Goal: Task Accomplishment & Management: Complete application form

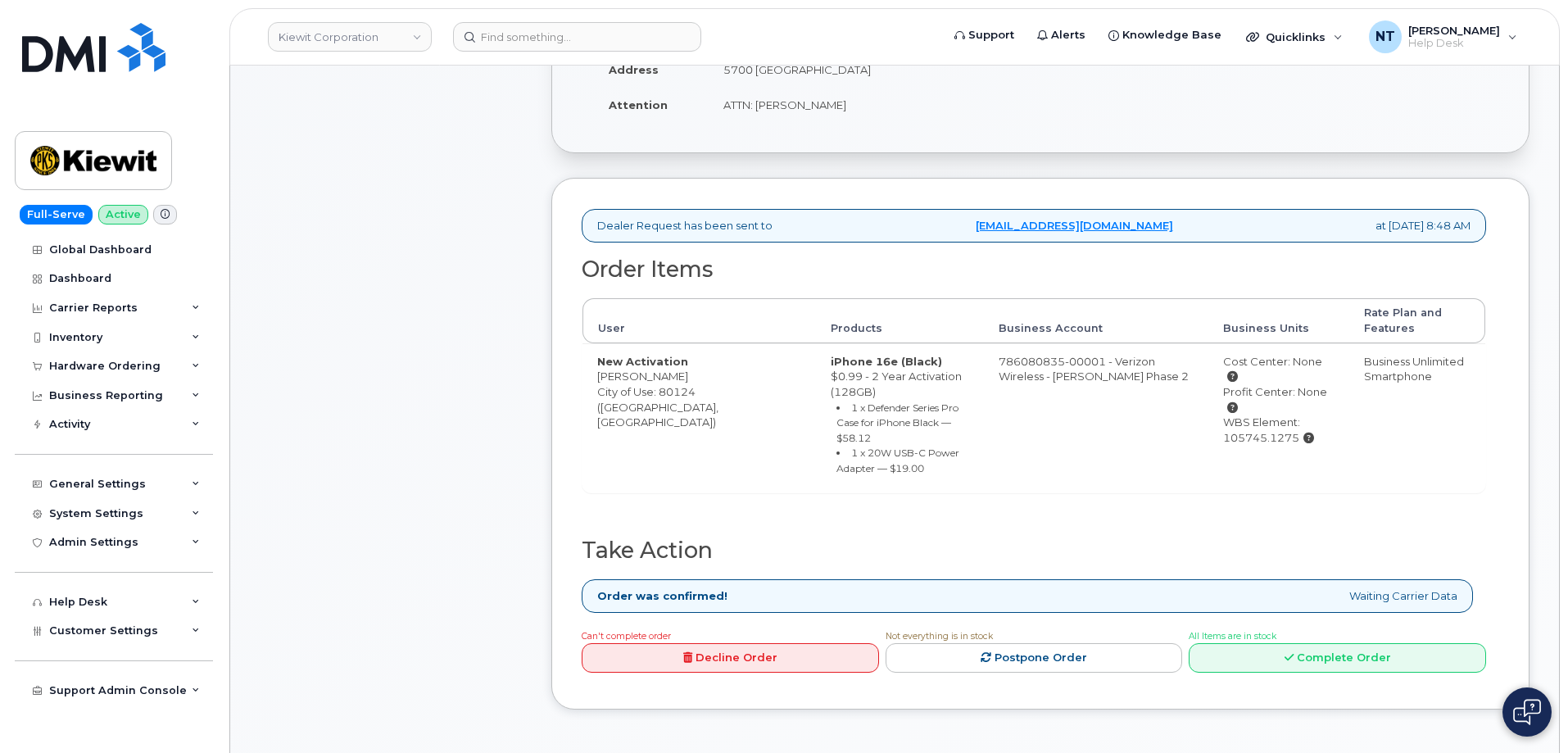
scroll to position [410, 0]
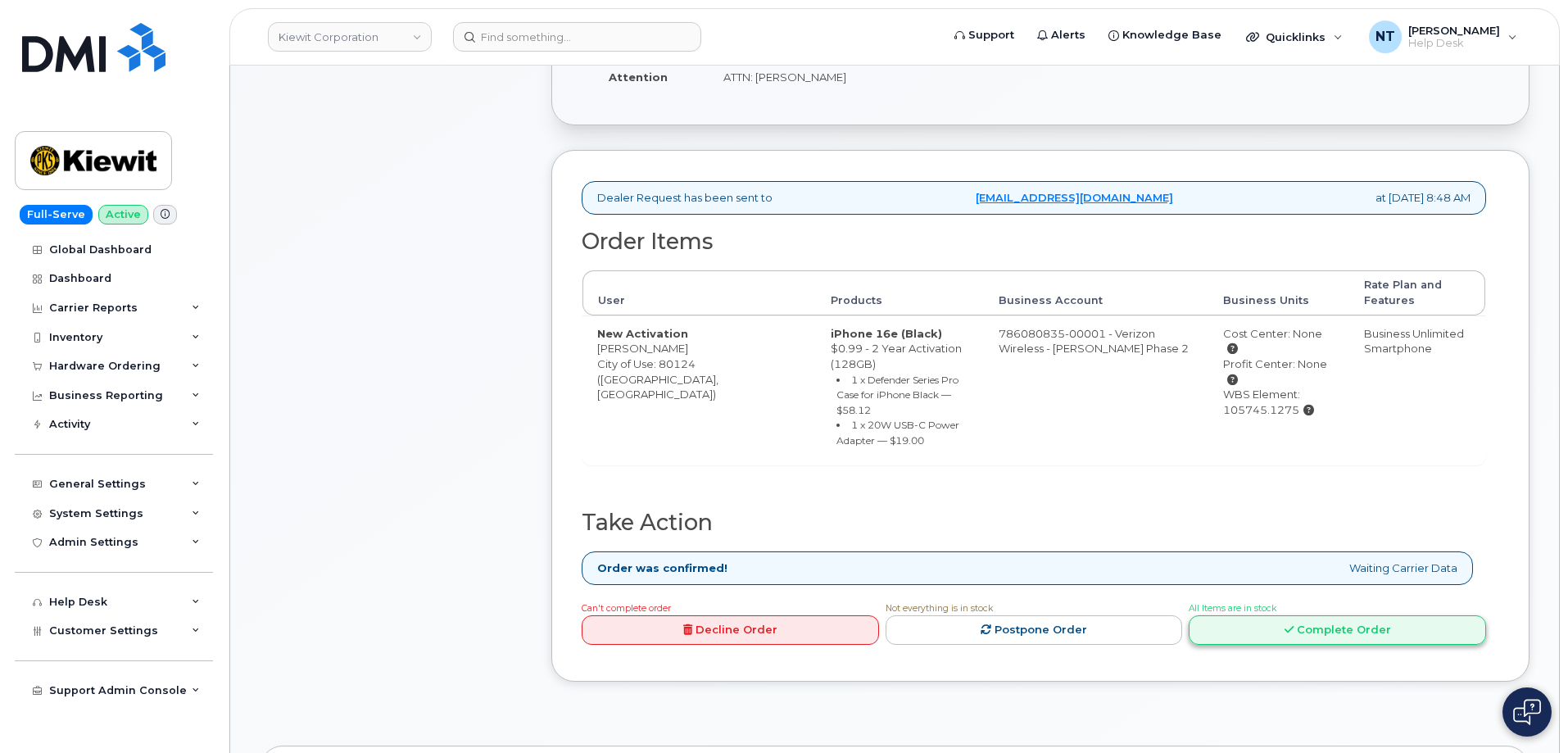
click at [1317, 615] on link "Complete Order" at bounding box center [1337, 630] width 297 height 31
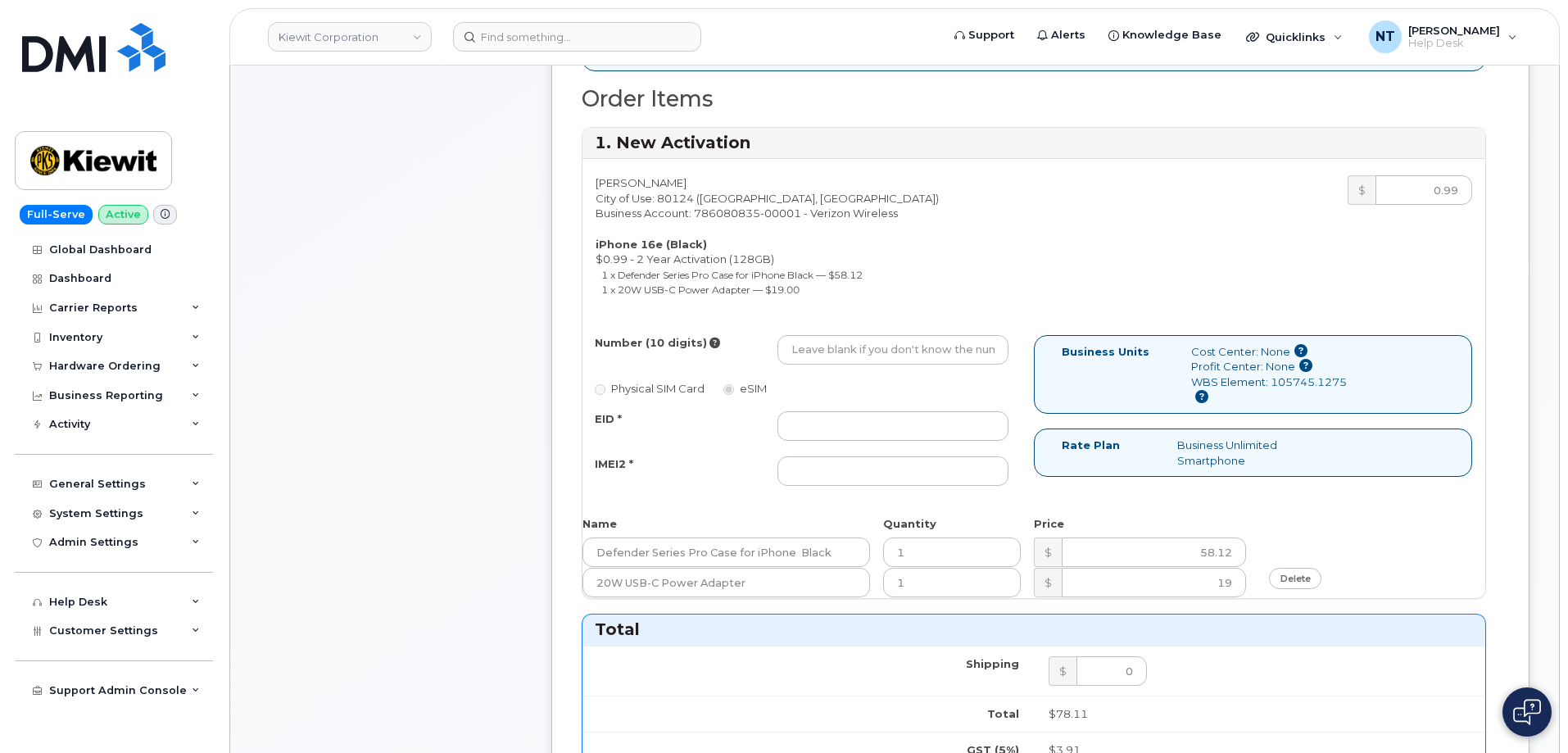
scroll to position [574, 0]
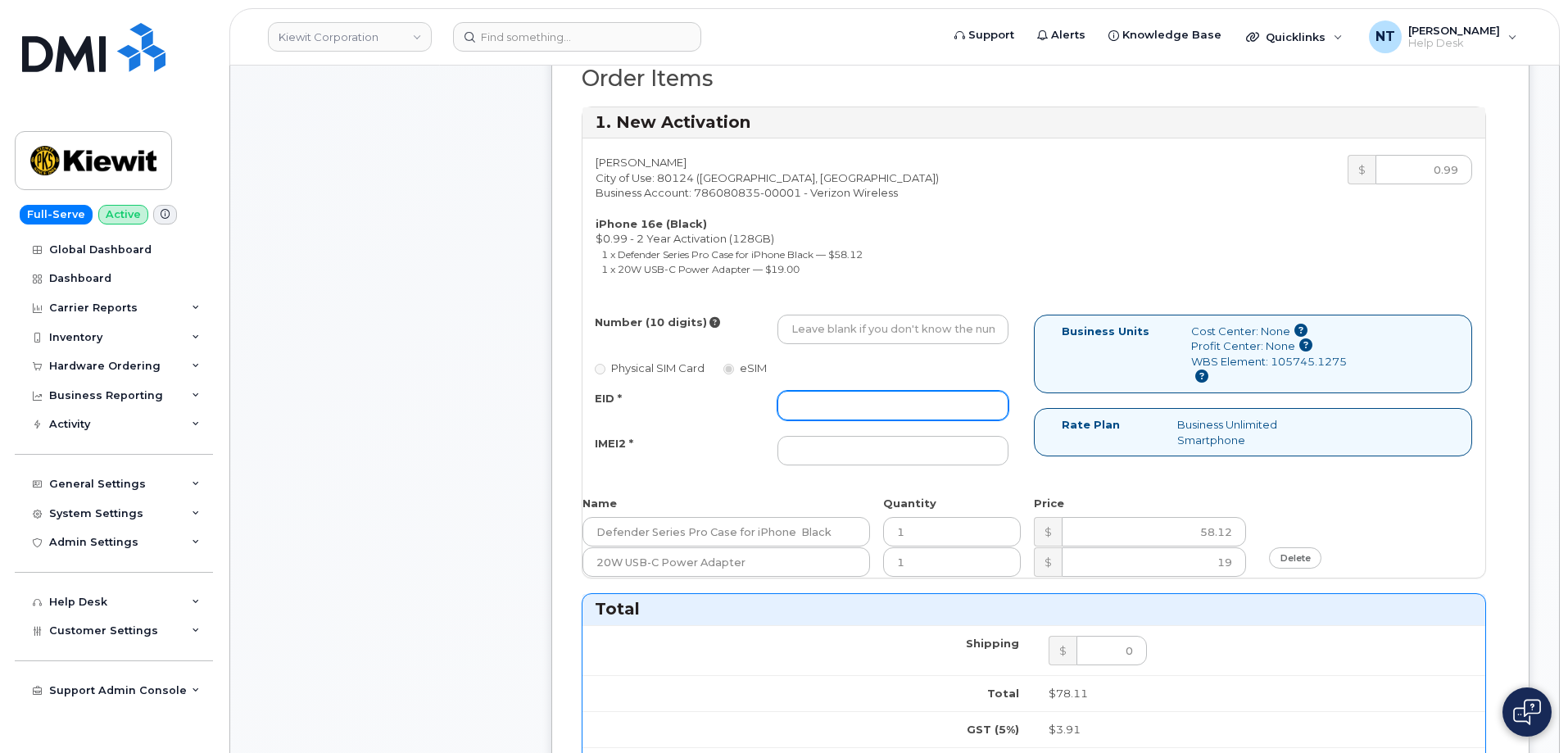
click at [810, 395] on input "EID *" at bounding box center [892, 406] width 231 height 30
click at [845, 451] on input "IMEI2 *" at bounding box center [892, 451] width 231 height 30
paste input "350304979509785"
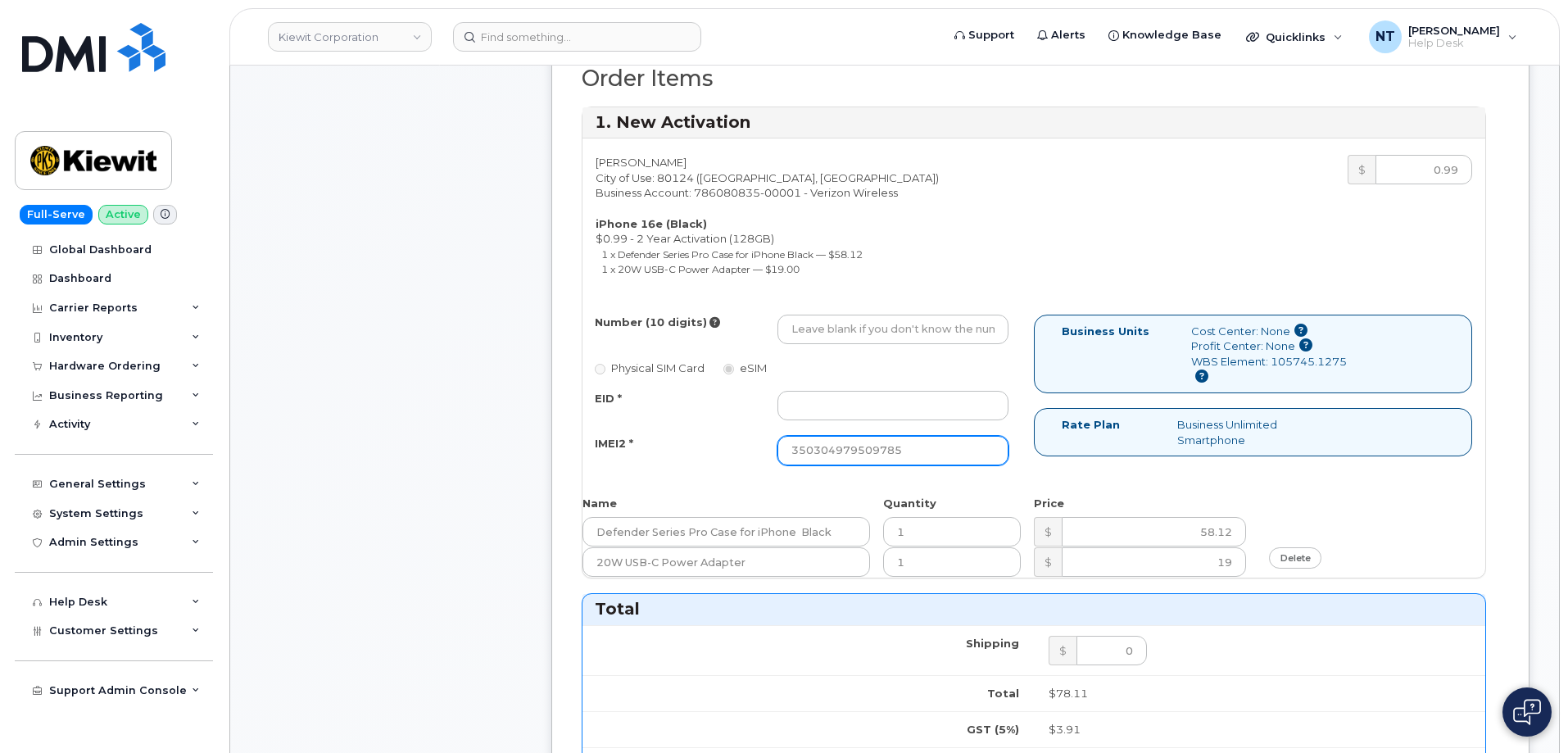
type input "350304979509785"
click at [834, 419] on input "EID *" at bounding box center [892, 406] width 231 height 30
click at [837, 405] on input "EID *" at bounding box center [892, 406] width 231 height 30
paste input "89043052010008889625001333222631"
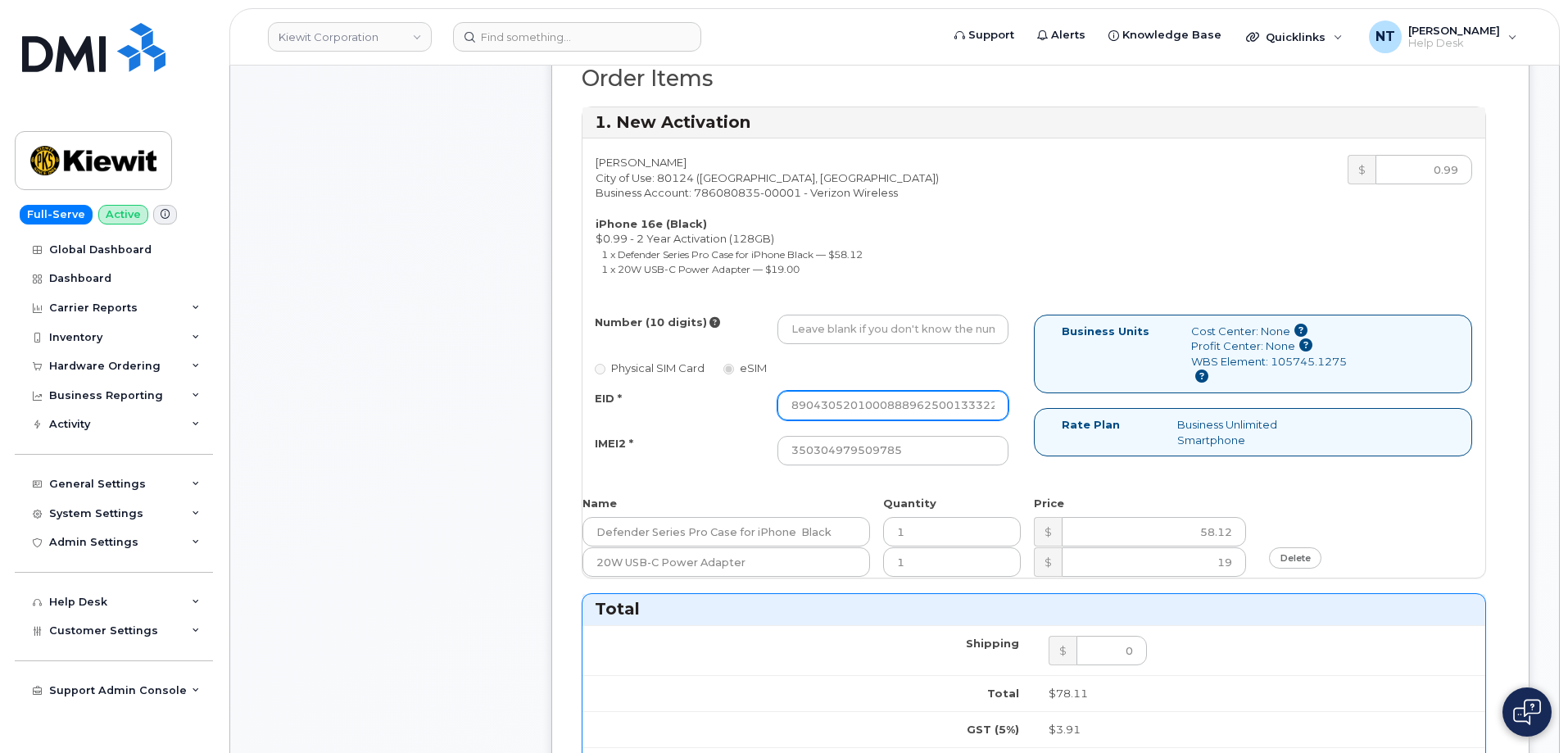
scroll to position [0, 31]
type input "89043052010008889625001333222631"
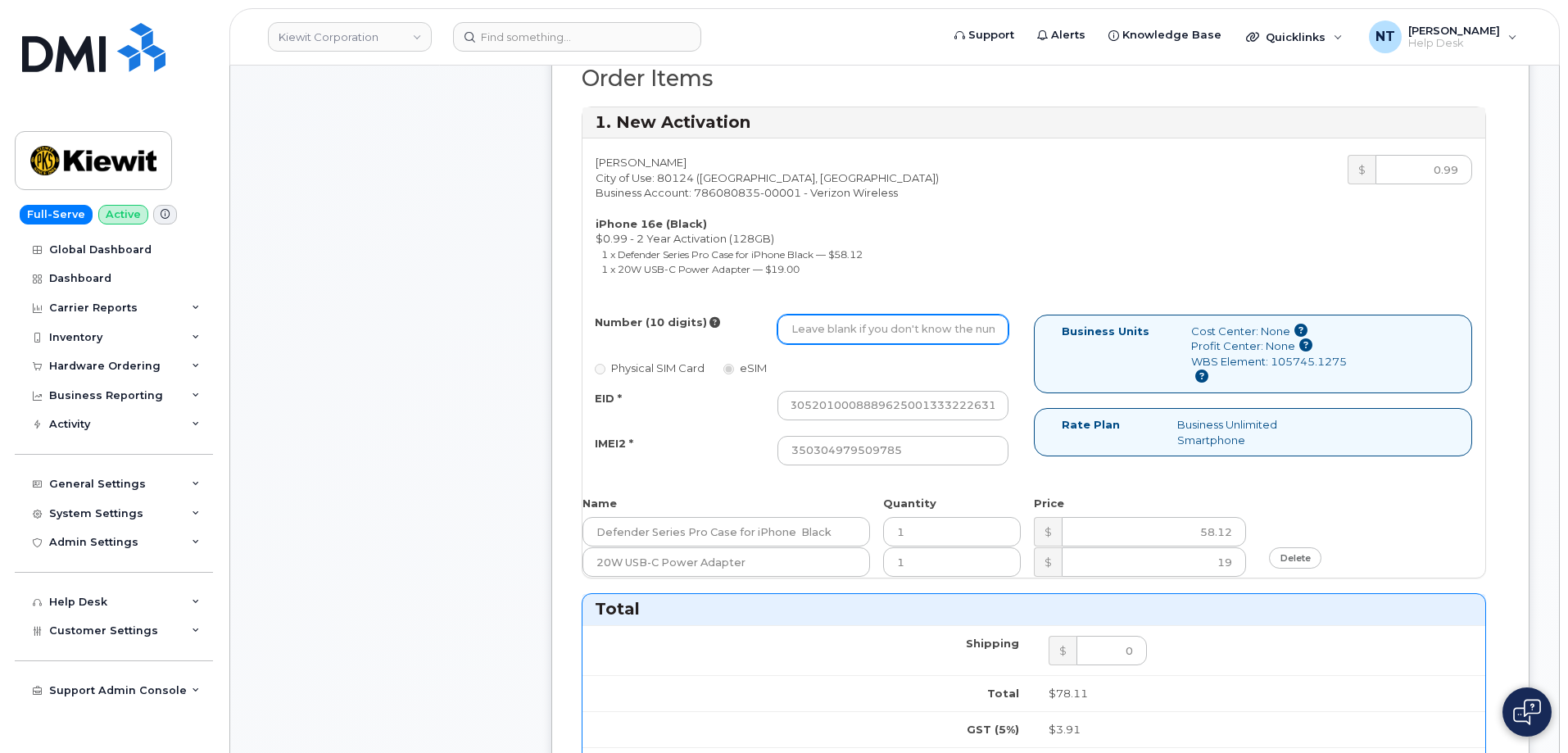
drag, startPoint x: 853, startPoint y: 326, endPoint x: 825, endPoint y: 301, distance: 37.5
click at [853, 326] on input "Number (10 digits)" at bounding box center [892, 330] width 231 height 30
click at [878, 330] on input "Number (10 digits)" at bounding box center [892, 330] width 231 height 30
paste input "720-315-3687"
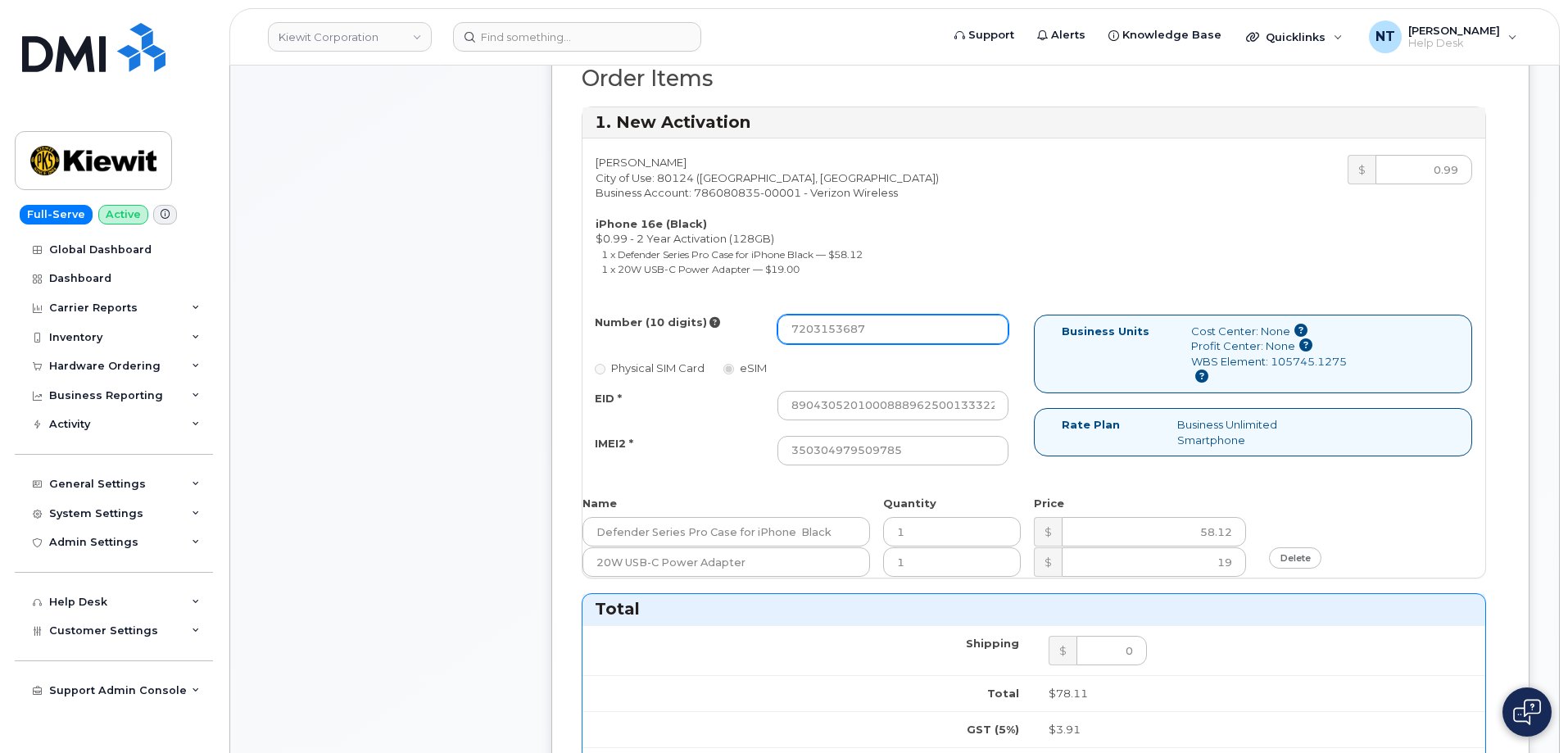
drag, startPoint x: 813, startPoint y: 331, endPoint x: 832, endPoint y: 335, distance: 19.4
click at [832, 335] on input "7203153687" at bounding box center [892, 330] width 231 height 30
type input "7203153687"
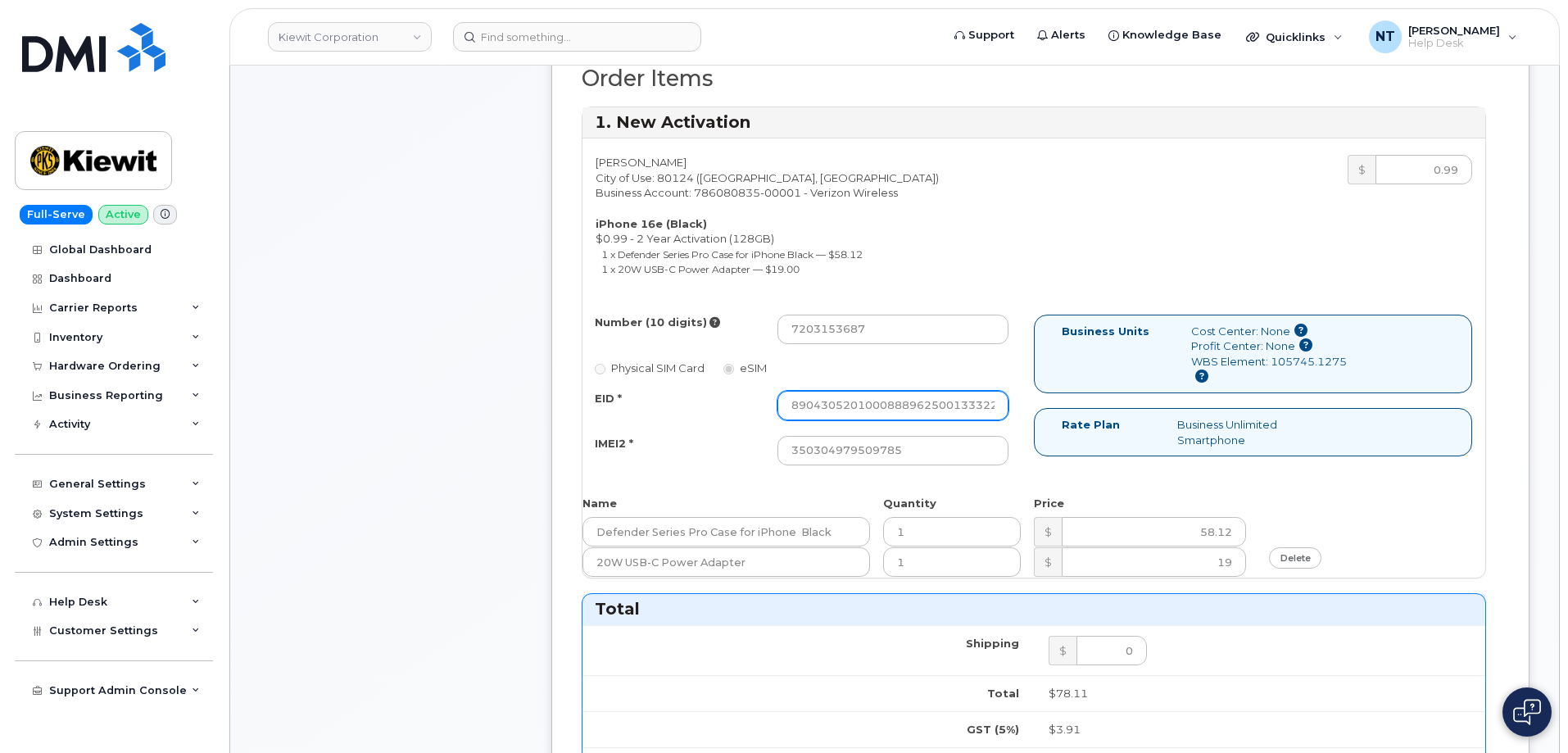
scroll to position [0, 32]
drag, startPoint x: 955, startPoint y: 408, endPoint x: 1033, endPoint y: 411, distance: 78.1
click at [1033, 411] on div "Number (10 digits) 7203153687 Physical SIM Card eSIM EID * 89043052010008889625…" at bounding box center [808, 397] width 452 height 165
click at [481, 451] on div "Comments Leave Comment" at bounding box center [390, 576] width 262 height 1830
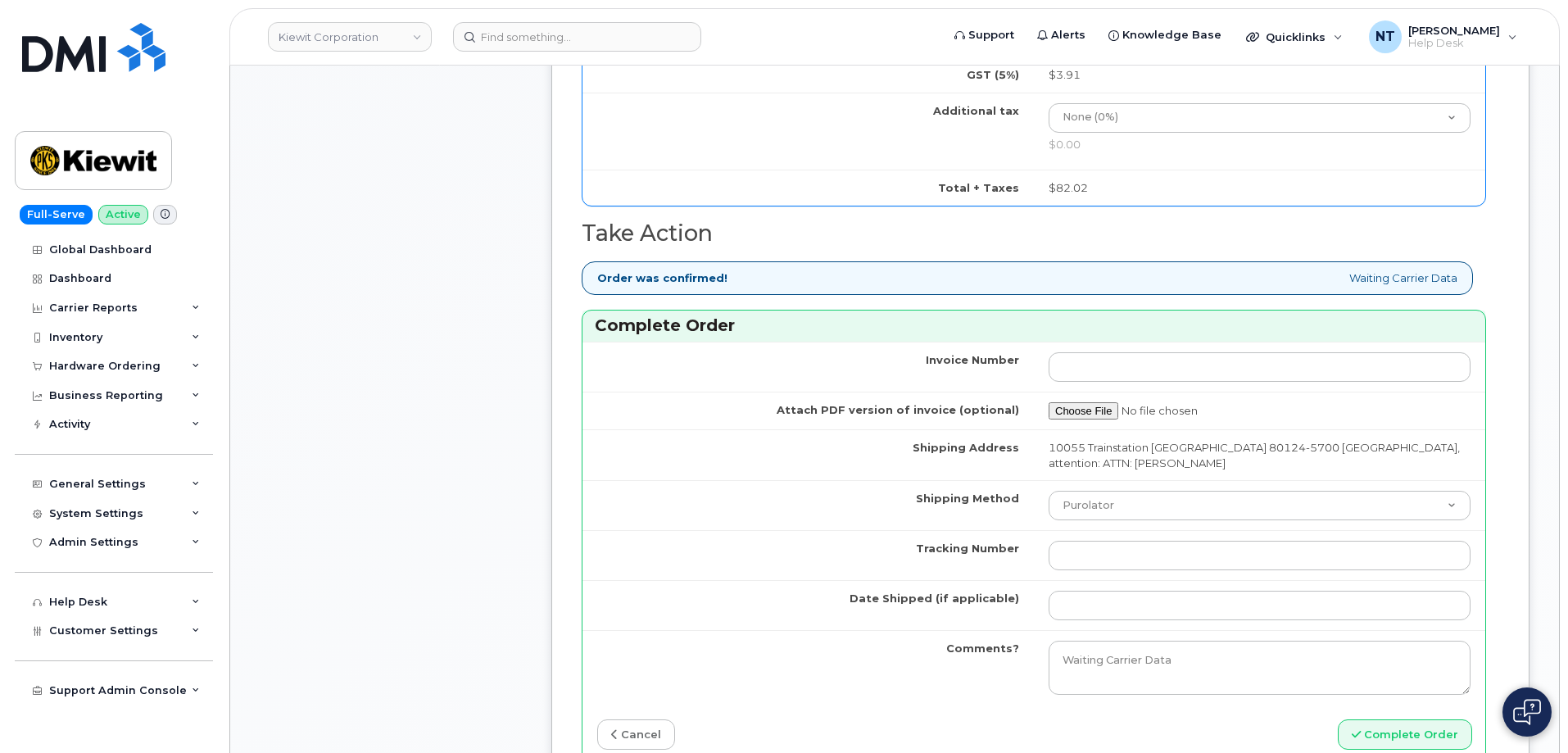
scroll to position [1230, 0]
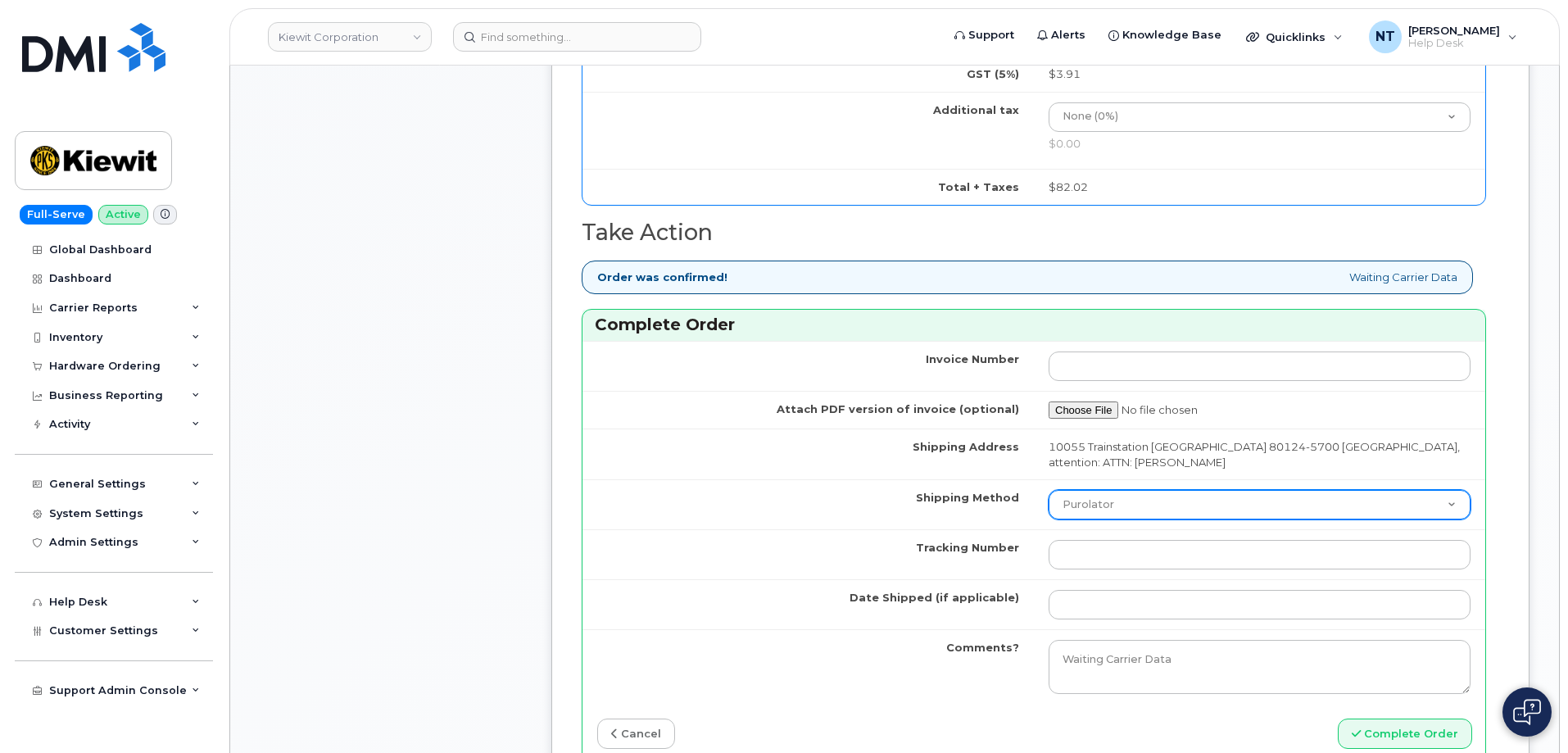
click at [1129, 499] on select "Purolator UPS FedEx Canada Post Courier Other Drop Off Pick Up" at bounding box center [1260, 505] width 422 height 30
select select "FedEx"
click at [1049, 490] on select "Purolator UPS FedEx Canada Post Courier Other Drop Off Pick Up" at bounding box center [1260, 505] width 422 height 30
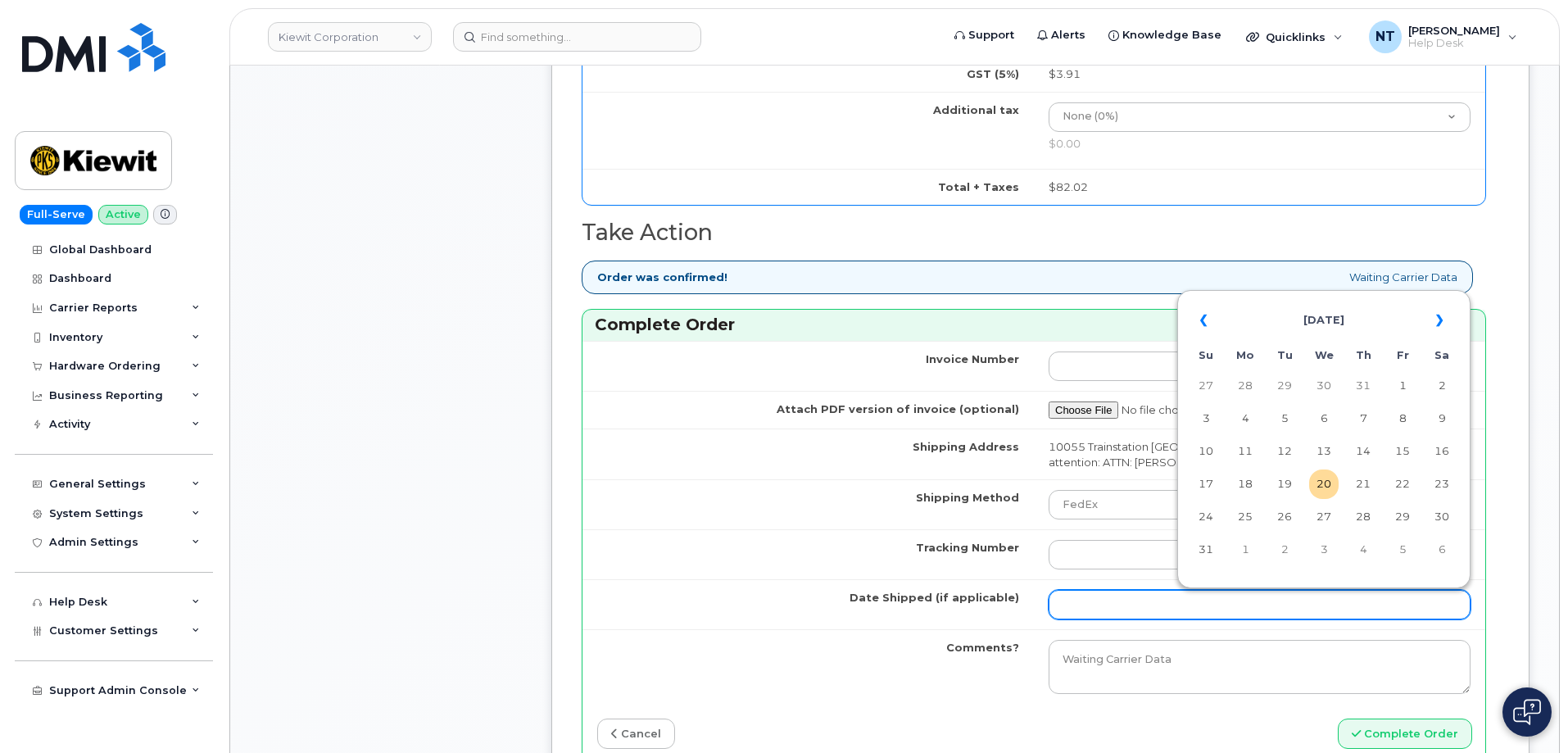
drag, startPoint x: 1133, startPoint y: 608, endPoint x: 1137, endPoint y: 599, distance: 9.8
click at [1133, 608] on input "Date Shipped (if applicable)" at bounding box center [1260, 605] width 422 height 30
click at [1329, 488] on td "20" at bounding box center [1324, 484] width 30 height 30
type input "[DATE]"
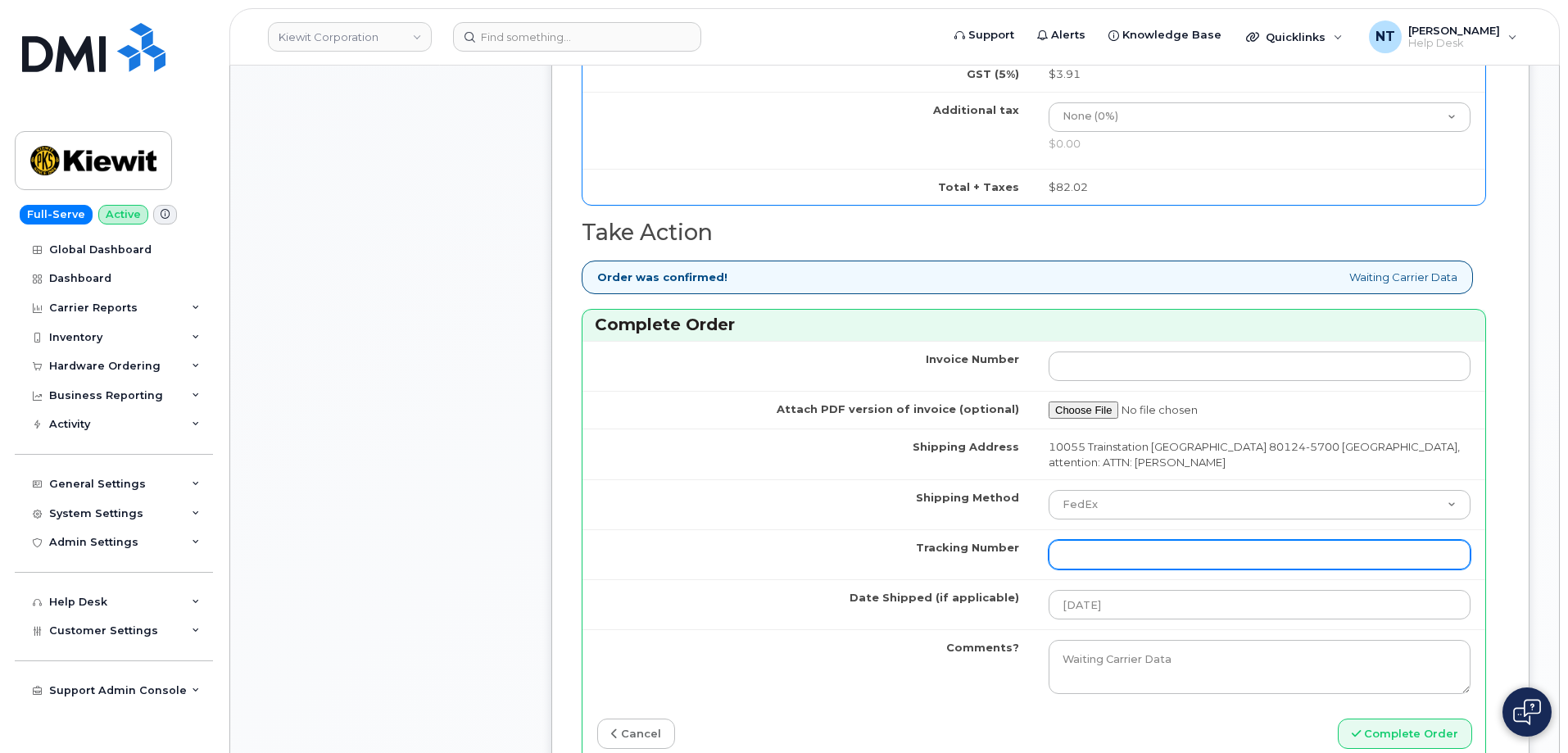
click at [1149, 548] on input "Tracking Number" at bounding box center [1260, 555] width 422 height 30
paste input "444401113103"
type input "444401113103"
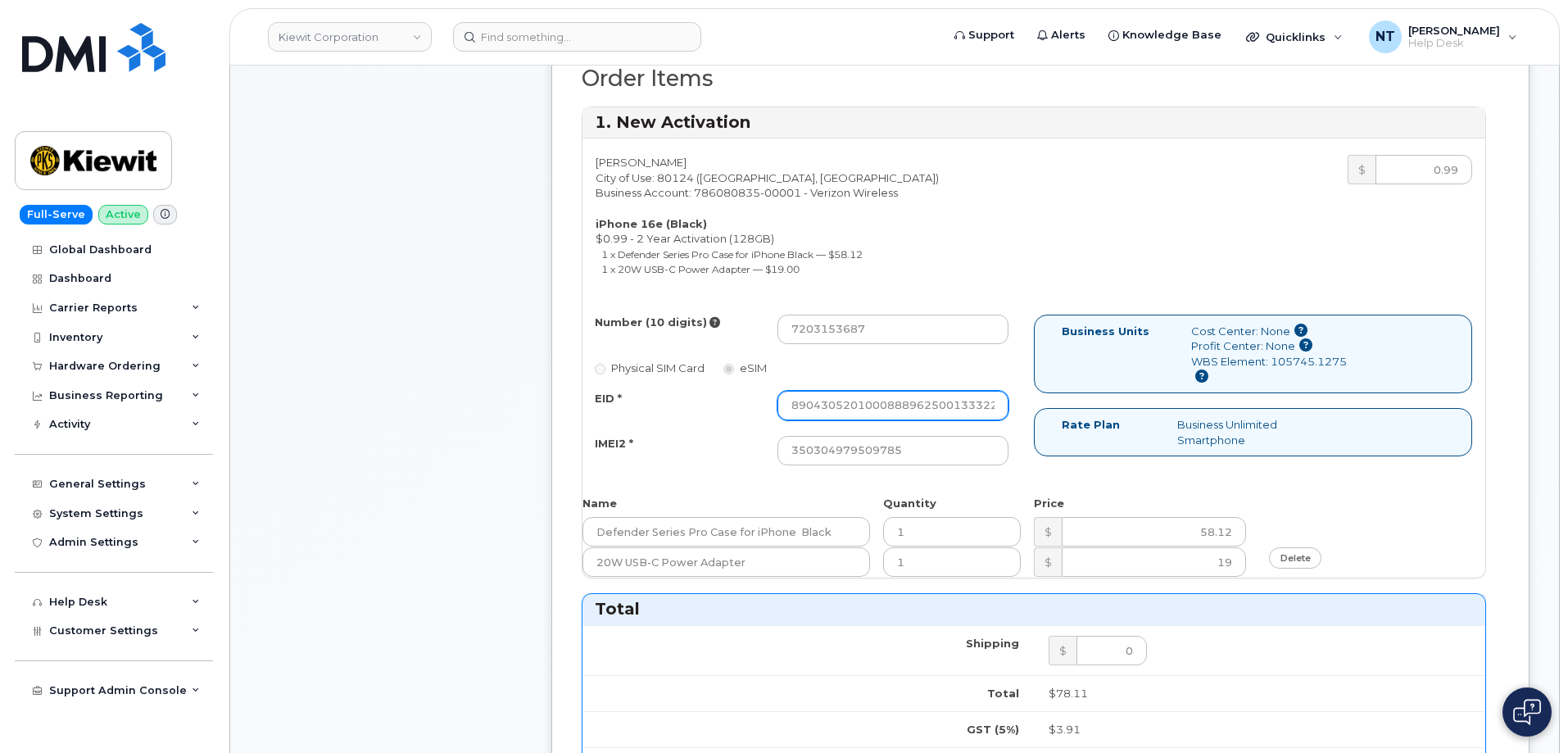
scroll to position [0, 32]
drag, startPoint x: 933, startPoint y: 403, endPoint x: 1032, endPoint y: 416, distance: 99.8
click at [1032, 416] on div "Number (10 digits) 7203153687 Physical SIM Card eSIM EID * 89043052010008889625…" at bounding box center [808, 397] width 452 height 165
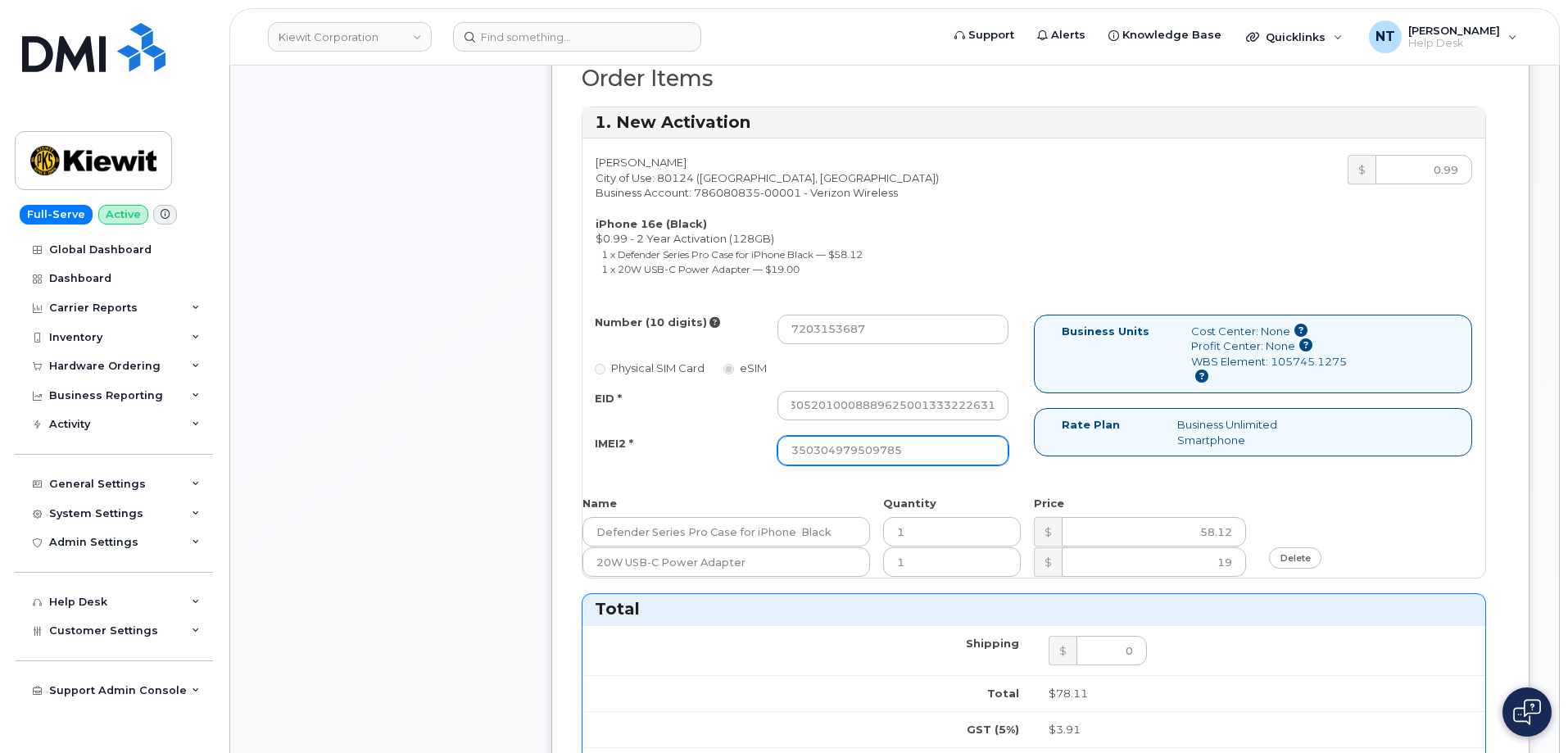
scroll to position [0, 0]
click at [957, 451] on input "350304979509785" at bounding box center [892, 451] width 231 height 30
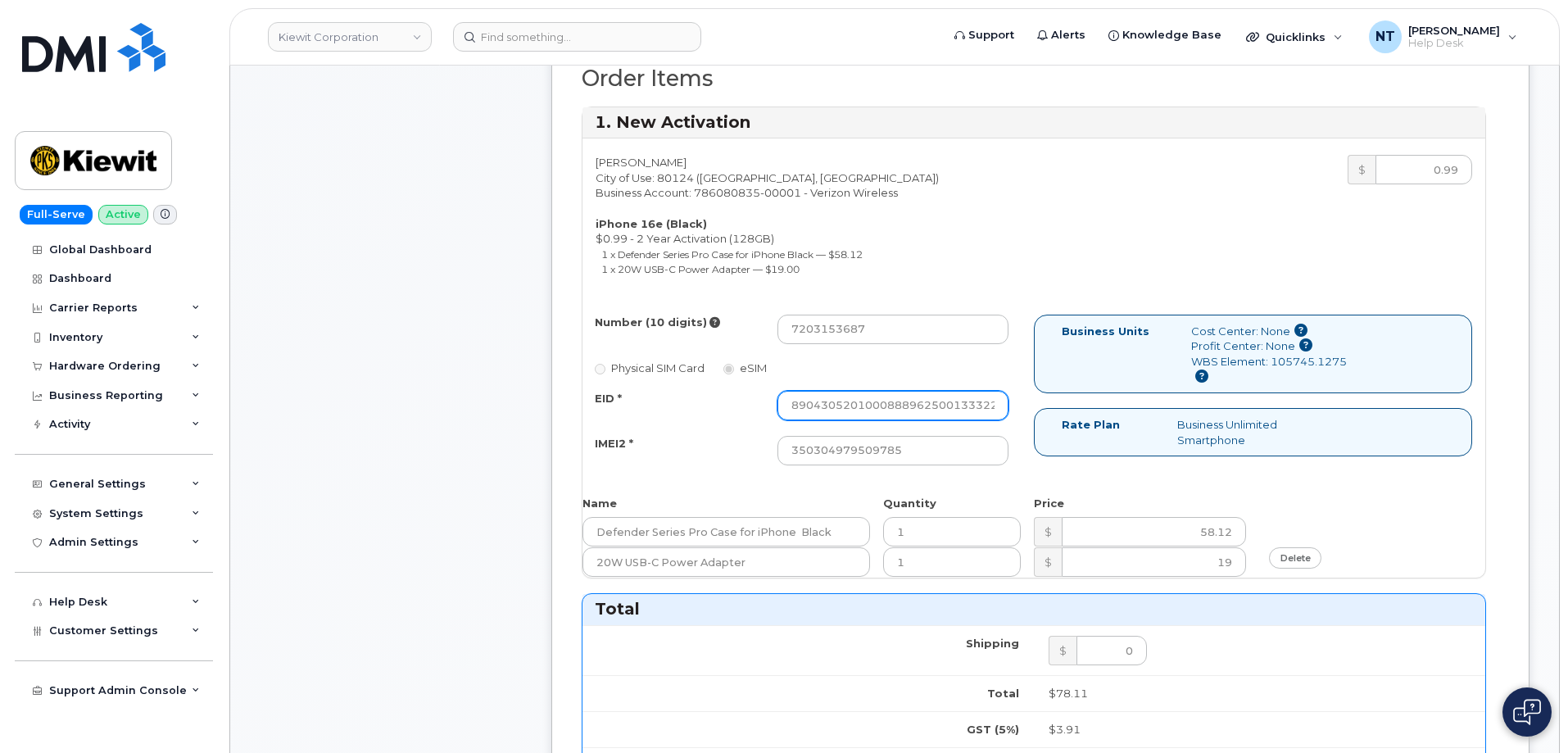
scroll to position [0, 32]
drag, startPoint x: 956, startPoint y: 401, endPoint x: 1069, endPoint y: 413, distance: 113.6
click at [1069, 413] on div "Number (10 digits) 7203153687 Physical SIM Card eSIM EID * 89043052010008889625…" at bounding box center [1033, 397] width 902 height 165
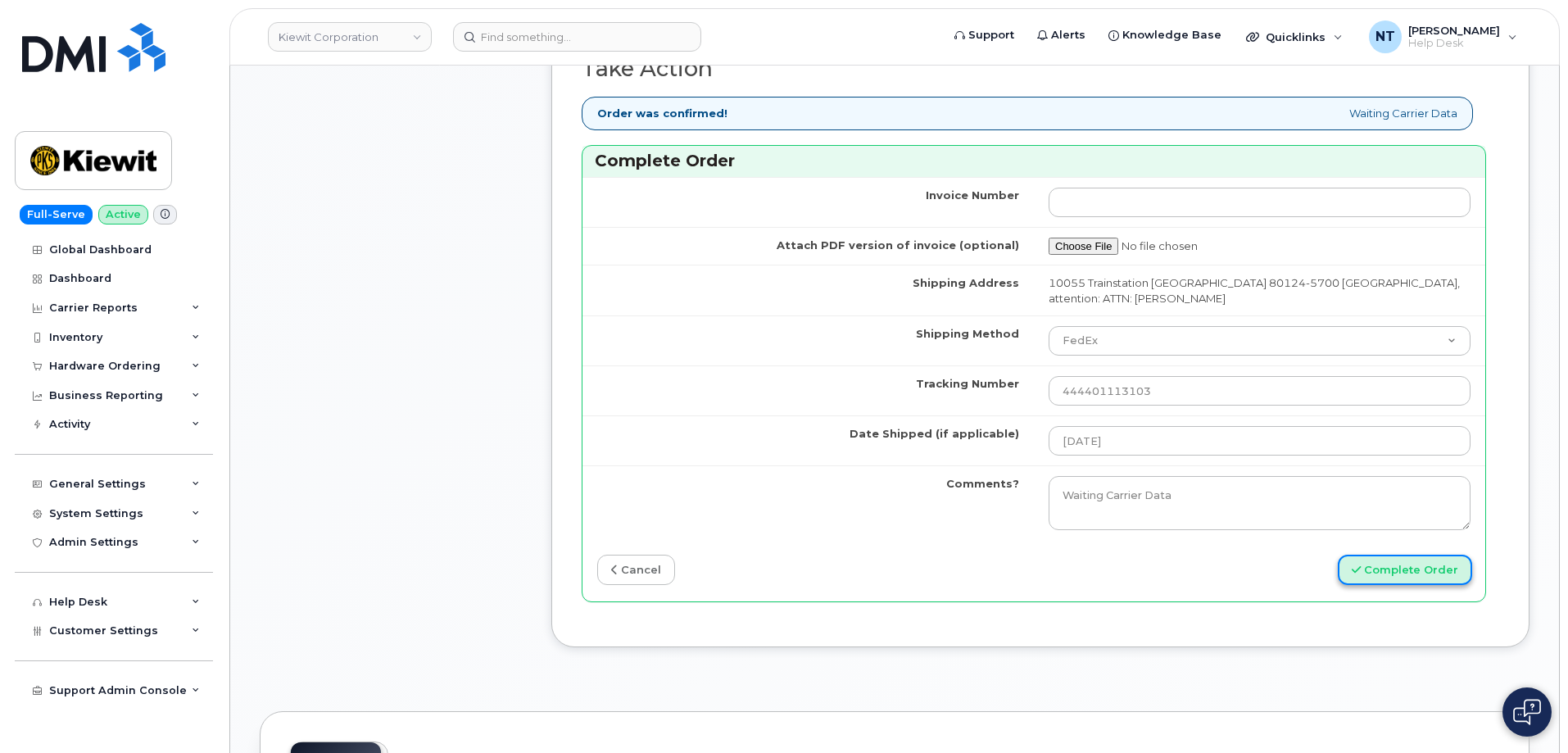
scroll to position [0, 0]
click at [1418, 575] on button "Complete Order" at bounding box center [1406, 570] width 135 height 31
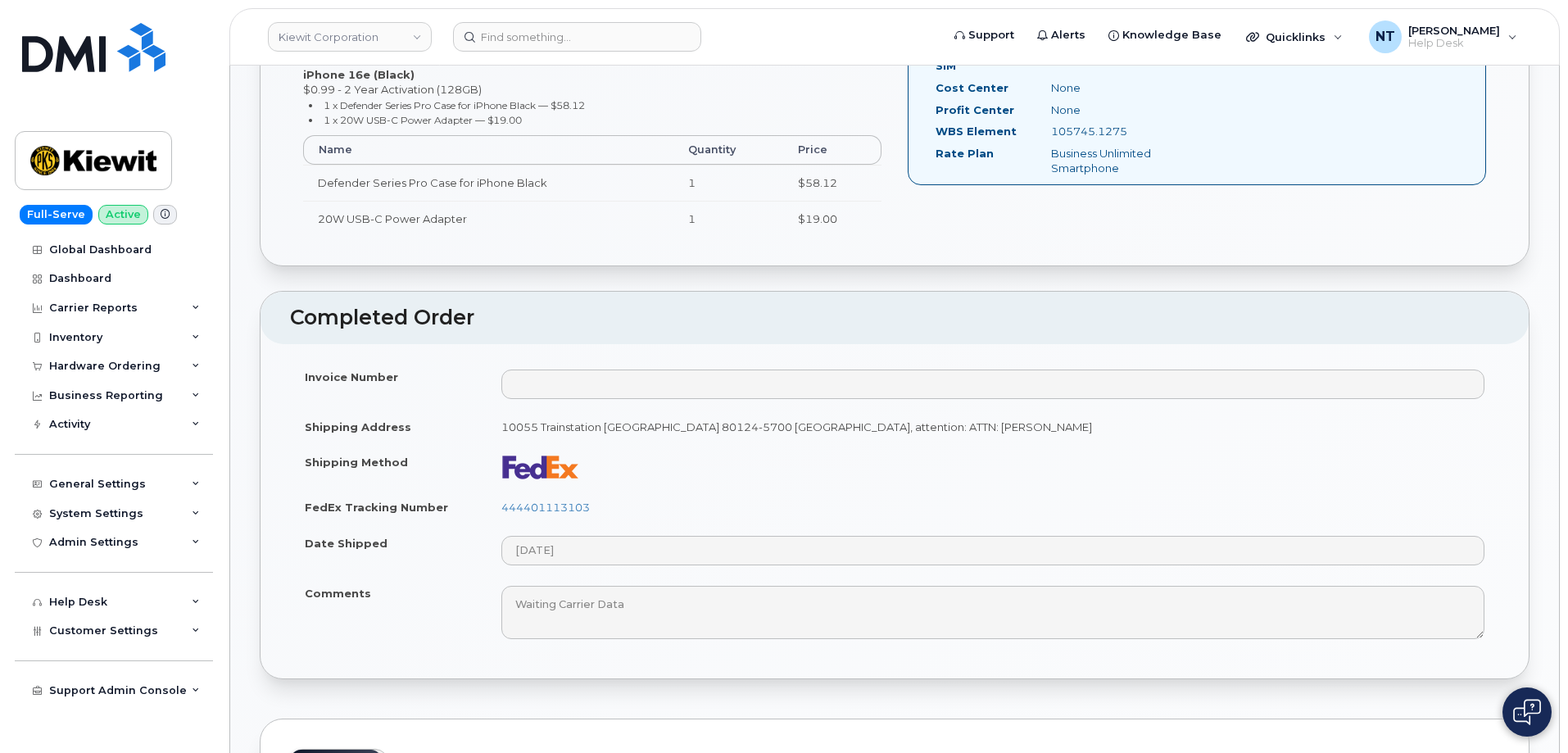
scroll to position [656, 0]
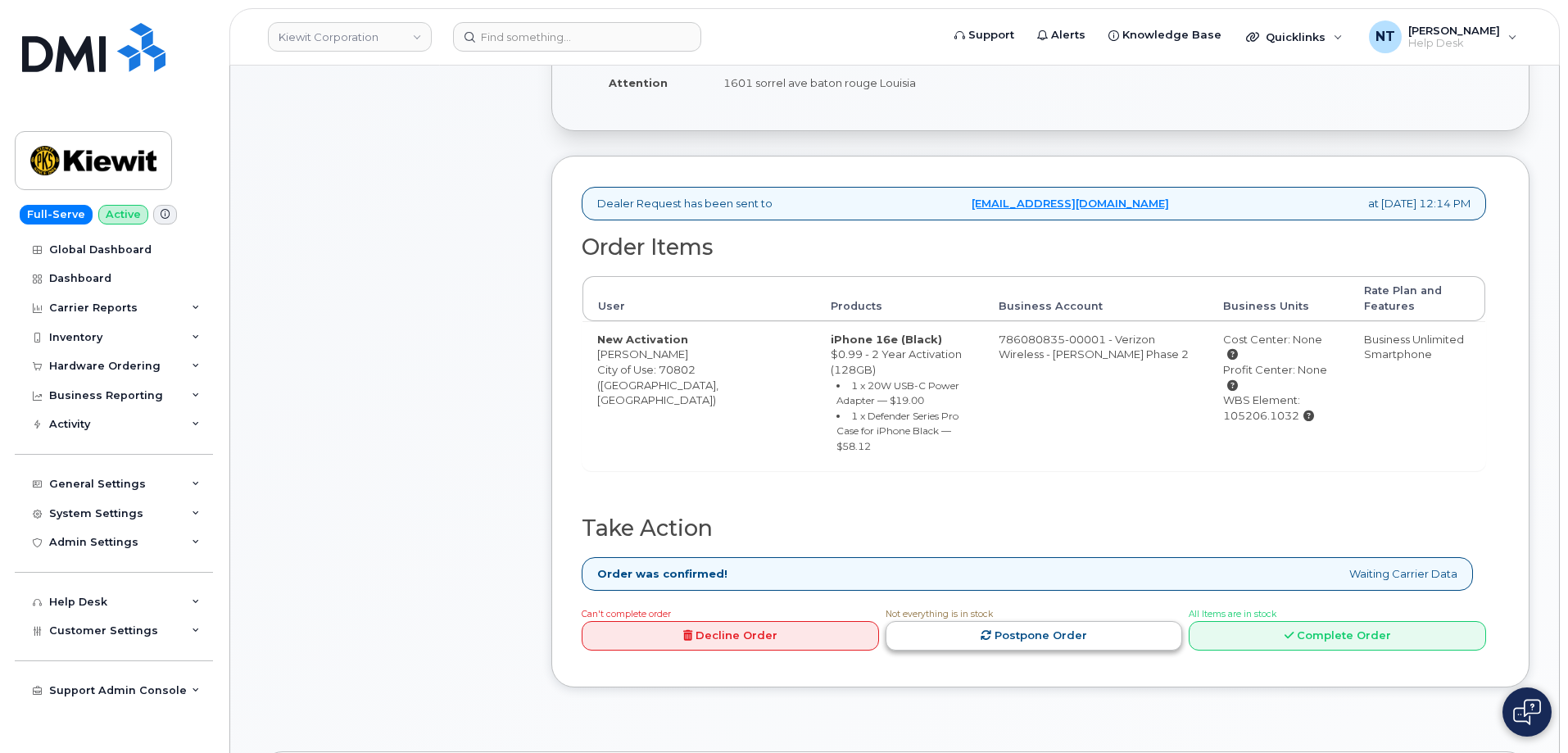
scroll to position [410, 0]
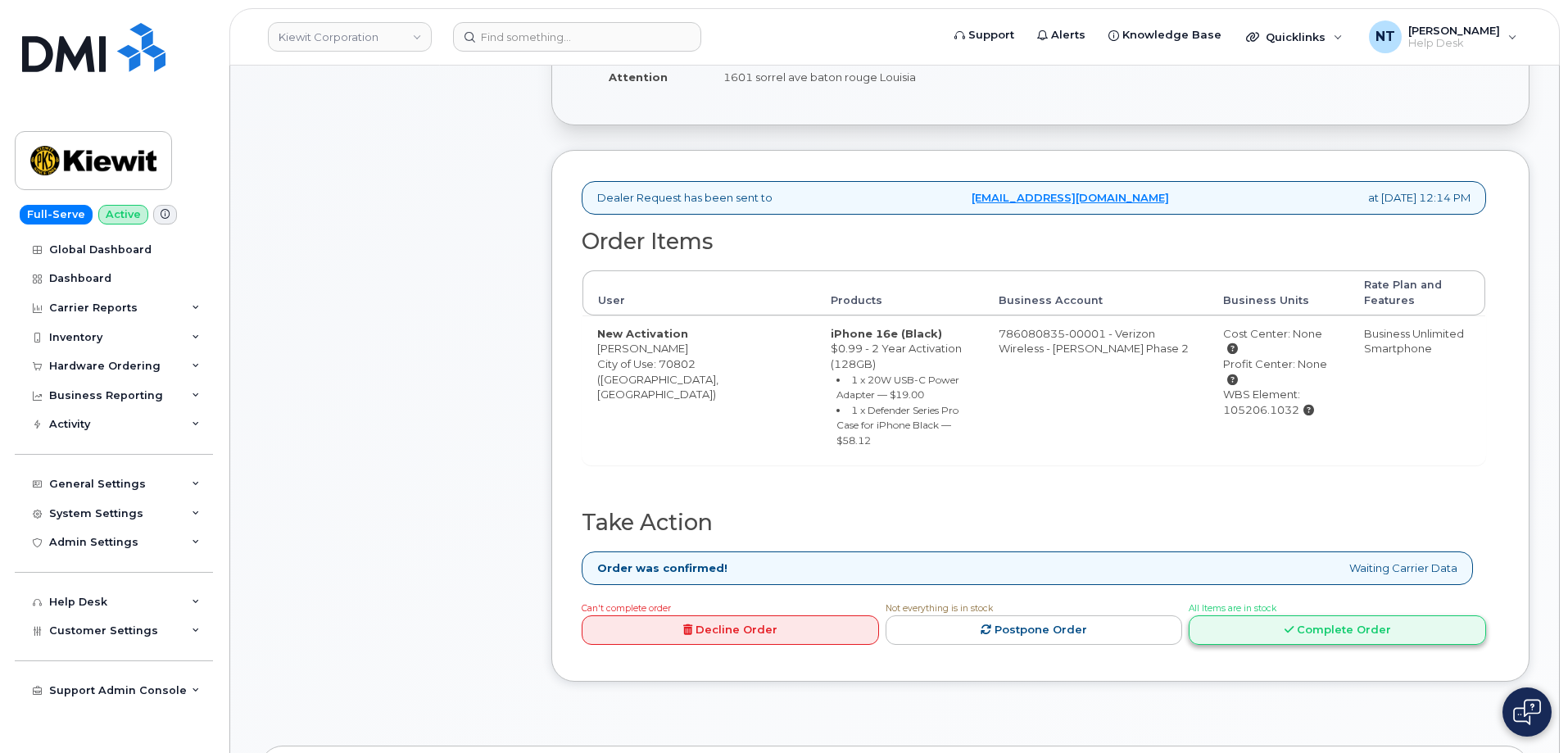
click at [1279, 615] on link "Complete Order" at bounding box center [1337, 630] width 297 height 31
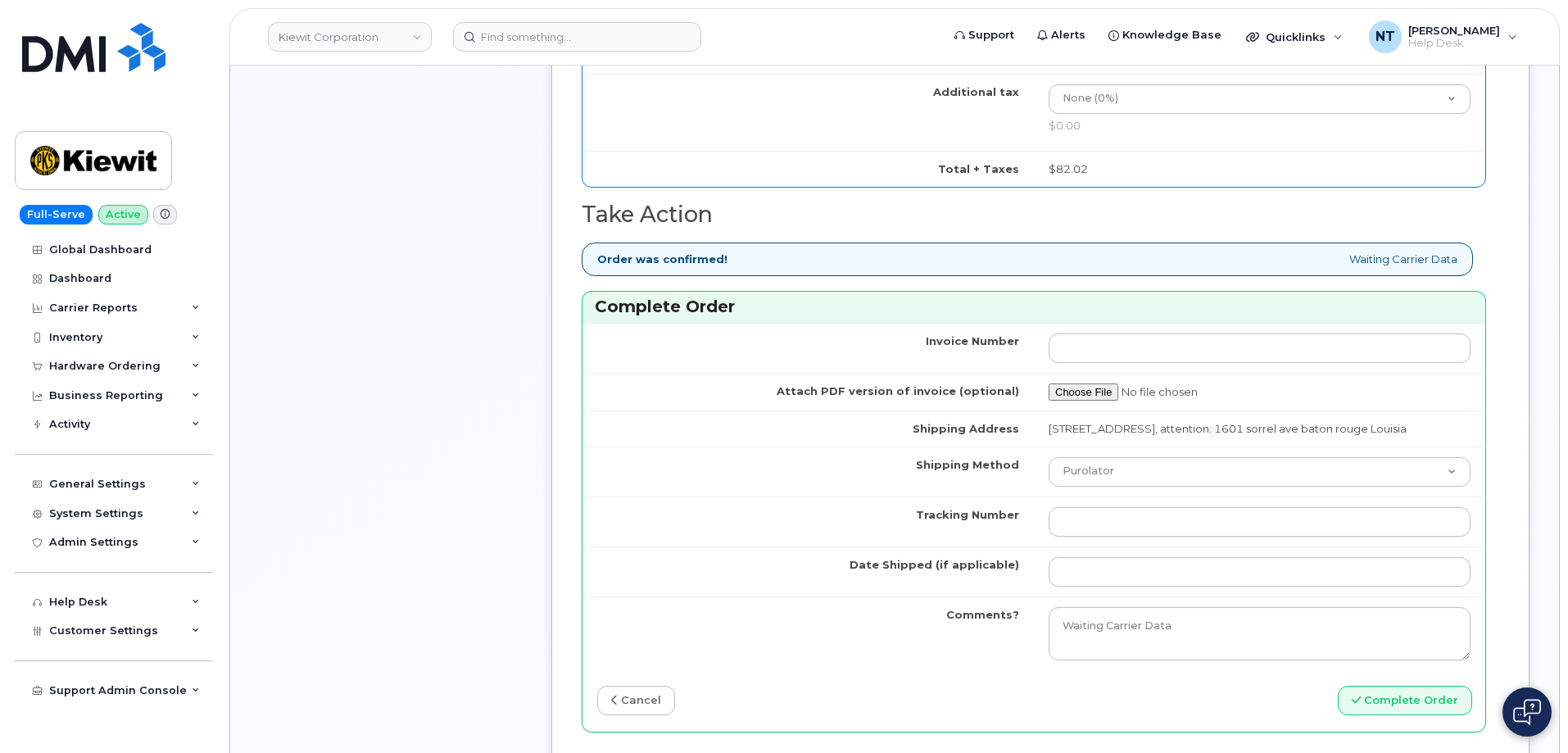
scroll to position [1311, 0]
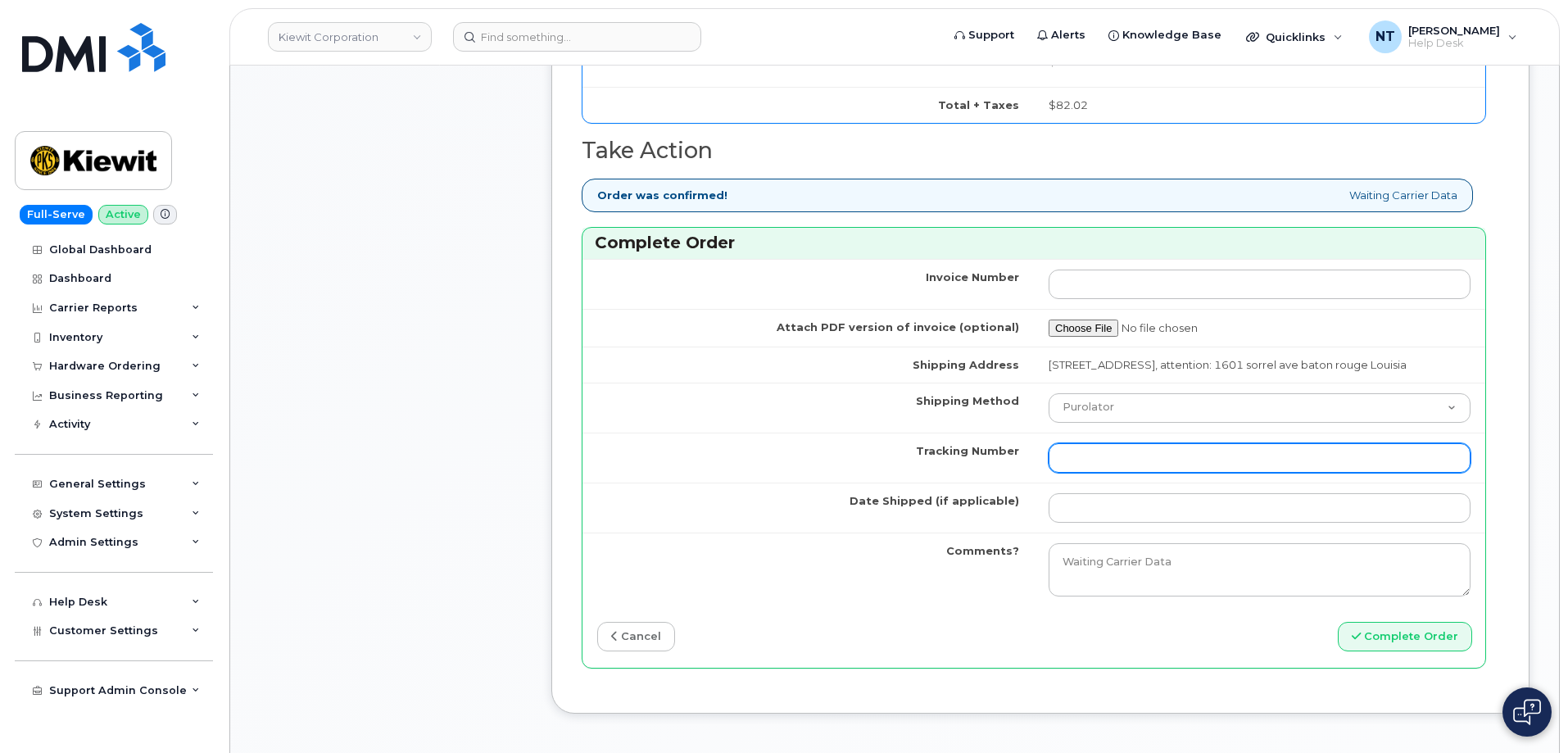
click at [1101, 471] on input "Tracking Number" at bounding box center [1260, 458] width 422 height 30
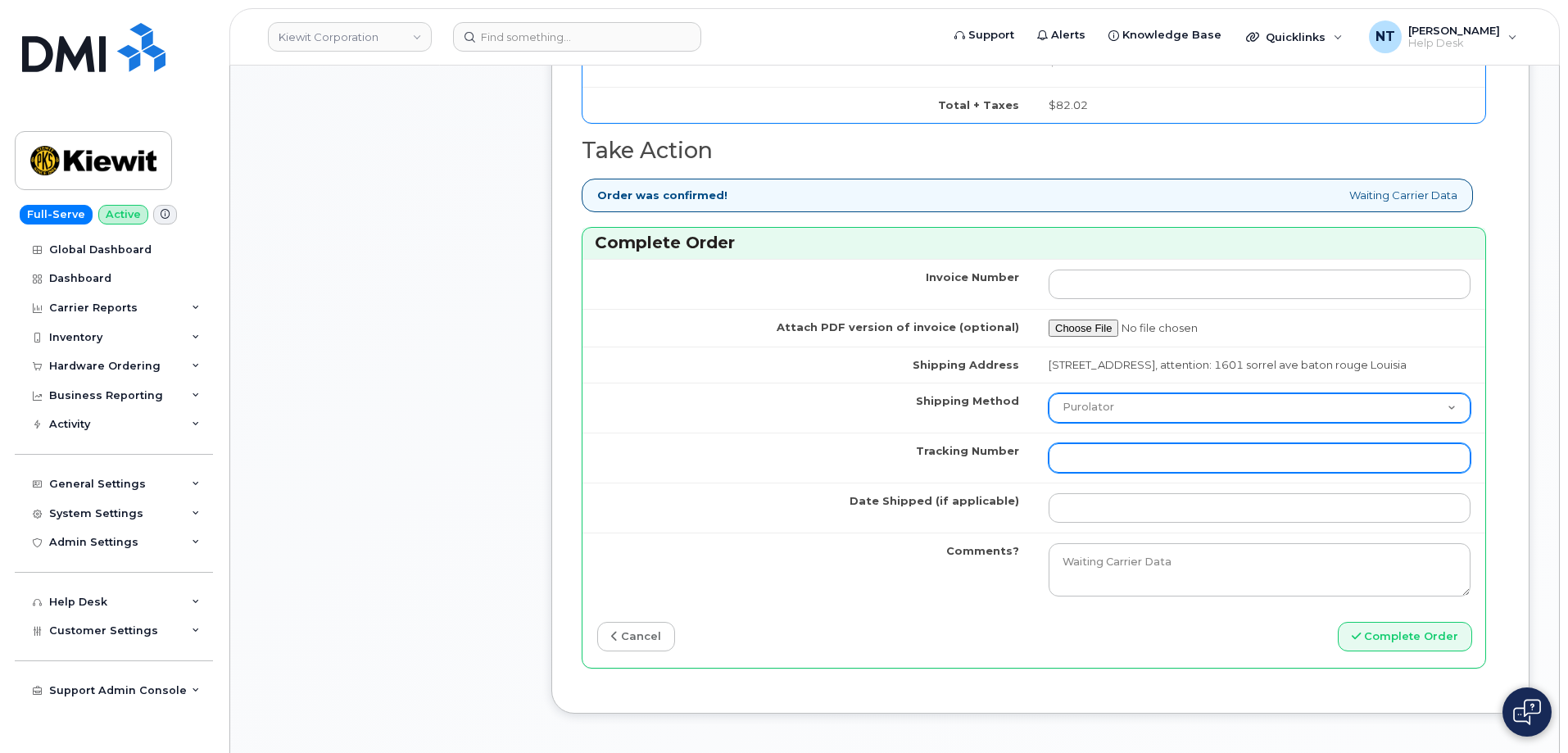
paste input "444401113114"
type input "444401113114"
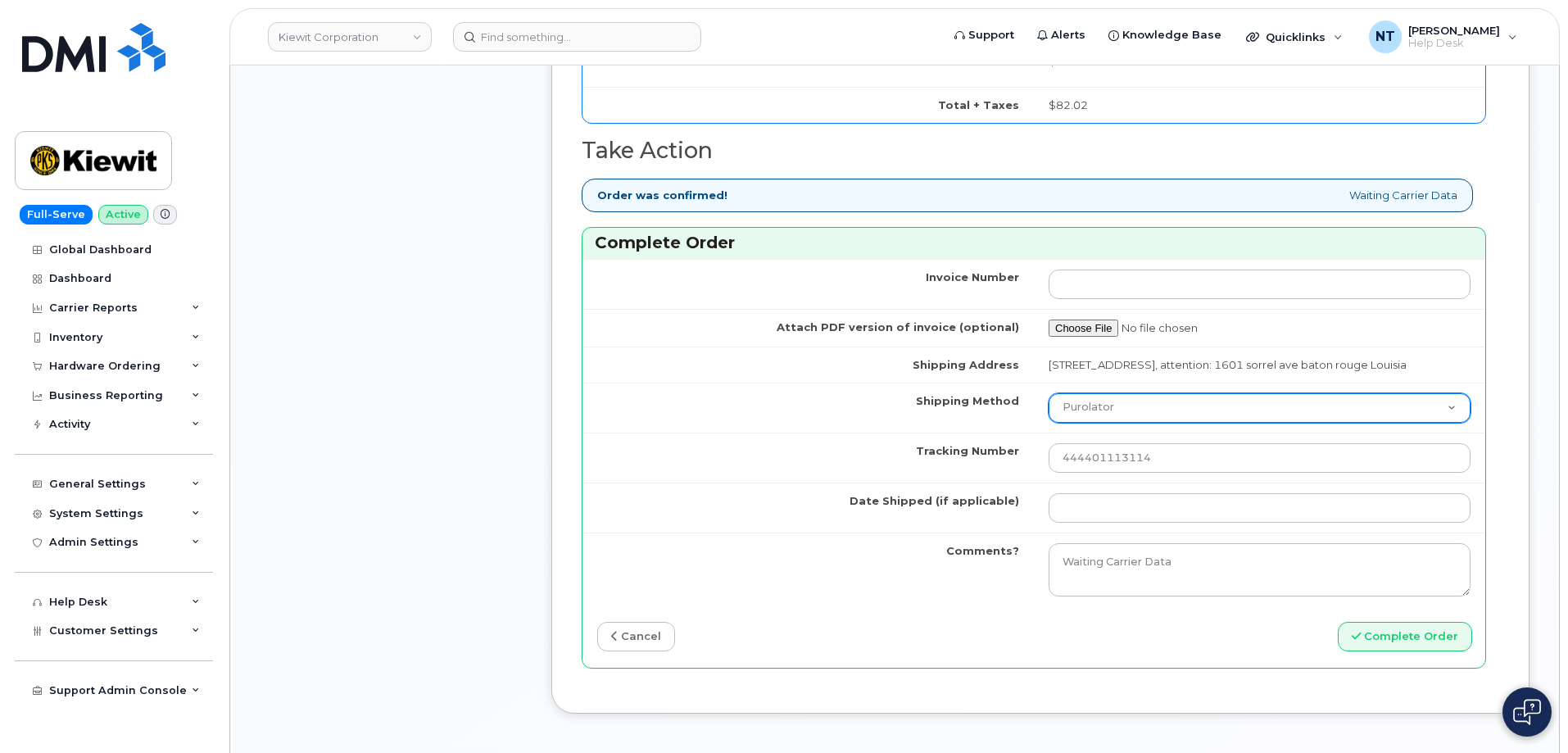
click at [1103, 423] on select "Purolator UPS FedEx Canada Post Courier Other Drop Off Pick Up" at bounding box center [1260, 408] width 422 height 30
select select "FedEx"
click at [1049, 408] on select "Purolator UPS FedEx Canada Post Courier Other Drop Off Pick Up" at bounding box center [1260, 408] width 422 height 30
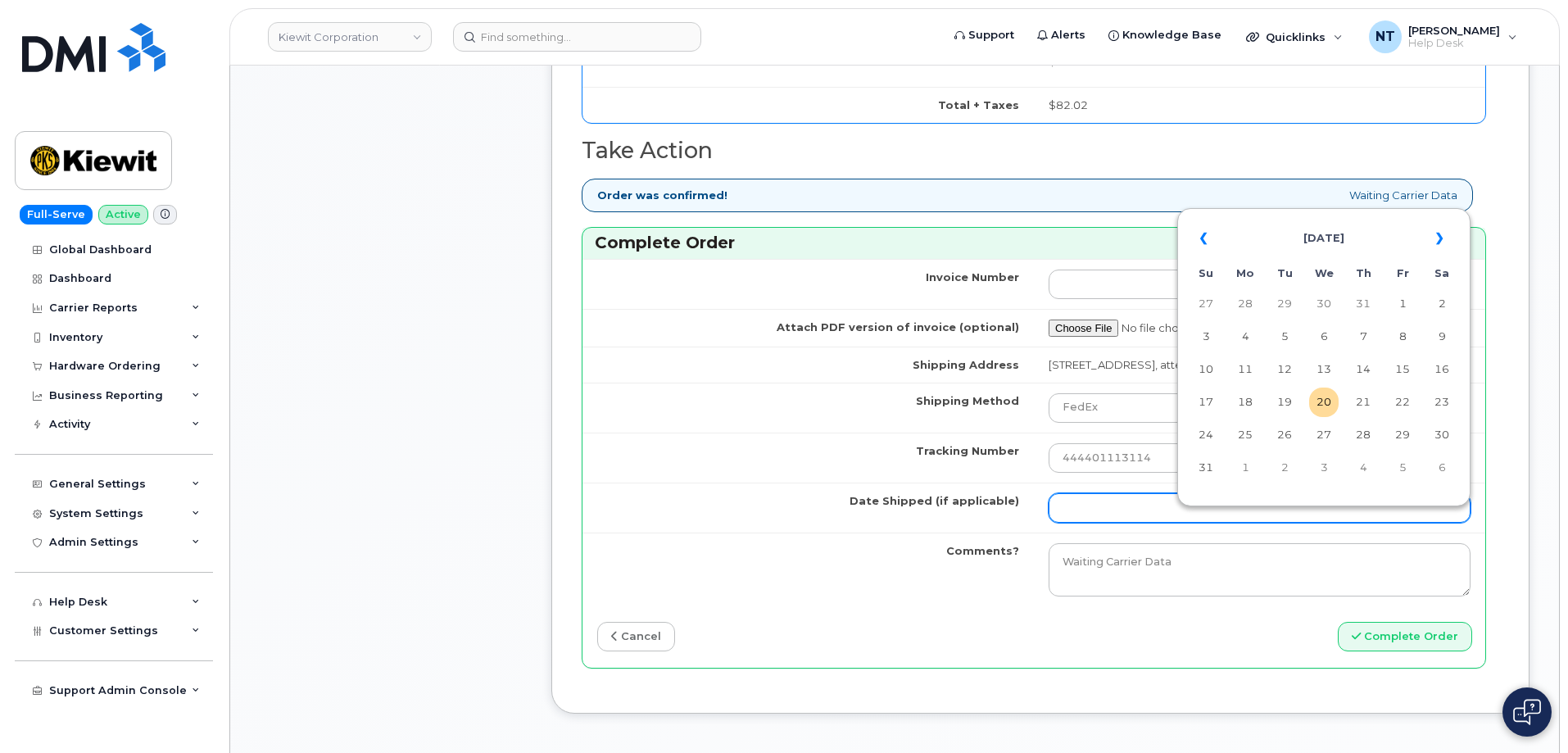
click at [1123, 514] on input "Date Shipped (if applicable)" at bounding box center [1260, 508] width 422 height 30
click at [1330, 402] on td "20" at bounding box center [1324, 402] width 30 height 30
type input "[DATE]"
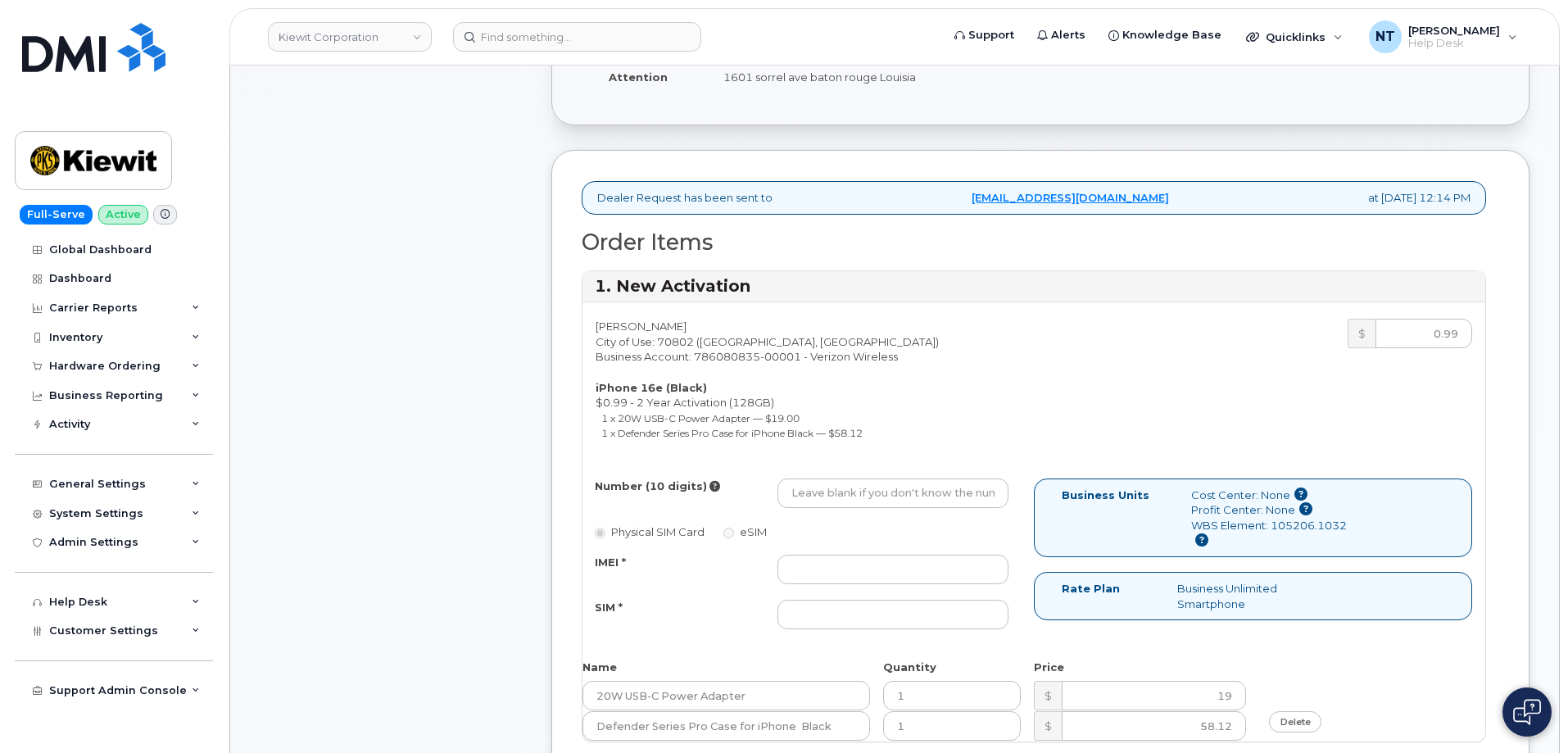
scroll to position [491, 0]
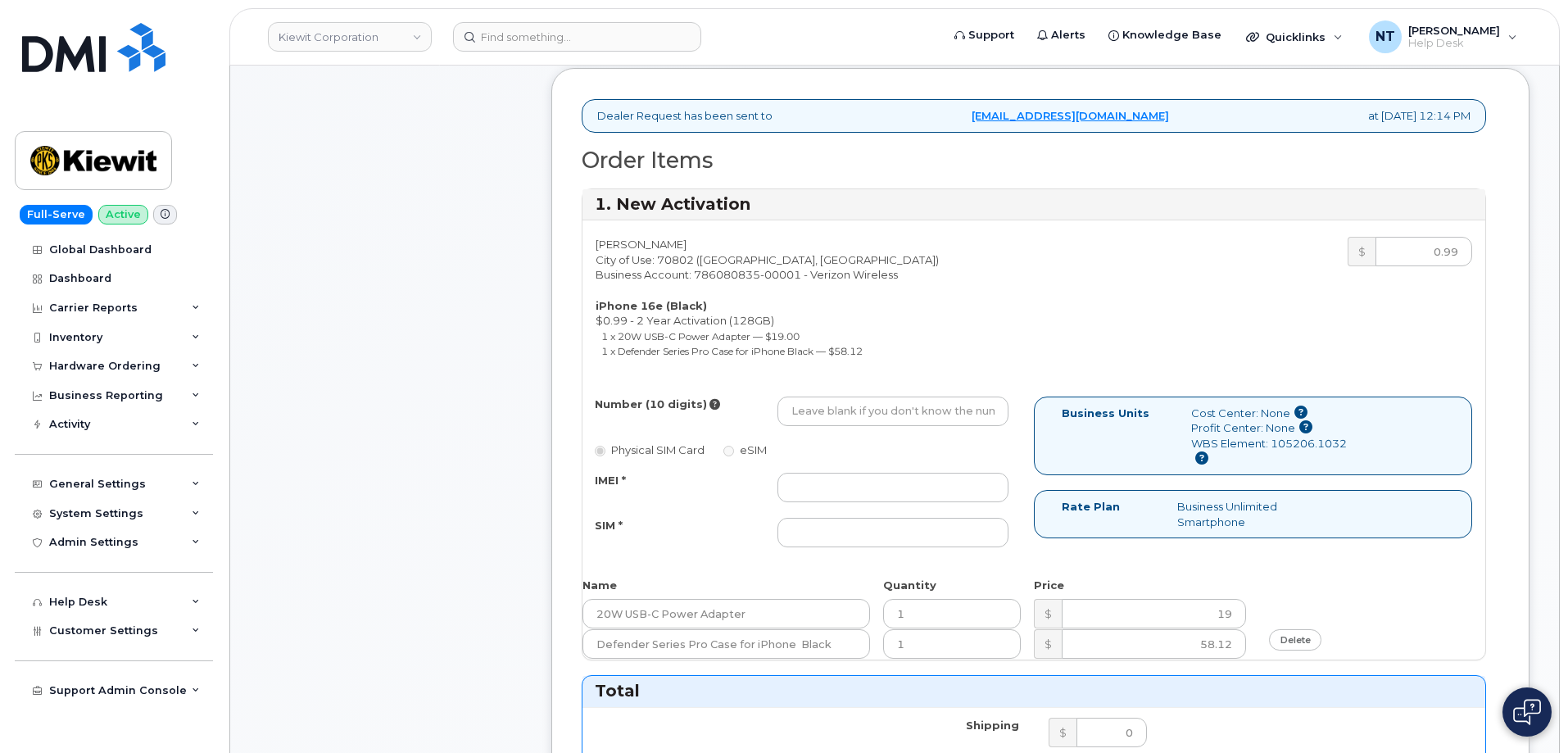
click at [841, 427] on div "Number (10 digits) Physical SIM Card eSIM IMEI * SIM *" at bounding box center [808, 479] width 452 height 165
click at [840, 421] on input "Number (10 digits)" at bounding box center [892, 411] width 231 height 30
paste input "225-726-3174"
click at [844, 419] on input "225-726-3174" at bounding box center [892, 411] width 231 height 30
drag, startPoint x: 812, startPoint y: 410, endPoint x: 835, endPoint y: 416, distance: 23.8
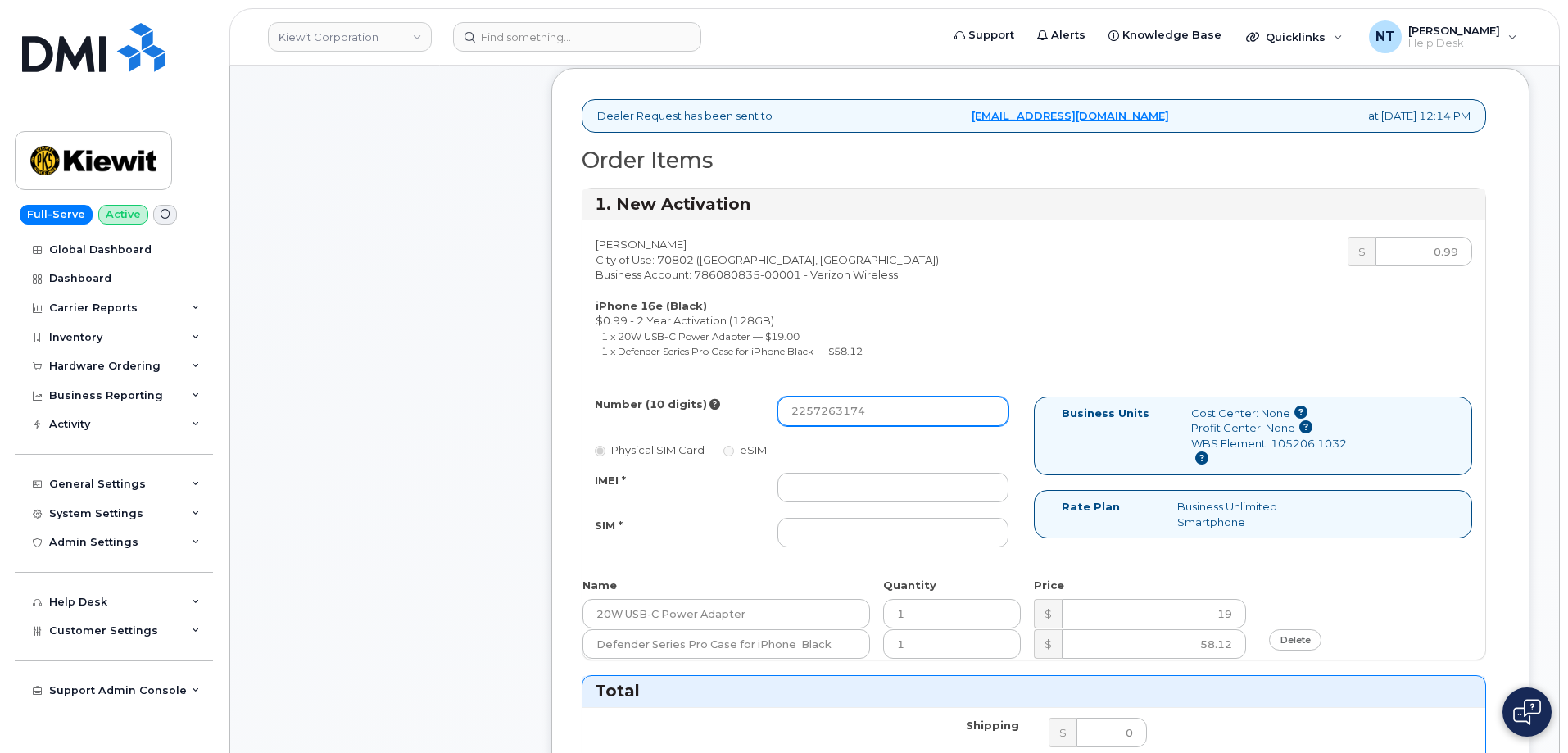
click at [835, 416] on input "2257263174" at bounding box center [892, 411] width 231 height 30
type input "2257263174"
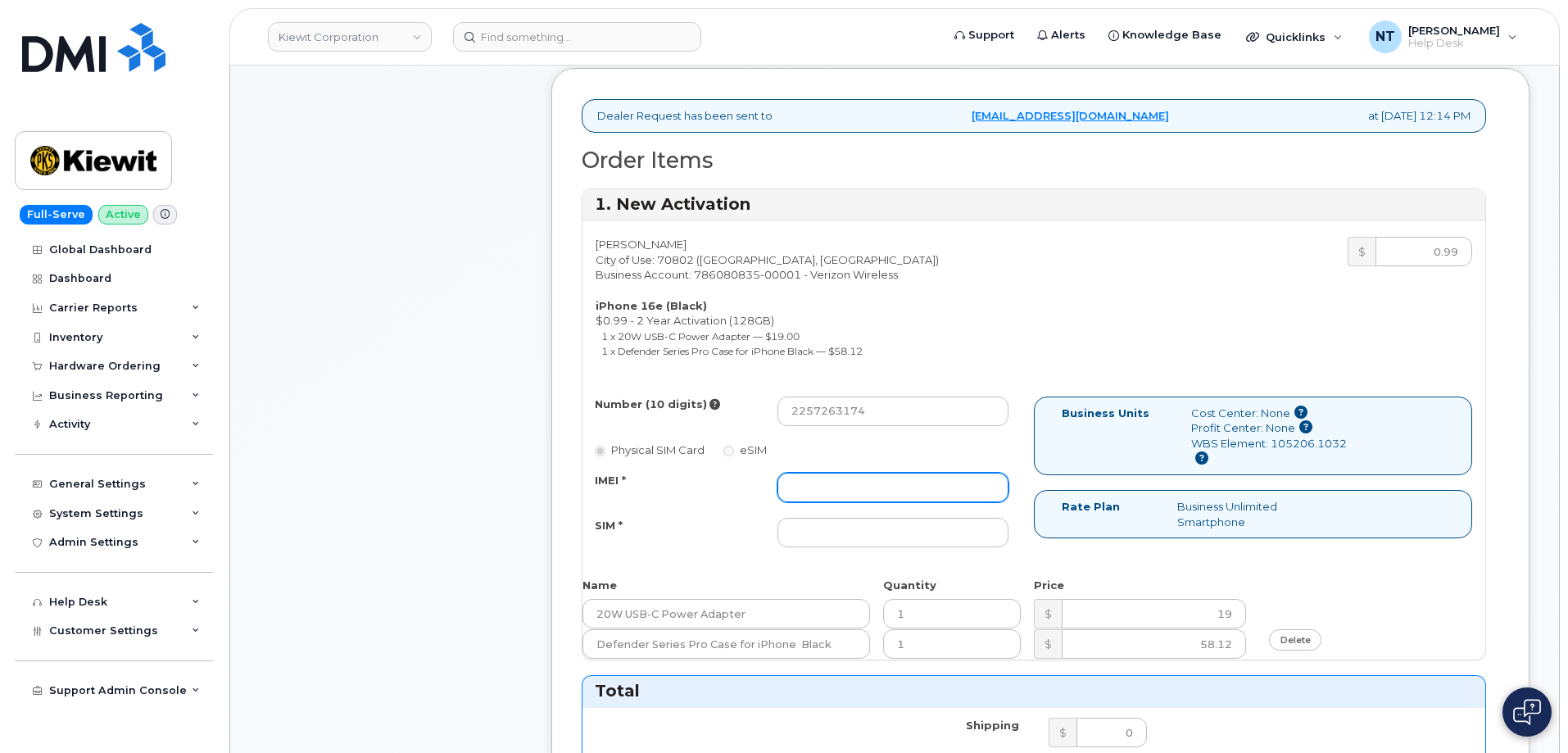
click at [836, 485] on input "IMEI *" at bounding box center [892, 487] width 231 height 30
paste input "350304977802869"
type input "350304977802869"
click at [878, 535] on input "SIM *" at bounding box center [892, 533] width 231 height 30
paste input "89043052010008889625002616471424"
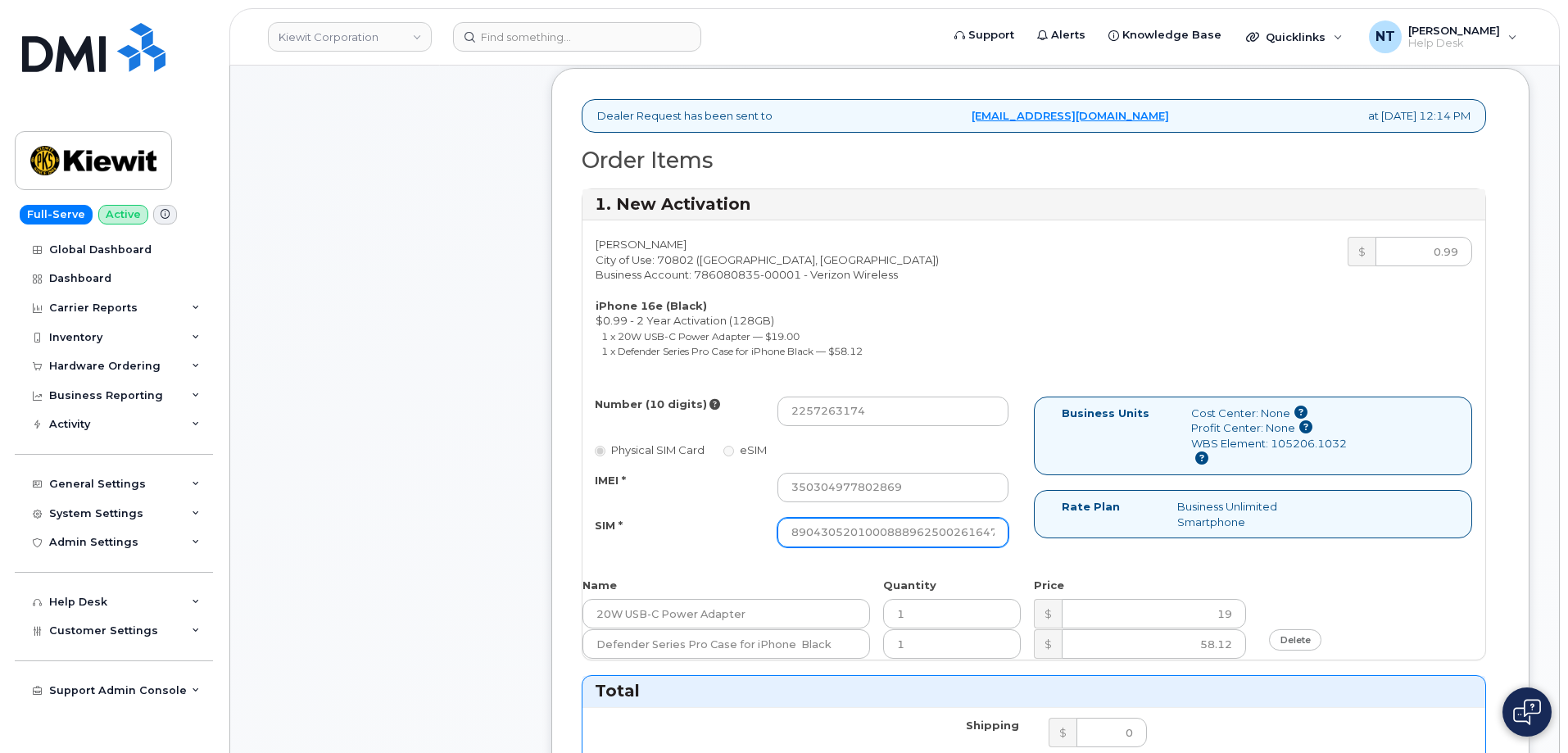
scroll to position [0, 31]
type input "89043052010008889625002616471424"
click at [454, 530] on div "Comments Leave Comment" at bounding box center [390, 651] width 262 height 1815
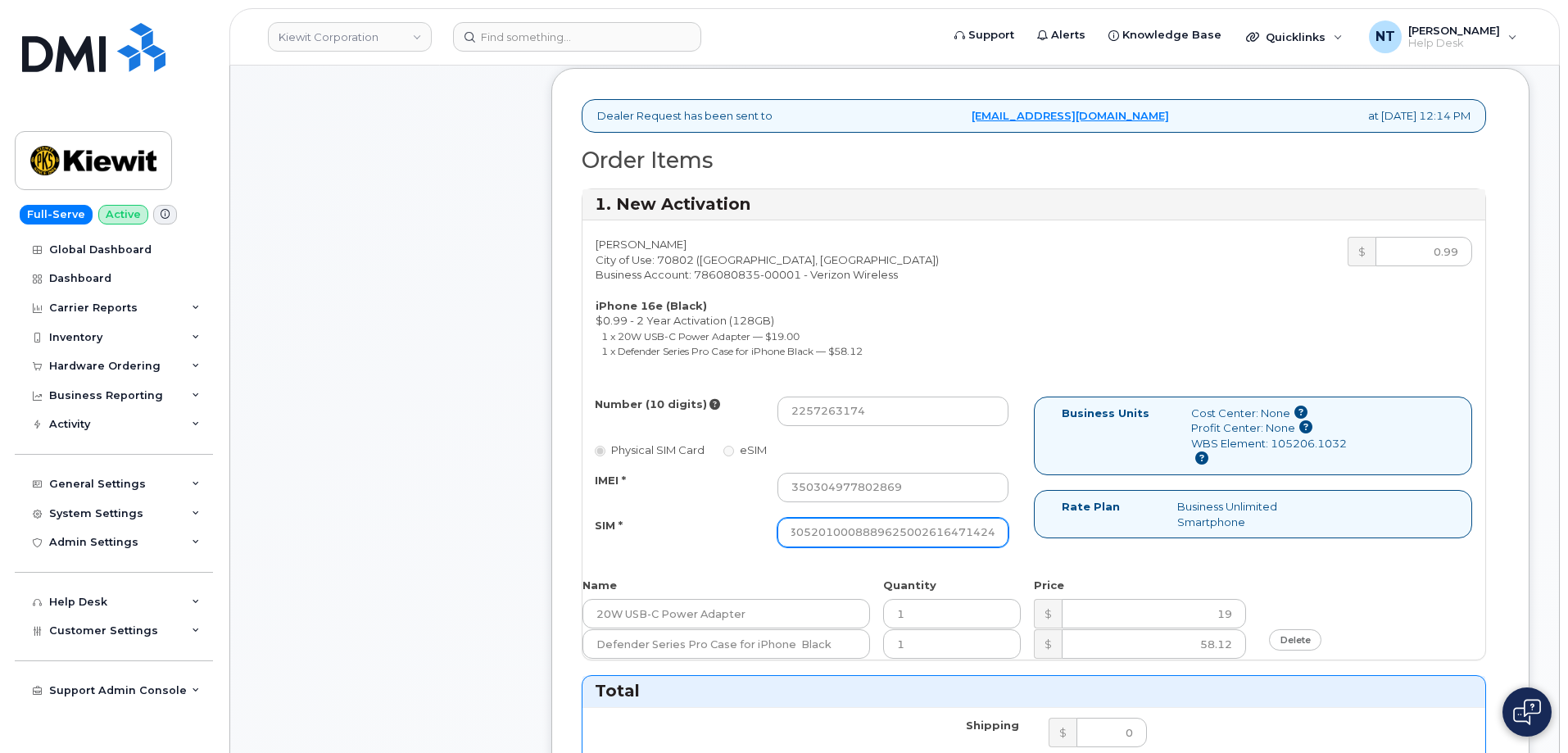
drag, startPoint x: 900, startPoint y: 530, endPoint x: 1084, endPoint y: 533, distance: 184.0
click at [1084, 533] on div "Number (10 digits) 2257263174 Physical SIM Card eSIM IMEI * 350304977802869 SIM…" at bounding box center [1033, 479] width 902 height 165
click at [1030, 552] on div "Number (10 digits) 2257263174 Physical SIM Card eSIM IMEI * 350304977802869 SIM…" at bounding box center [808, 479] width 452 height 165
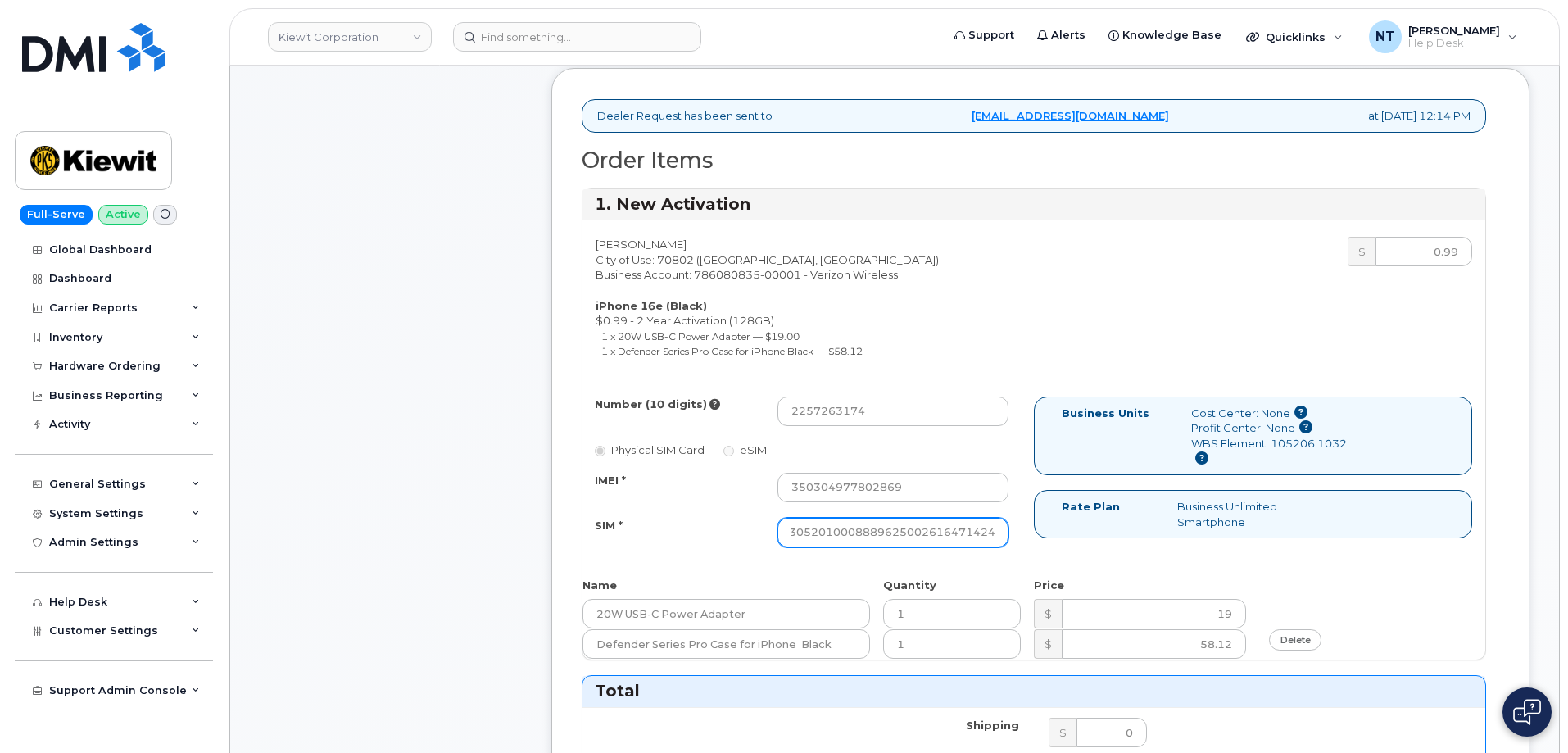
drag, startPoint x: 1016, startPoint y: 536, endPoint x: 1063, endPoint y: 543, distance: 47.5
click at [1063, 543] on div "Number (10 digits) 2257263174 Physical SIM Card eSIM IMEI * 350304977802869 SIM…" at bounding box center [1033, 479] width 902 height 165
click at [1016, 552] on div "Number (10 digits) 2257263174 Physical SIM Card eSIM IMEI * 350304977802869 SIM…" at bounding box center [808, 479] width 452 height 165
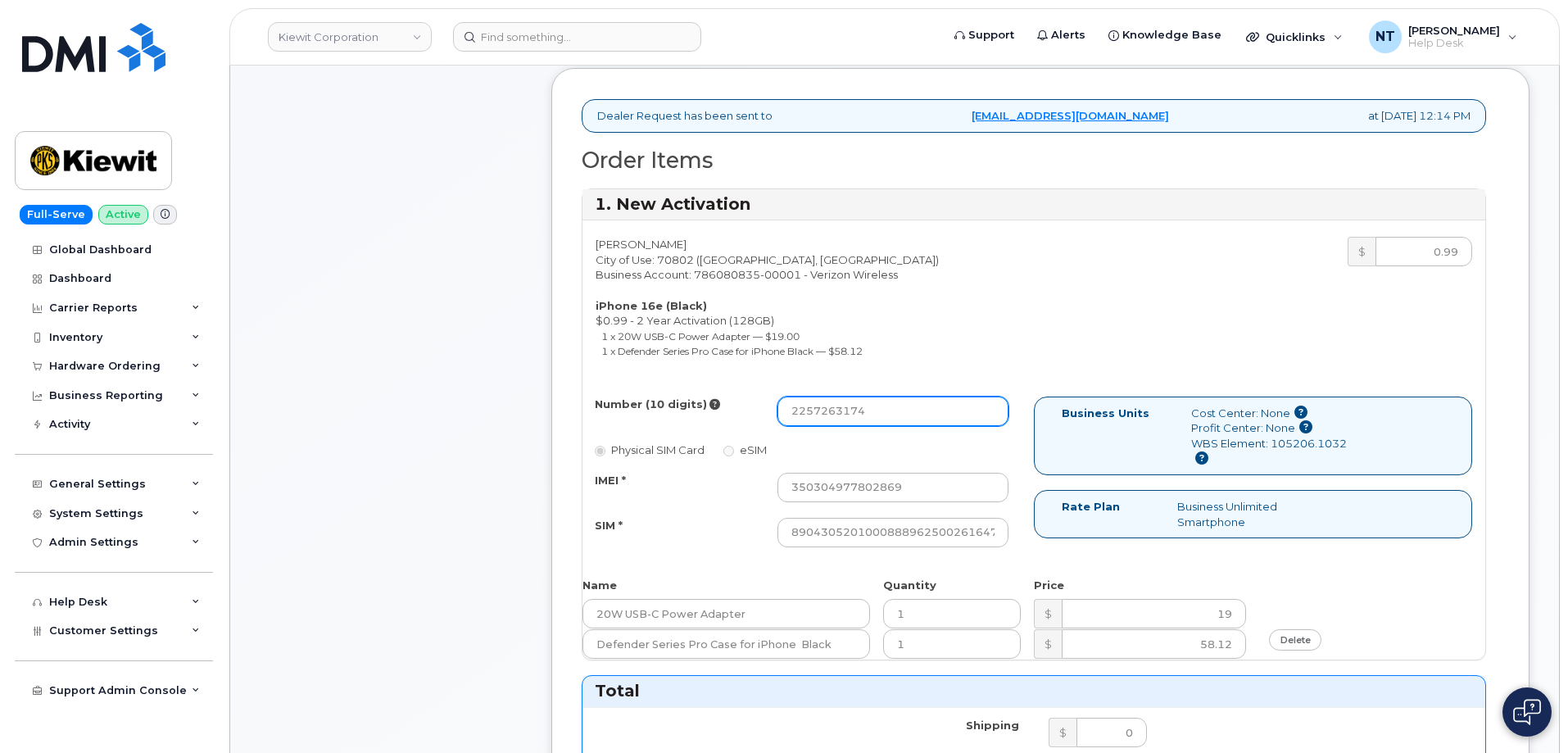
drag, startPoint x: 817, startPoint y: 415, endPoint x: 834, endPoint y: 417, distance: 17.1
click at [834, 417] on input "2257263174" at bounding box center [892, 411] width 231 height 30
click at [431, 476] on div "Comments Leave Comment" at bounding box center [390, 651] width 262 height 1815
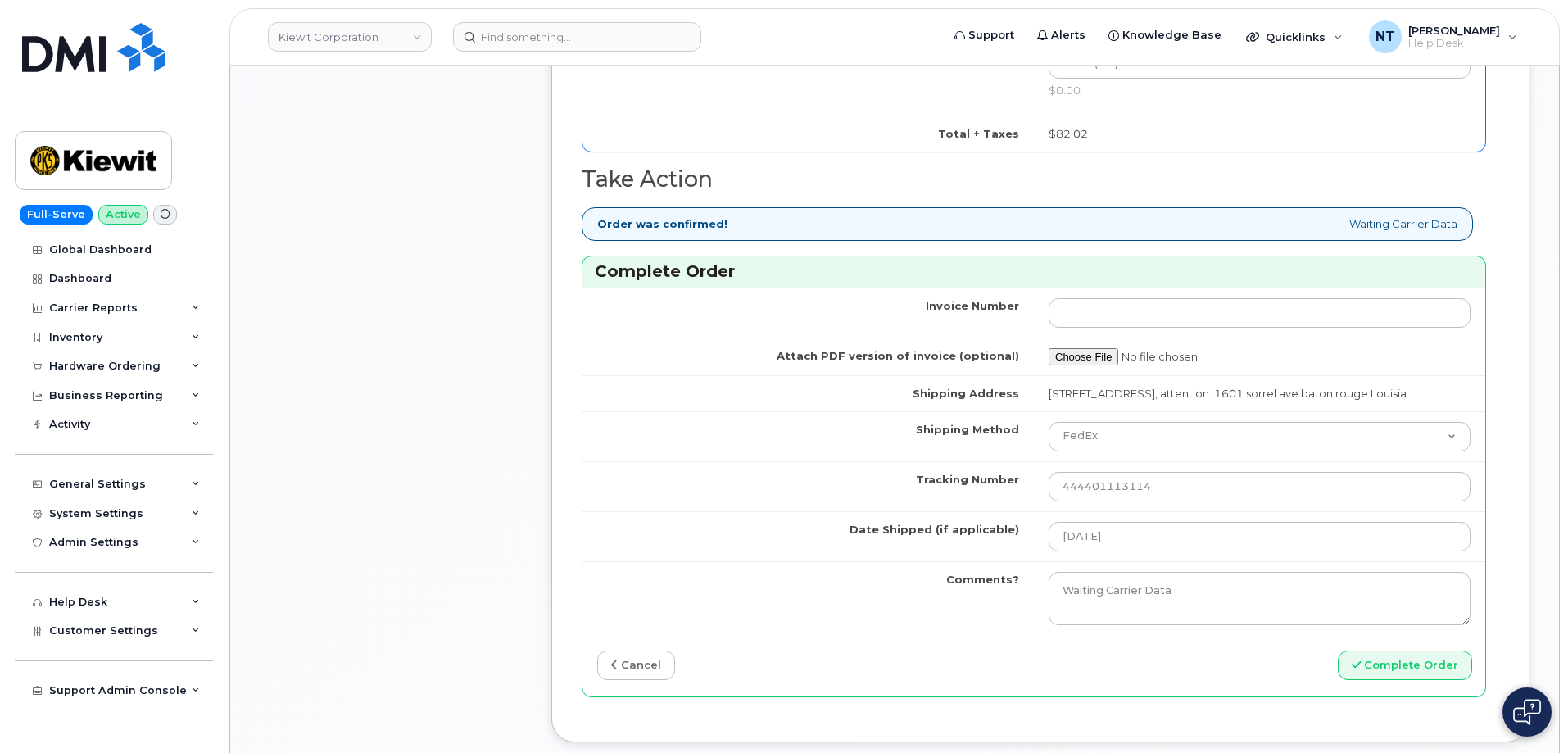
scroll to position [1311, 0]
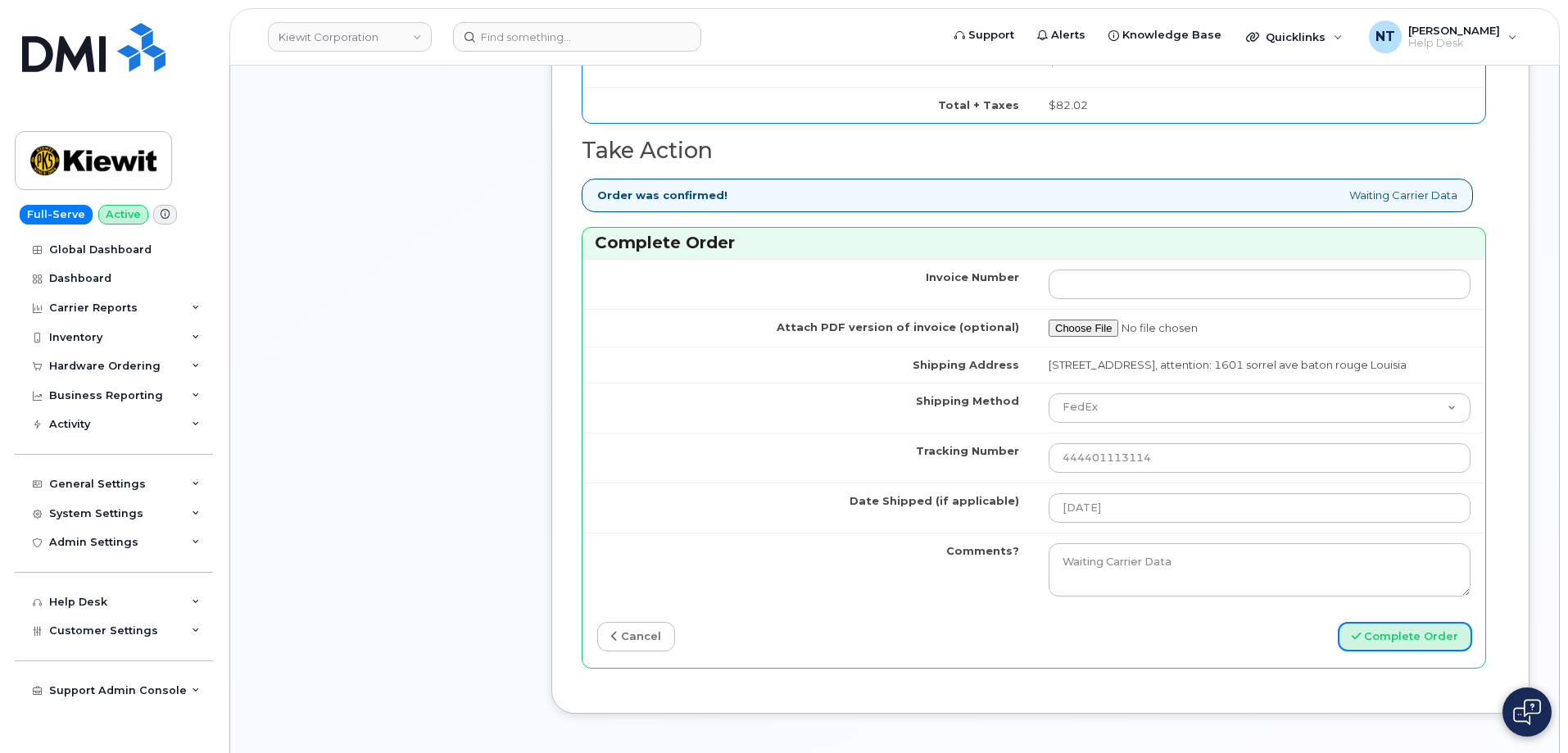
drag, startPoint x: 1419, startPoint y: 656, endPoint x: 566, endPoint y: 484, distance: 870.2
click at [1419, 652] on button "Complete Order" at bounding box center [1406, 637] width 135 height 31
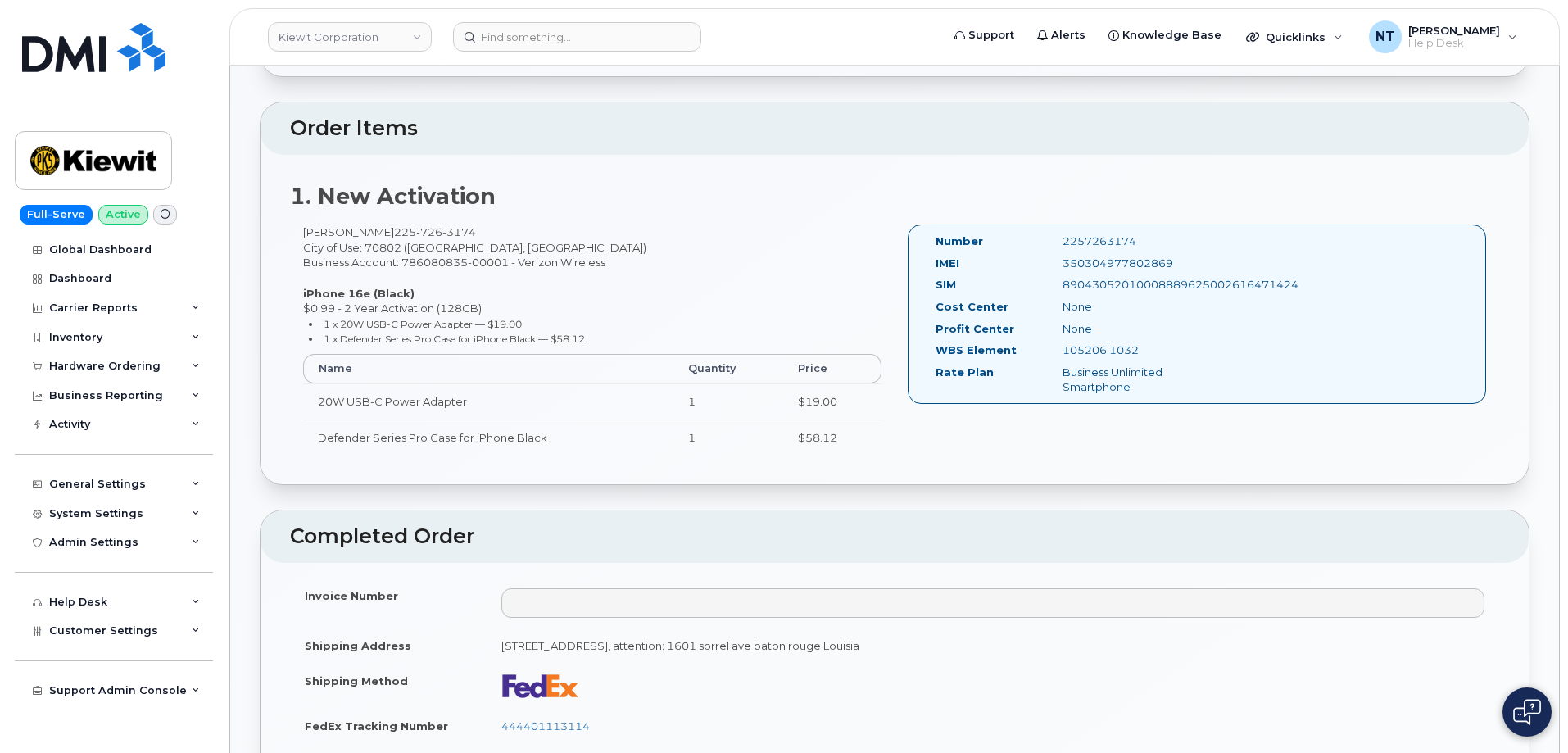
scroll to position [410, 0]
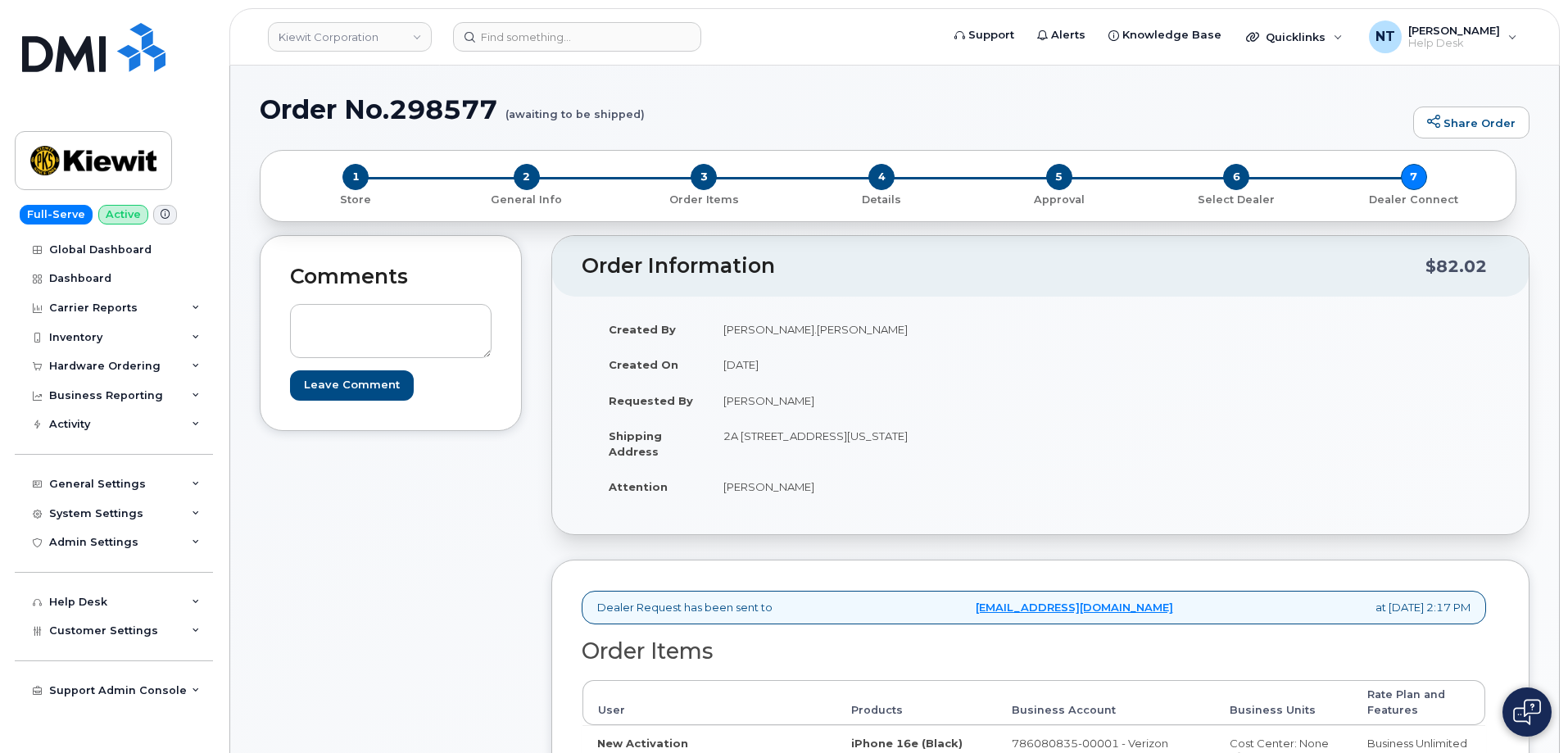
scroll to position [410, 0]
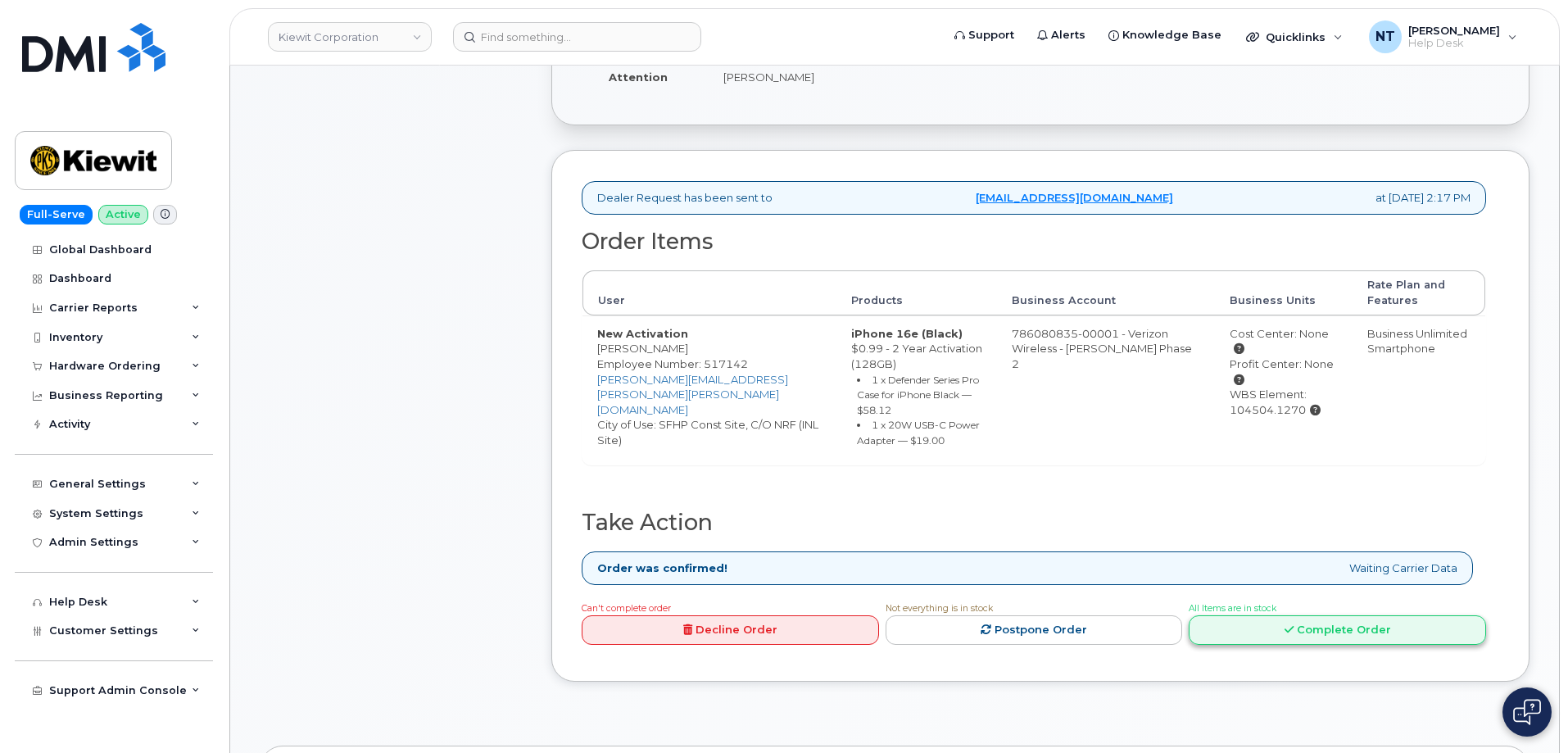
click at [1374, 635] on link "Complete Order" at bounding box center [1337, 630] width 297 height 31
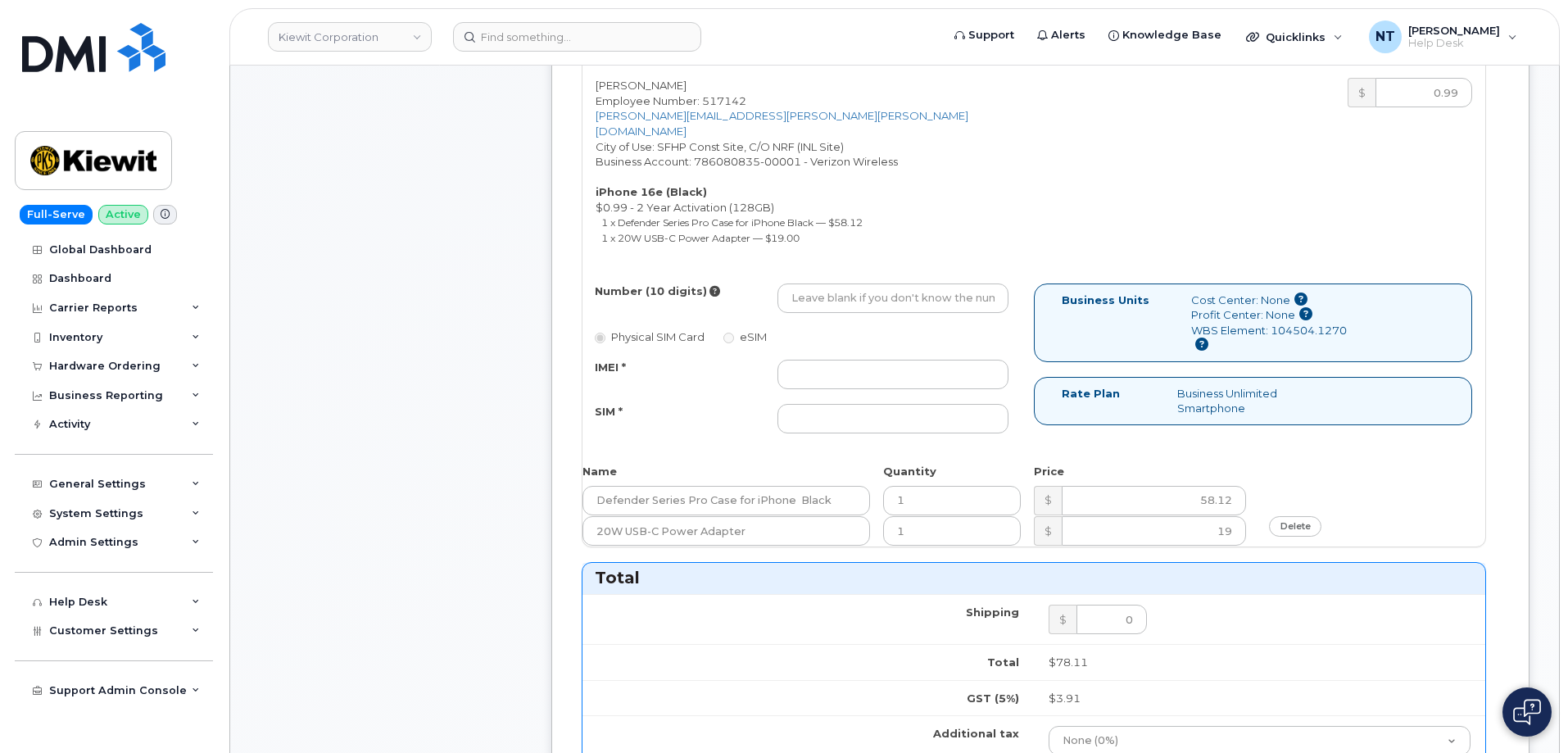
scroll to position [656, 0]
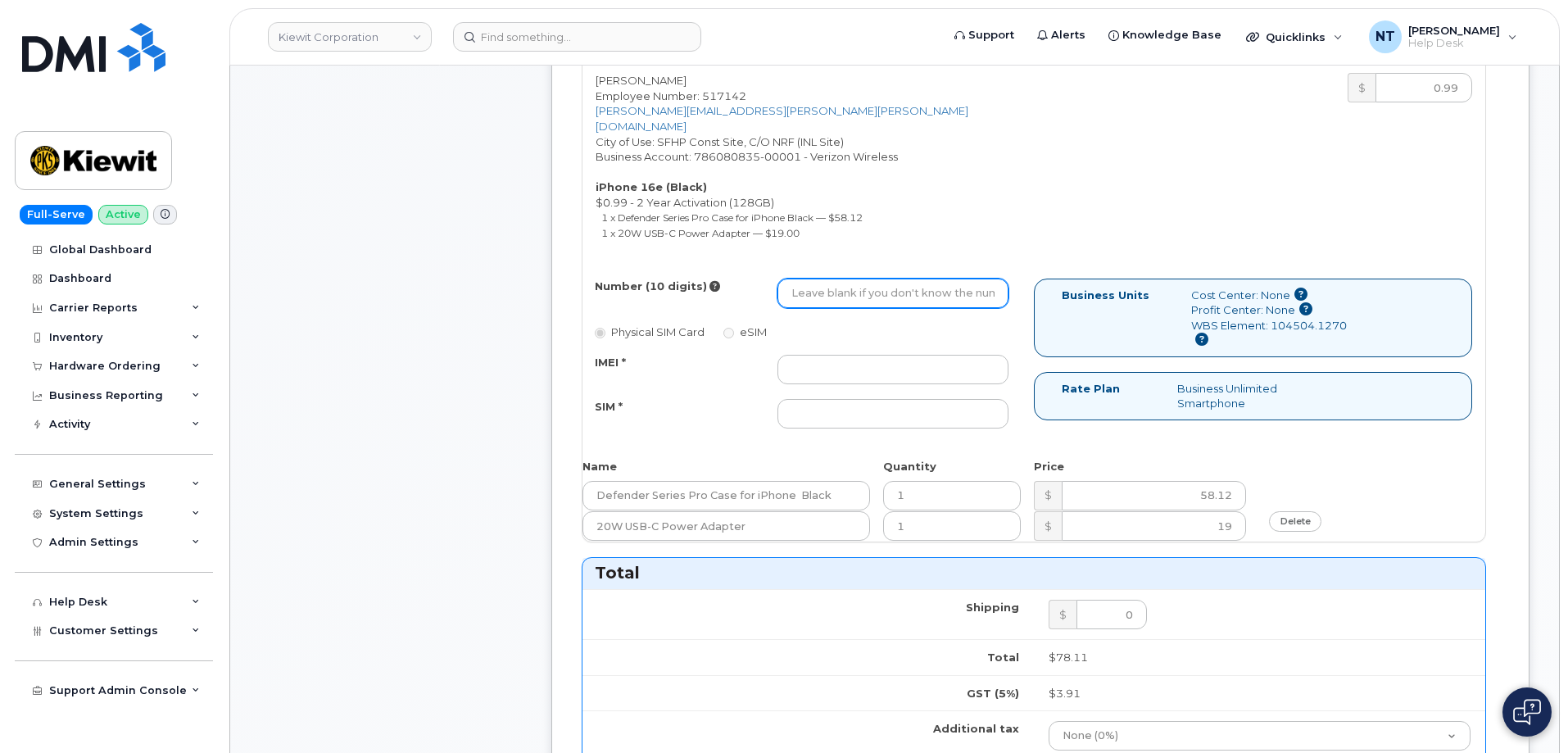
click at [907, 285] on input "Number (10 digits)" at bounding box center [892, 293] width 231 height 30
paste input "208-483-8614"
click at [844, 283] on input "208-483-8614" at bounding box center [892, 293] width 231 height 30
drag, startPoint x: 813, startPoint y: 277, endPoint x: 835, endPoint y: 283, distance: 22.8
click at [835, 283] on input "2084838614" at bounding box center [892, 293] width 231 height 30
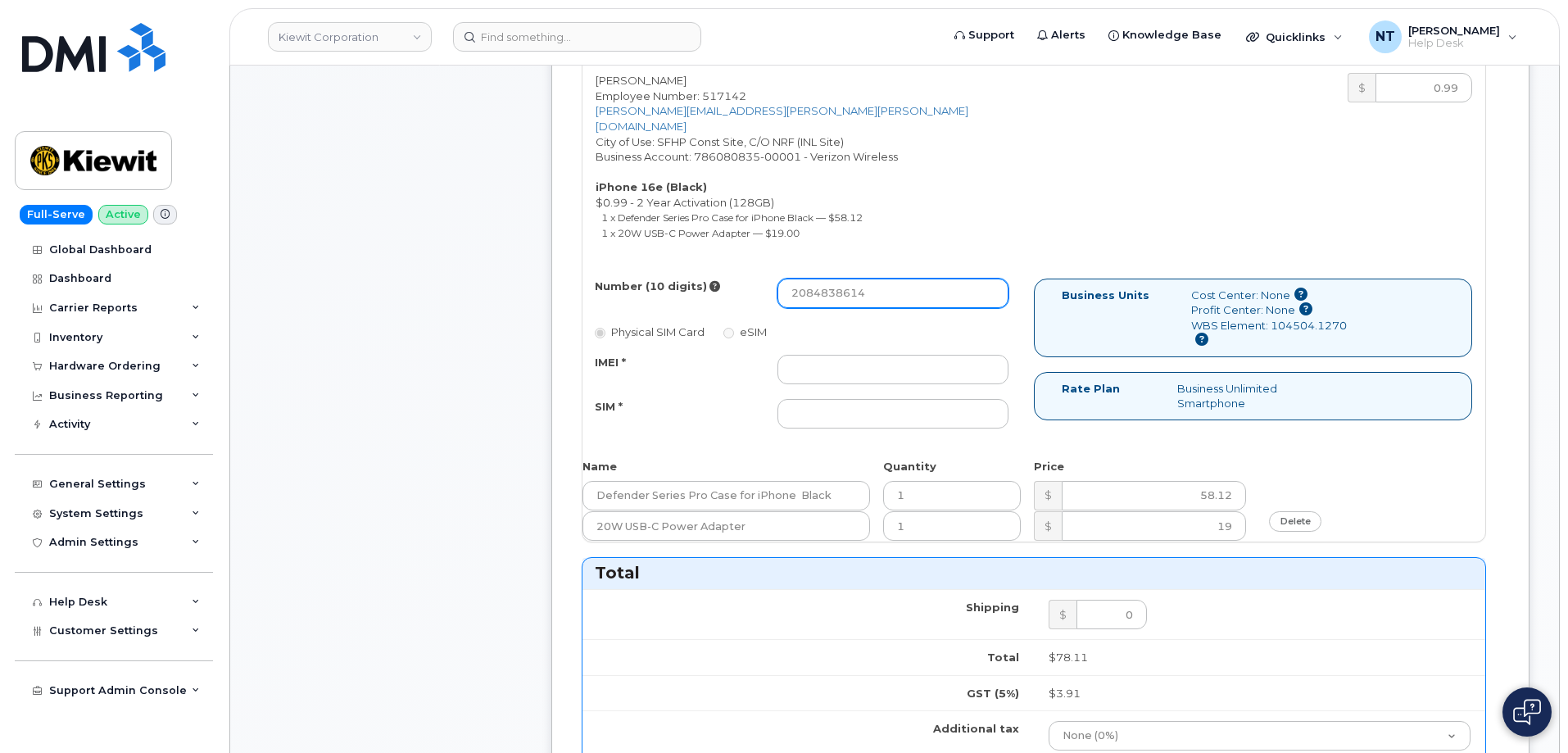
type input "2084838614"
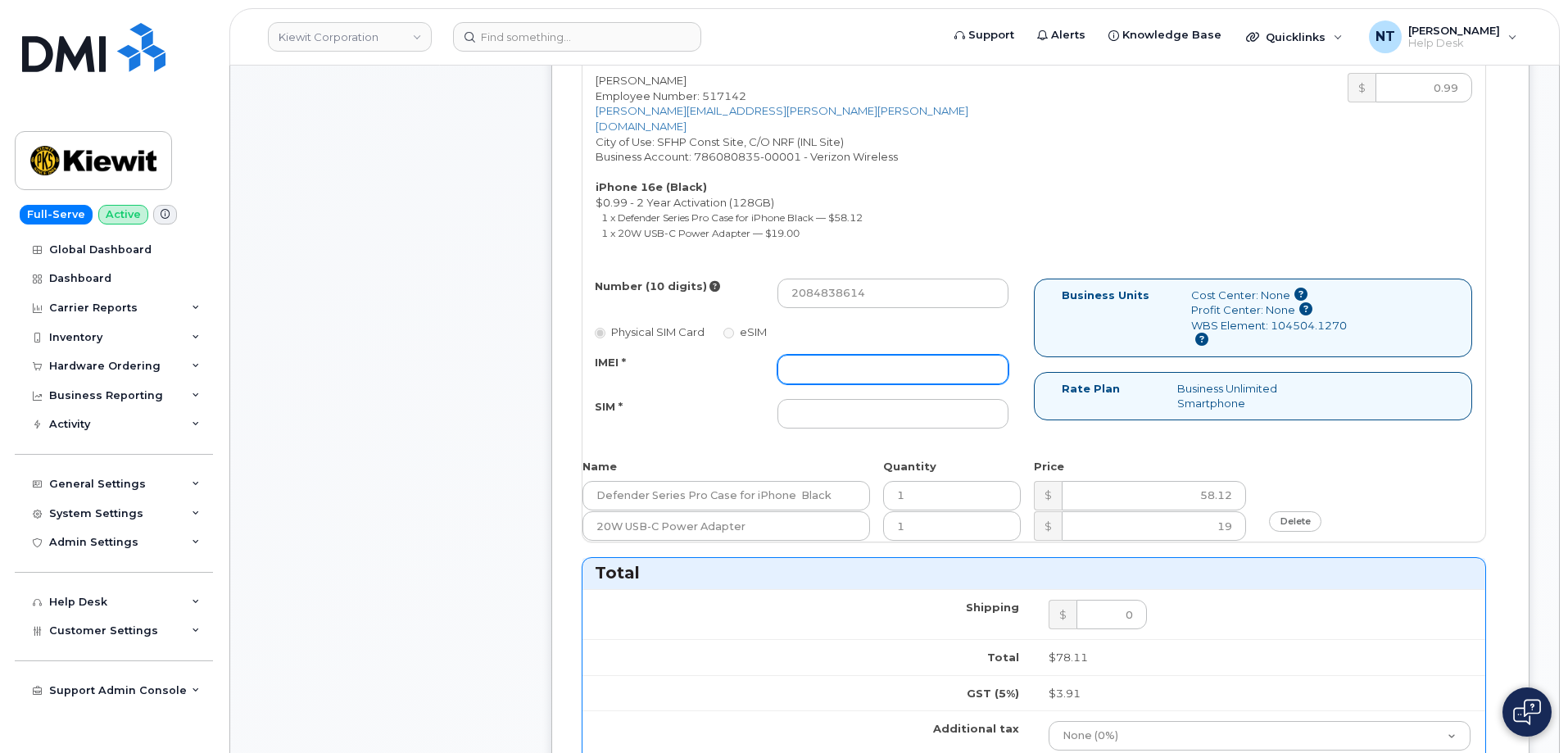
click at [899, 355] on input "IMEI *" at bounding box center [892, 370] width 231 height 30
paste input "356312635946485"
type input "356312635946485"
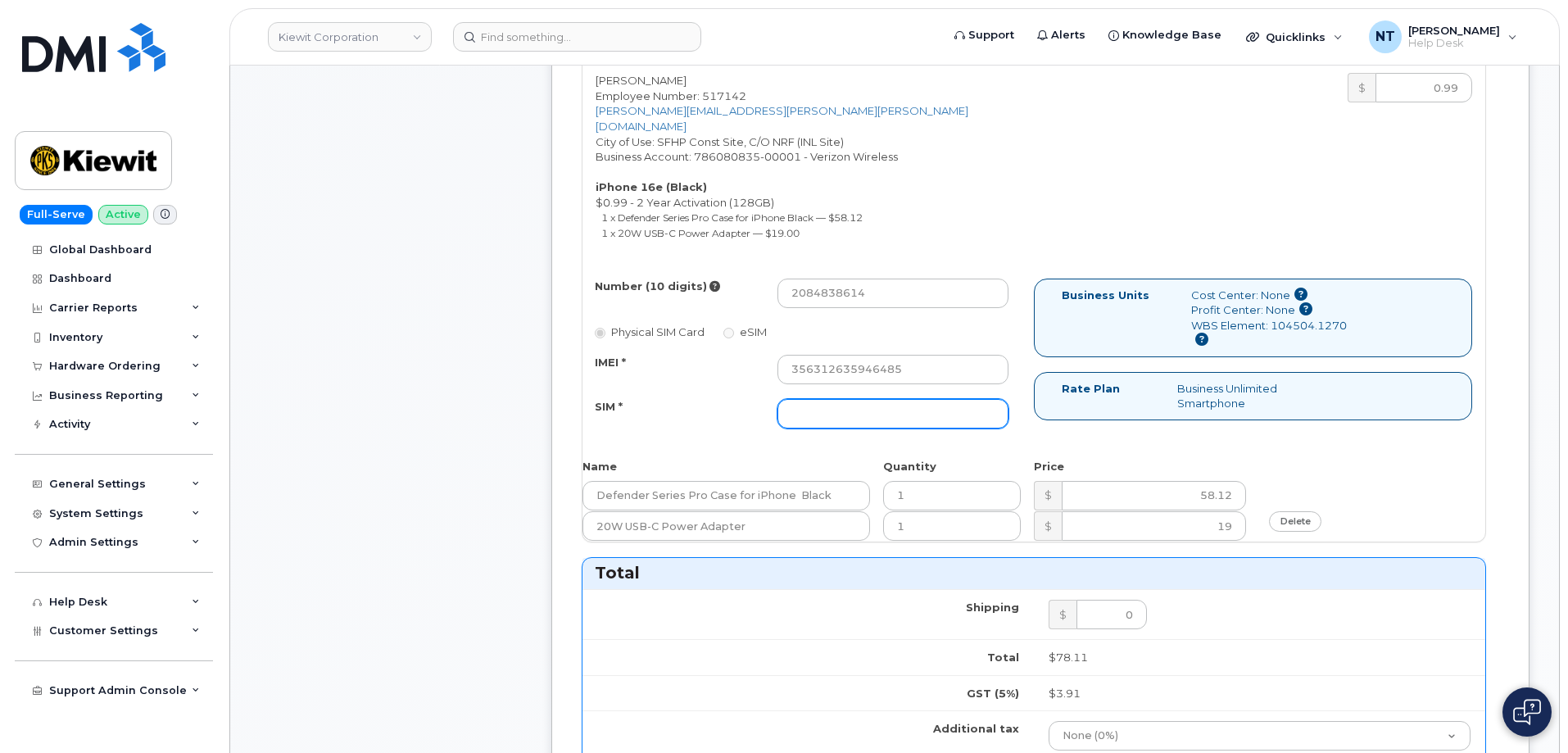
click at [900, 411] on input "SIM *" at bounding box center [892, 414] width 231 height 30
paste input "89043052010008889625001975375920"
type input "89043052010008889625001975375920"
click at [449, 387] on div "Comments Leave Comment" at bounding box center [390, 510] width 262 height 1861
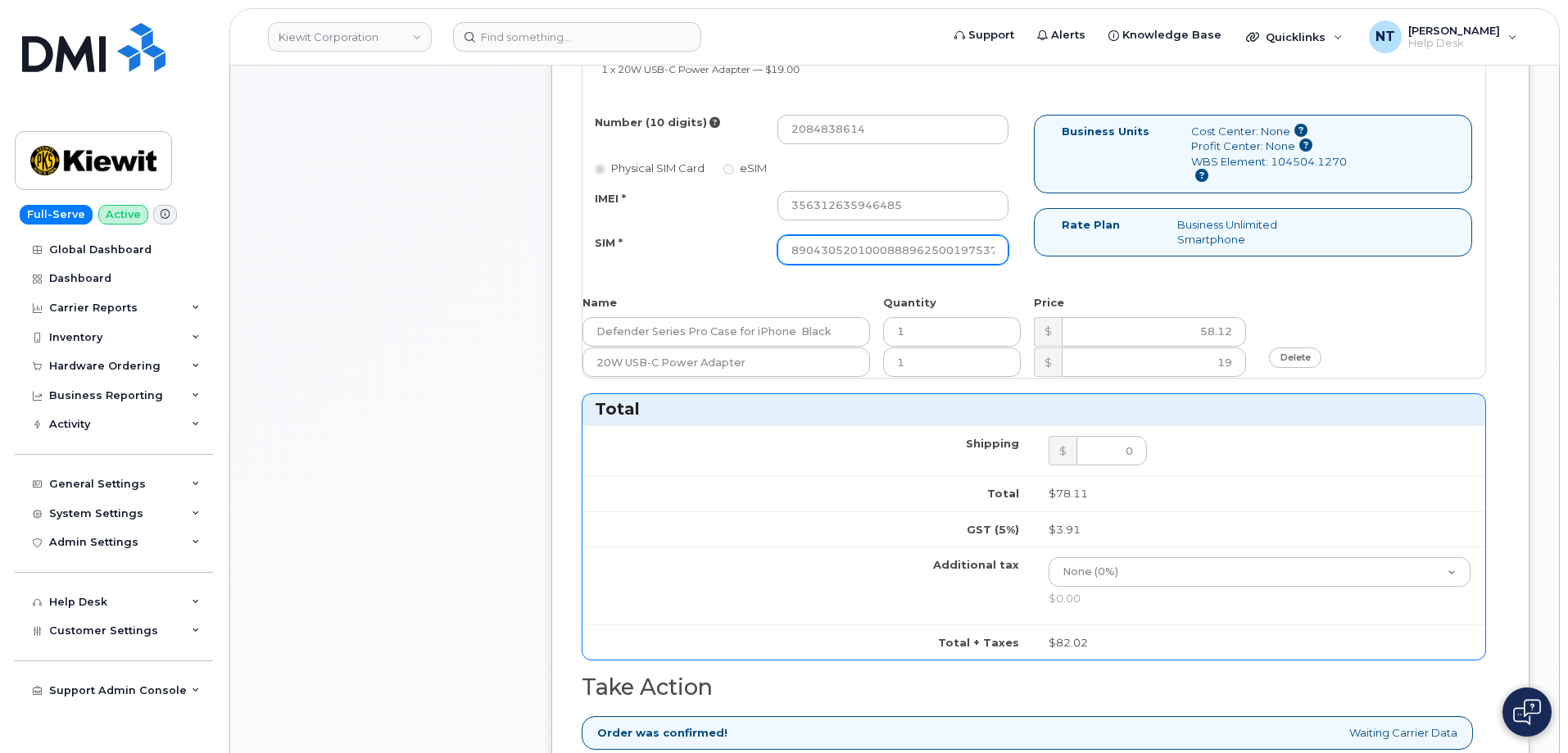
scroll to position [0, 32]
drag, startPoint x: 912, startPoint y: 237, endPoint x: 1059, endPoint y: 239, distance: 147.0
click at [1059, 239] on div "Number (10 digits) 2084838614 Physical SIM Card eSIM IMEI * 356312635946485 SIM…" at bounding box center [1033, 197] width 902 height 165
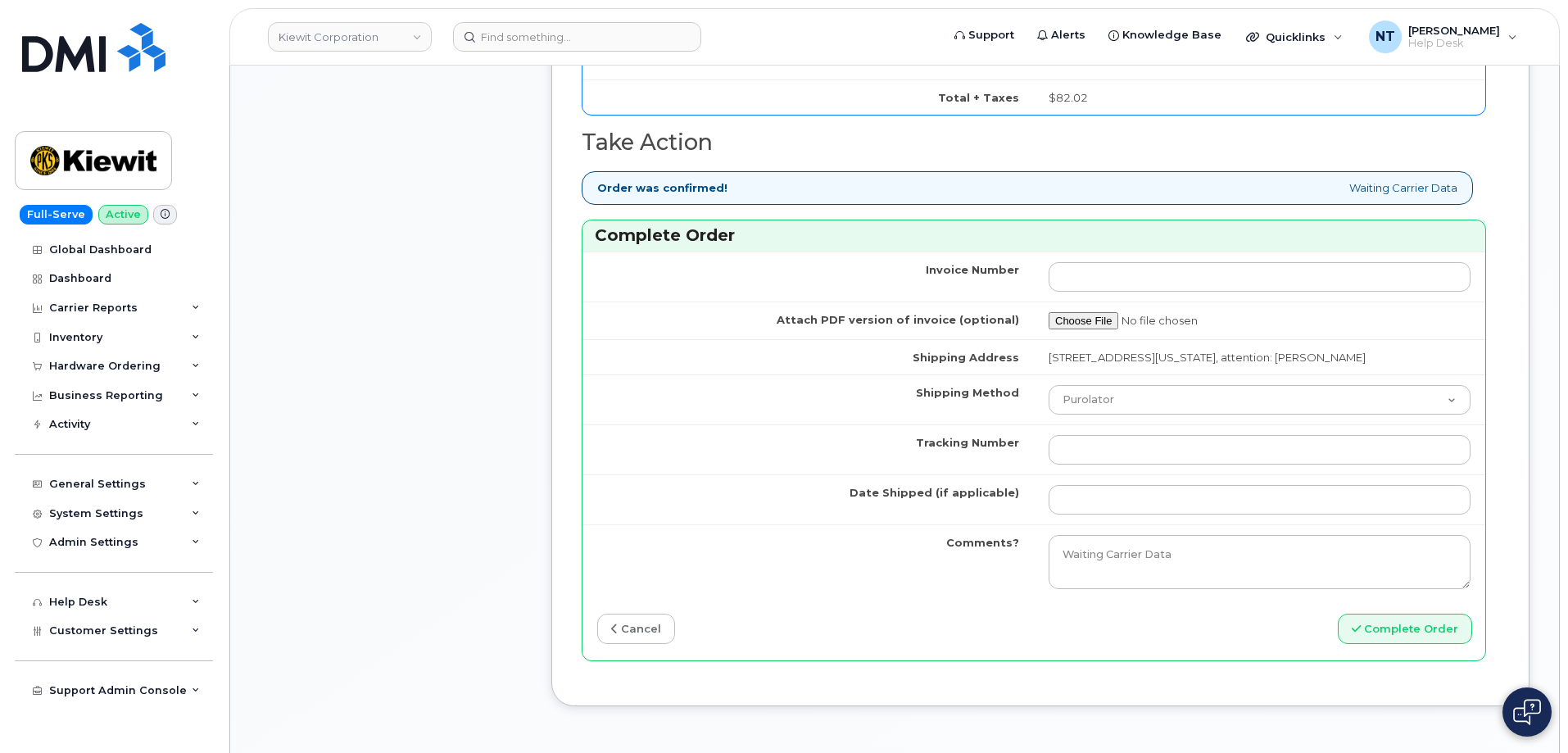
scroll to position [1393, 0]
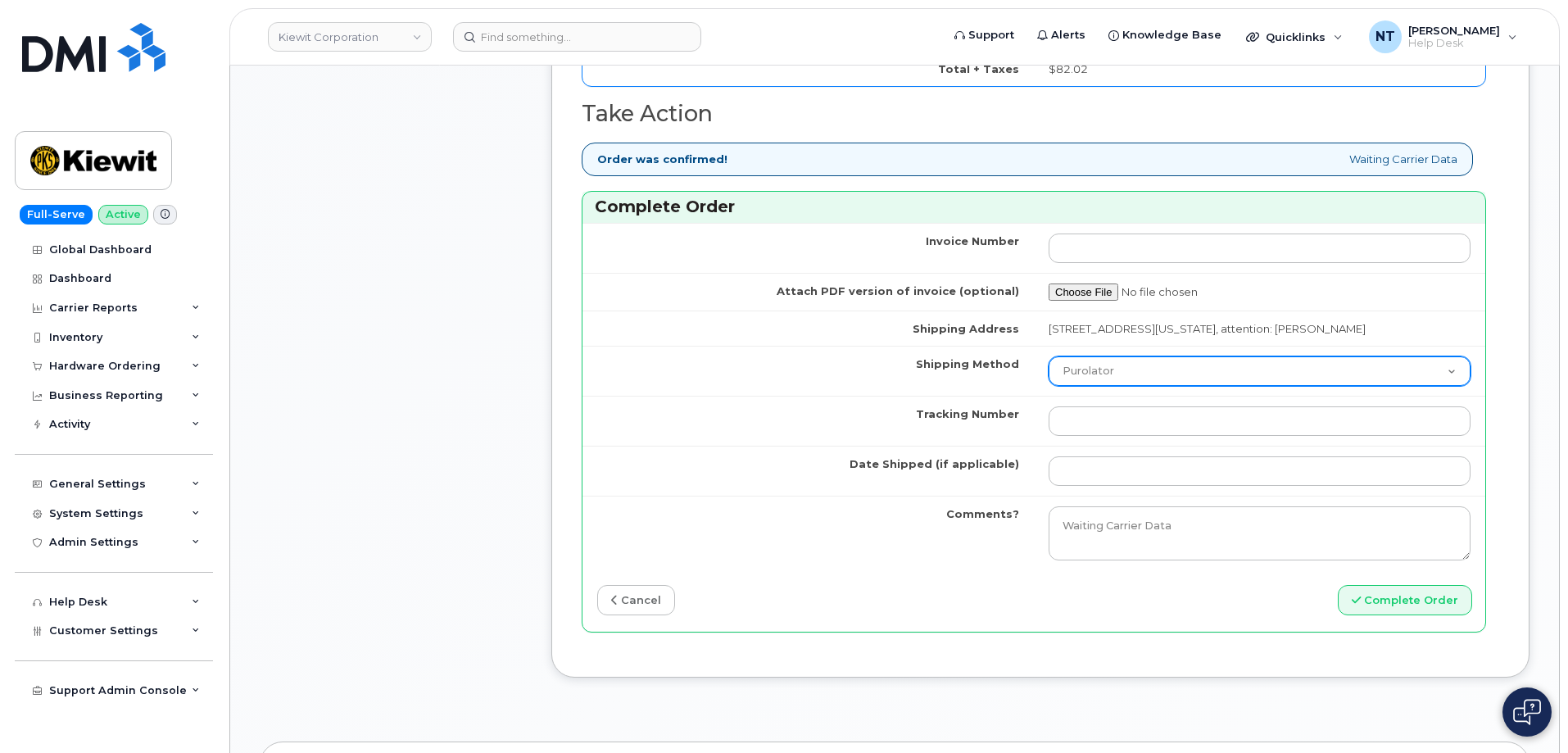
click at [1131, 368] on select "Purolator UPS FedEx Canada Post Courier Other Drop Off Pick Up" at bounding box center [1260, 372] width 422 height 30
select select "FedEx"
click at [1049, 357] on select "Purolator UPS FedEx Canada Post Courier Other Drop Off Pick Up" at bounding box center [1260, 372] width 422 height 30
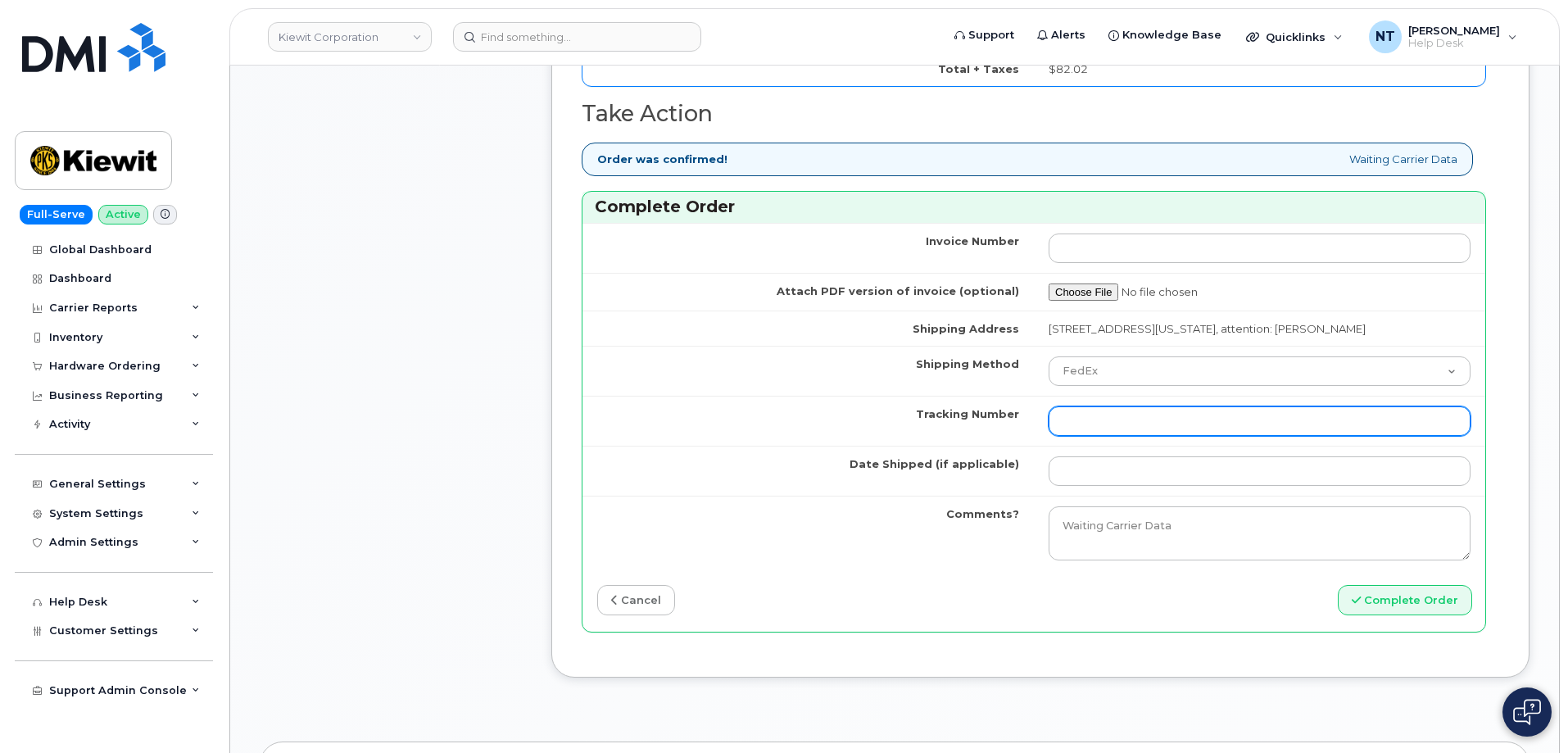
click at [1122, 437] on td at bounding box center [1260, 420] width 452 height 50
click at [1122, 436] on input "Tracking Number" at bounding box center [1260, 421] width 422 height 30
paste input "444401113125"
type input "444401113125"
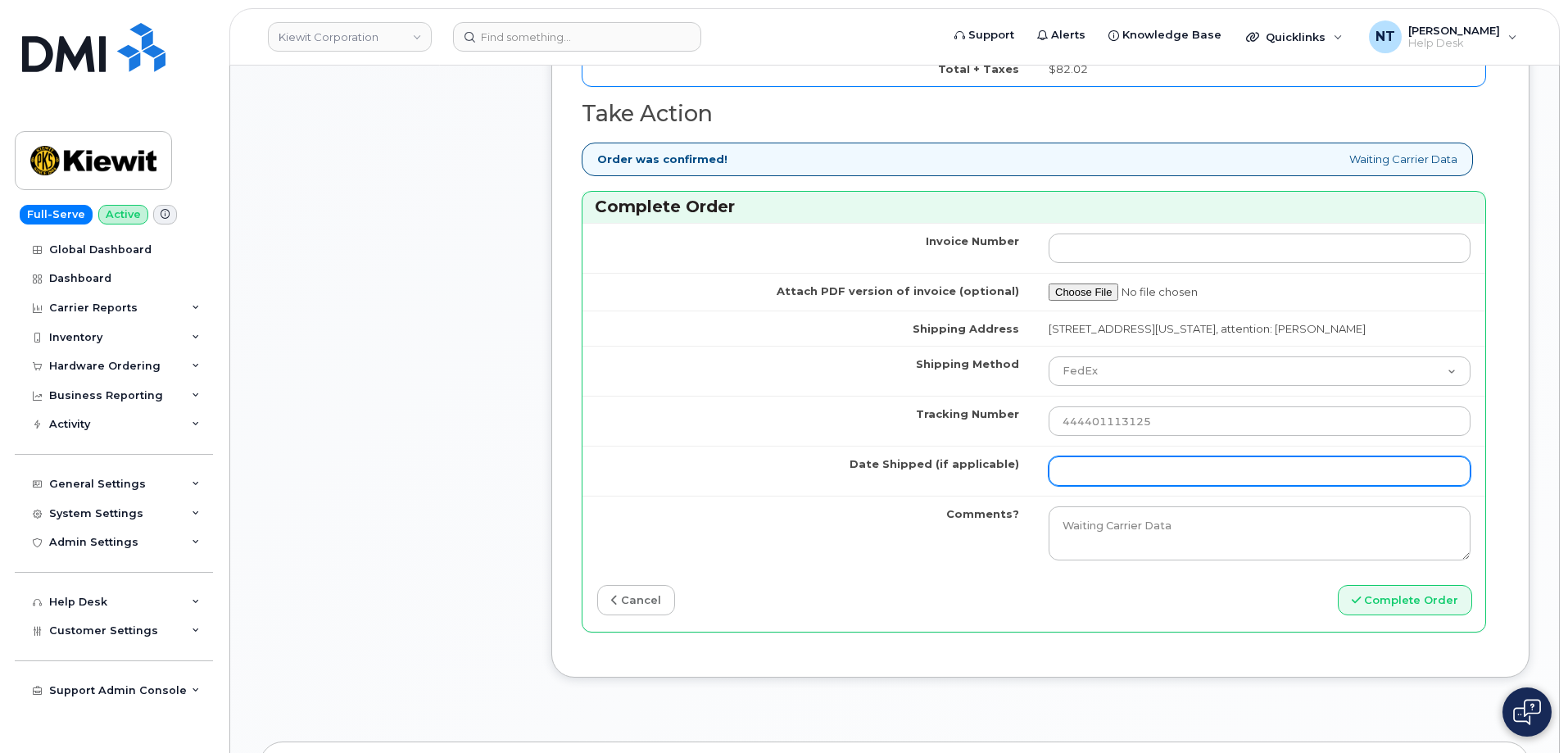
click at [1091, 472] on input "Date Shipped (if applicable)" at bounding box center [1260, 472] width 422 height 30
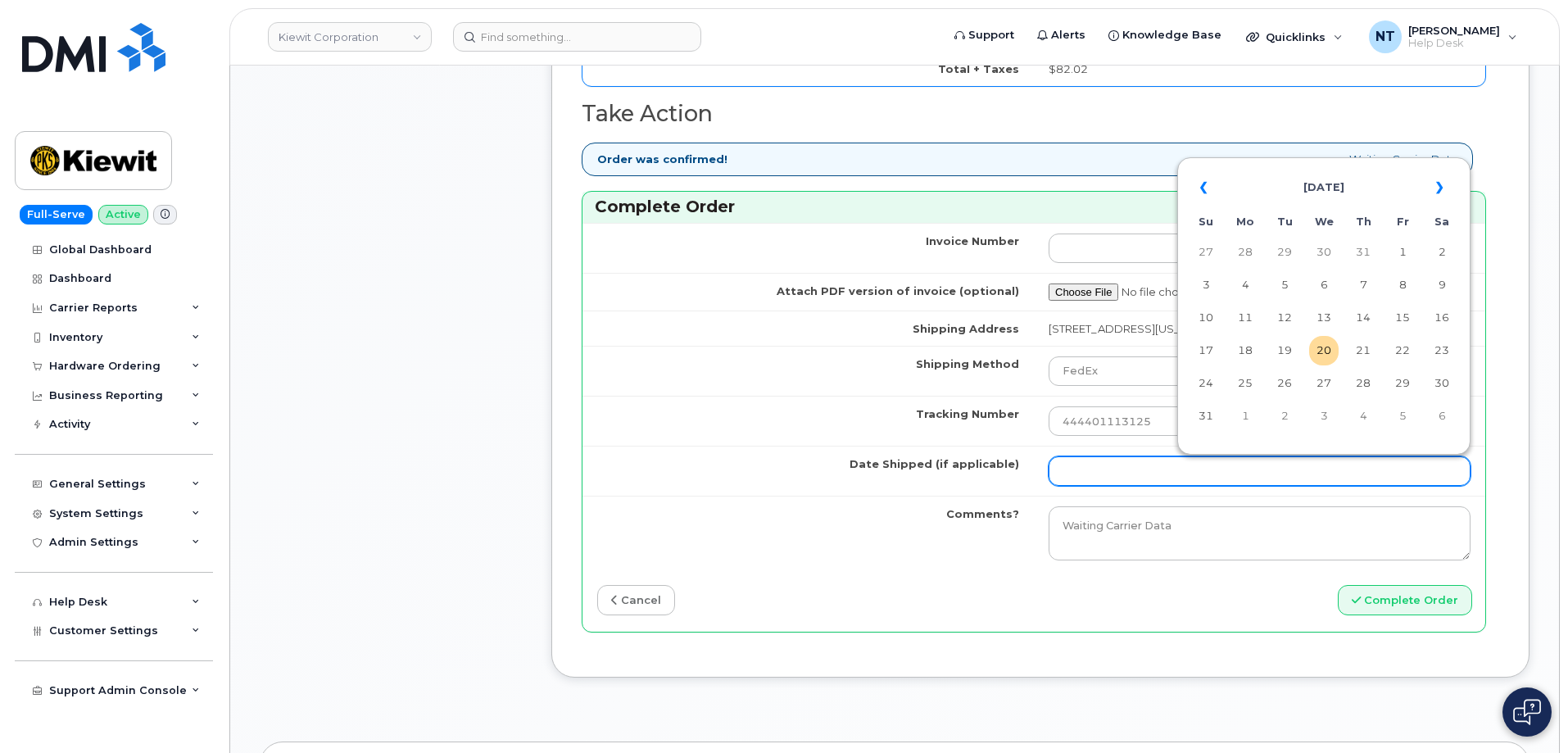
type input "[DATE]"
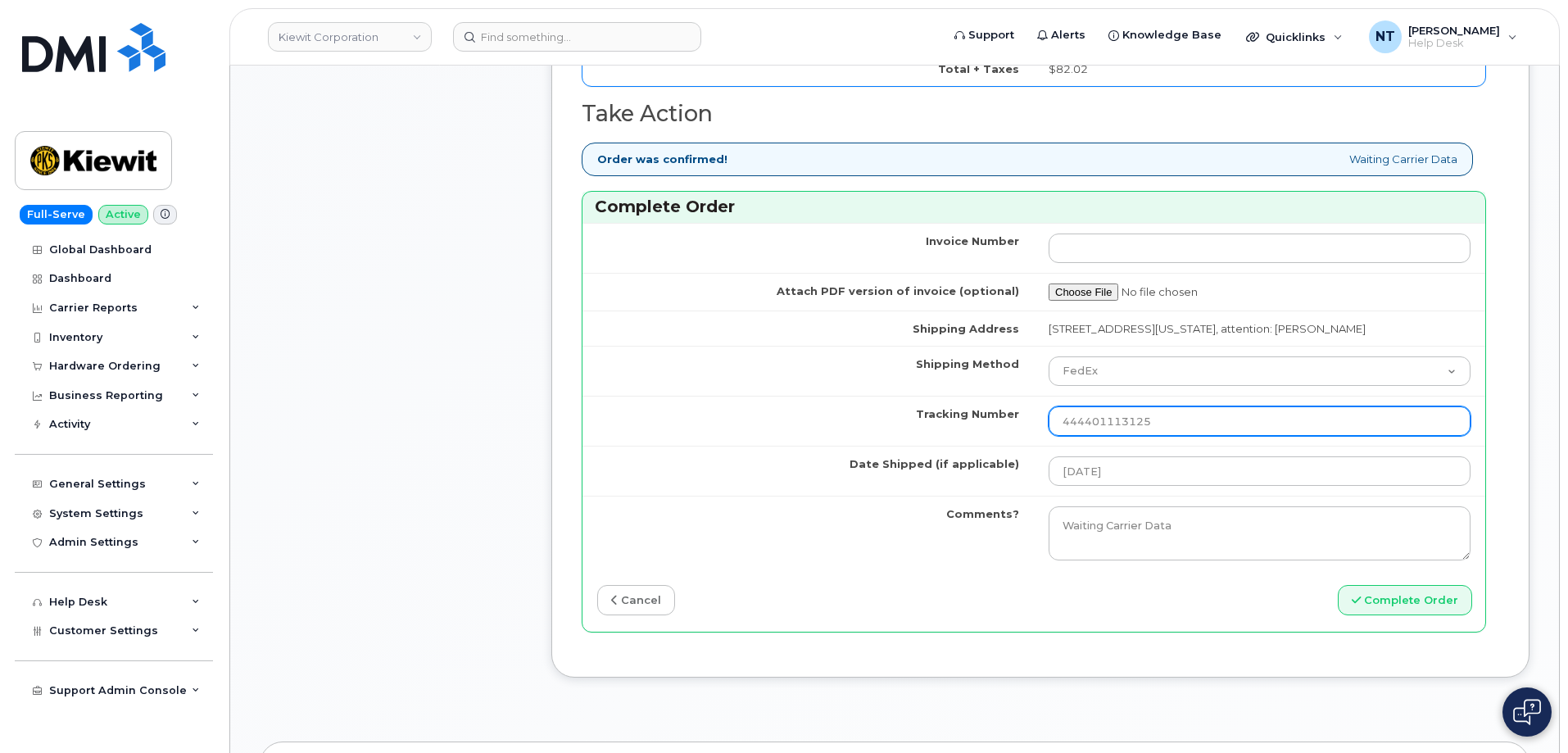
click at [1191, 422] on input "444401113125" at bounding box center [1260, 421] width 422 height 30
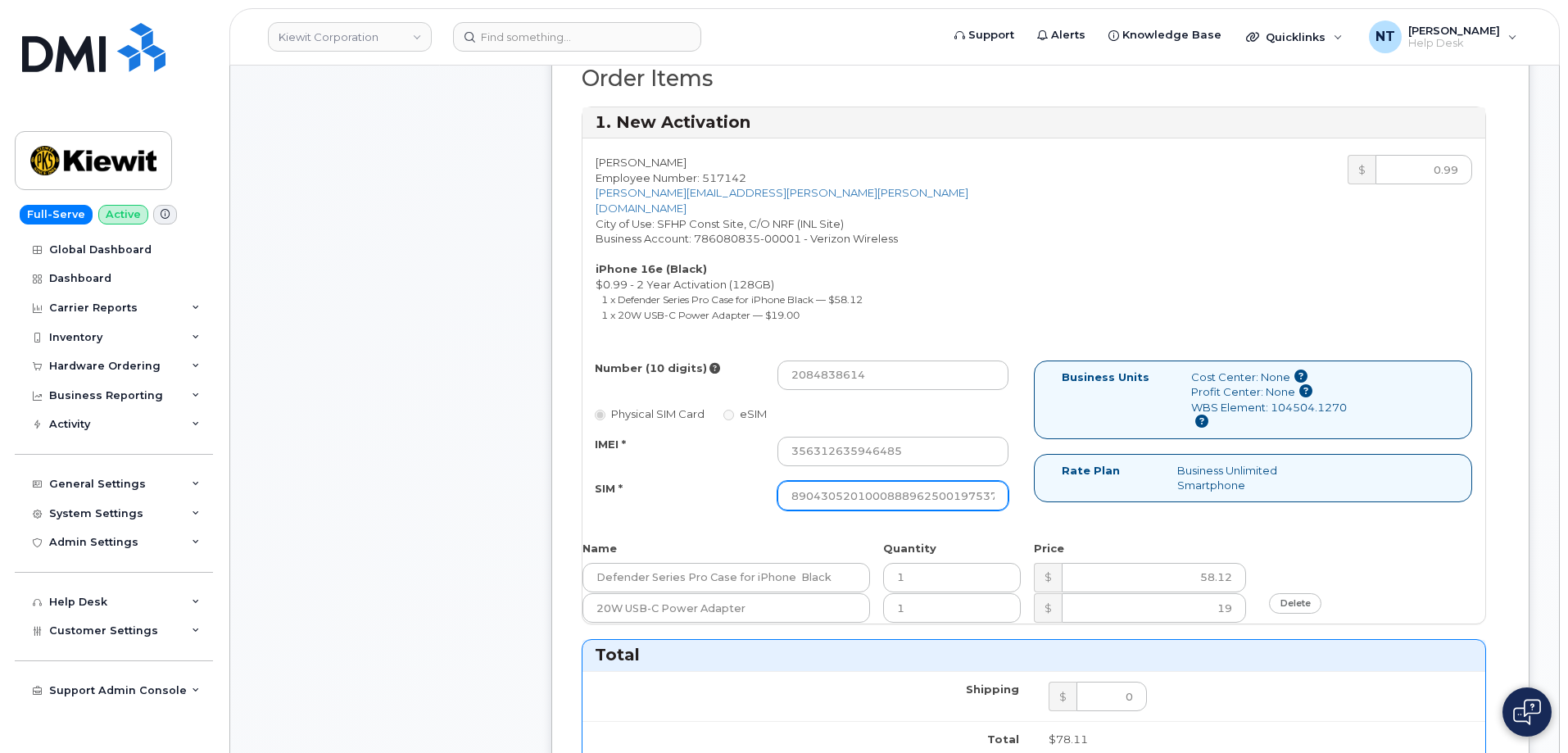
scroll to position [0, 32]
drag, startPoint x: 965, startPoint y: 478, endPoint x: 1035, endPoint y: 480, distance: 70.0
click at [1035, 480] on div "Number (10 digits) 2084838614 Physical SIM Card eSIM IMEI * 356312635946485 SIM…" at bounding box center [1033, 443] width 902 height 165
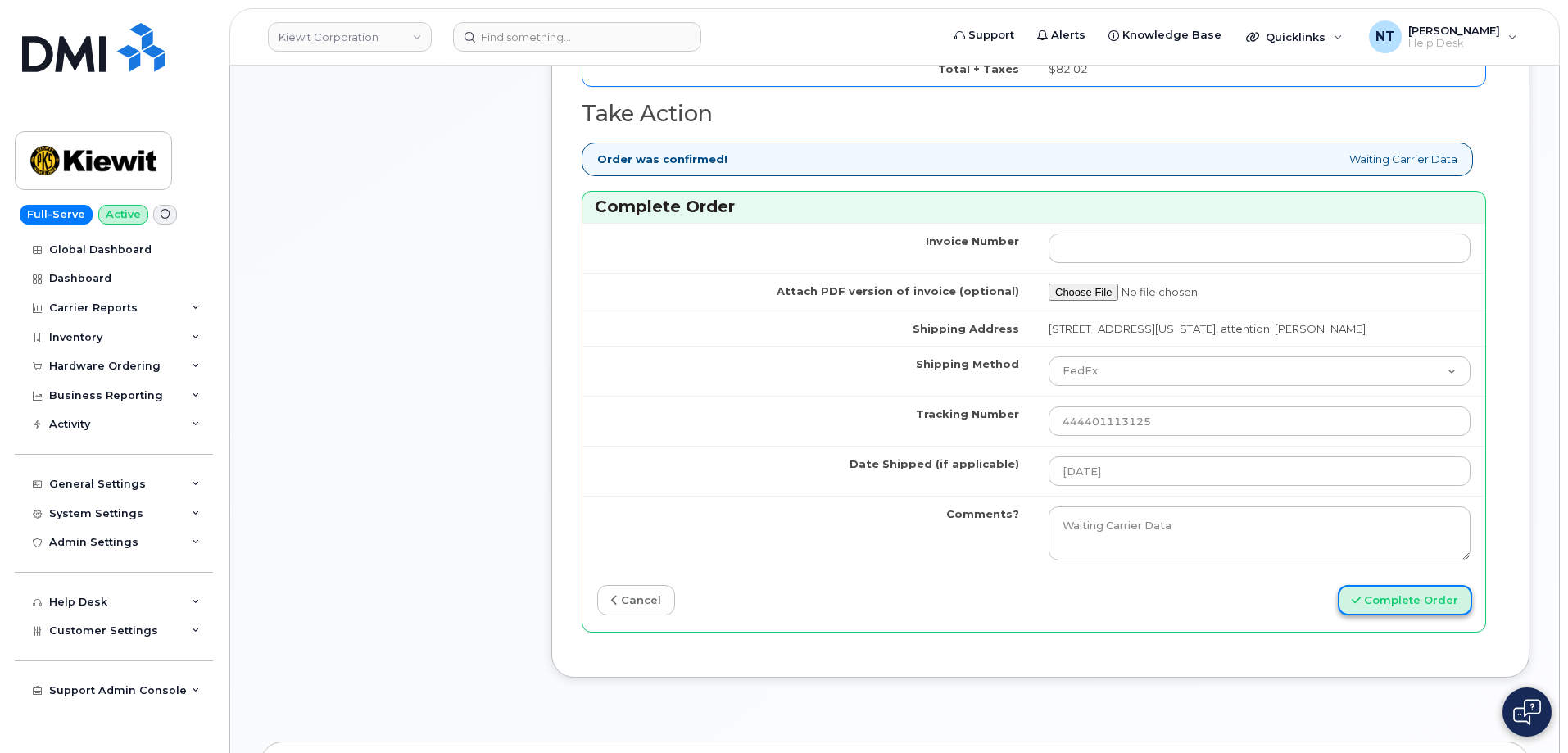
scroll to position [0, 0]
click at [1419, 607] on button "Complete Order" at bounding box center [1406, 600] width 135 height 31
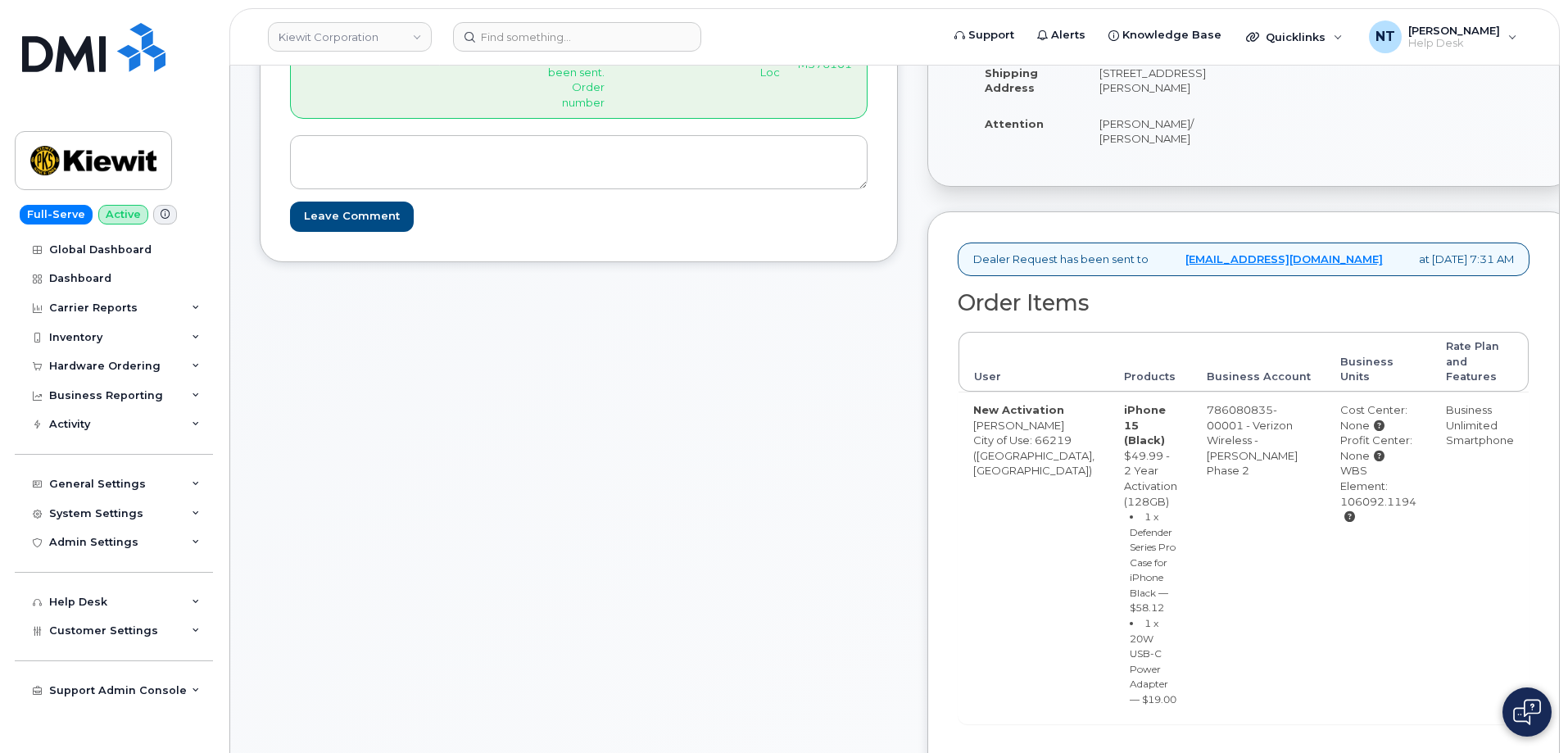
scroll to position [656, 0]
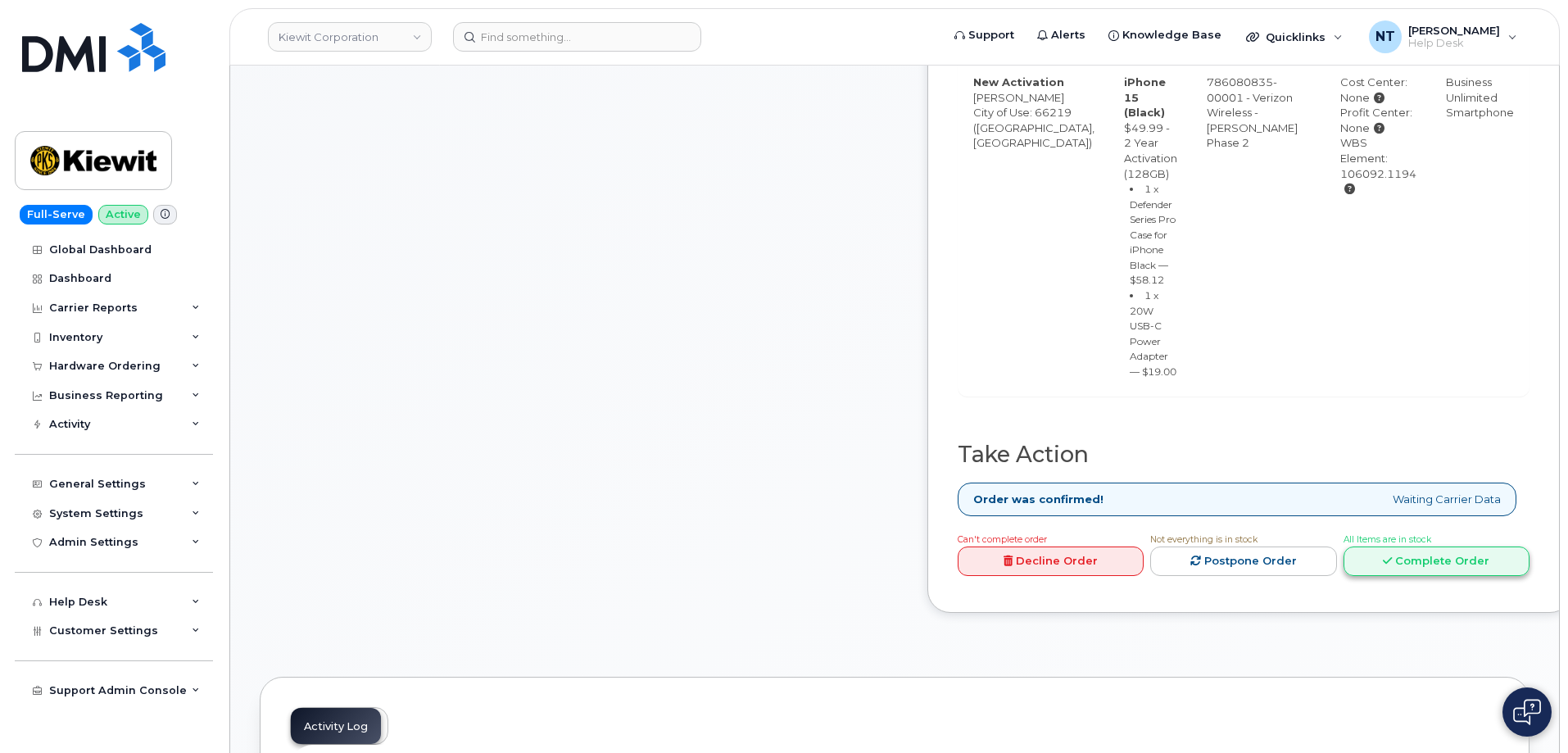
click at [1460, 577] on link "Complete Order" at bounding box center [1436, 562] width 186 height 31
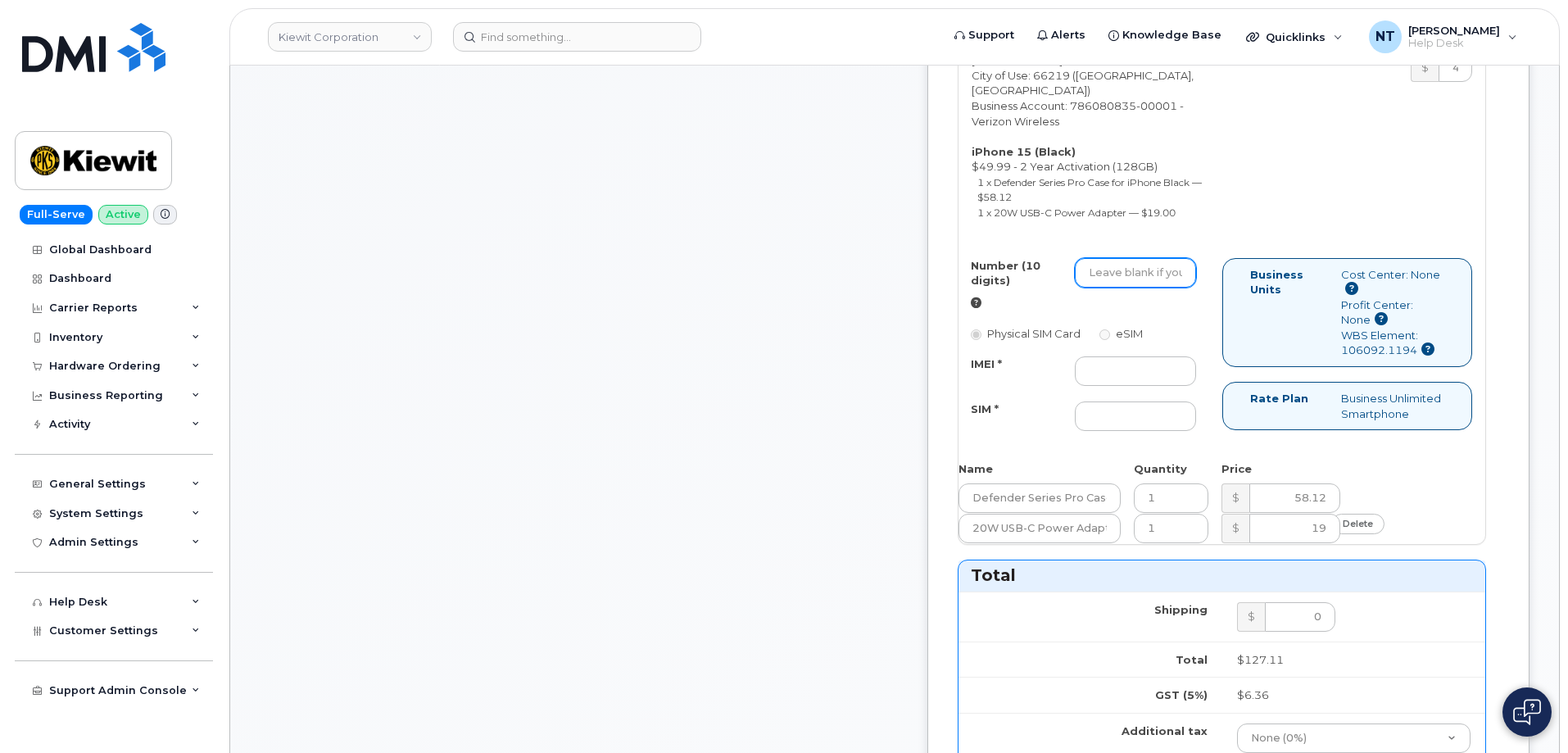
drag, startPoint x: 1173, startPoint y: 309, endPoint x: 1173, endPoint y: 325, distance: 16.0
click at [1173, 287] on input "Number (10 digits)" at bounding box center [1135, 273] width 121 height 30
paste input "913-385-1936"
click at [1182, 287] on input "913-385-1936" at bounding box center [1135, 273] width 121 height 30
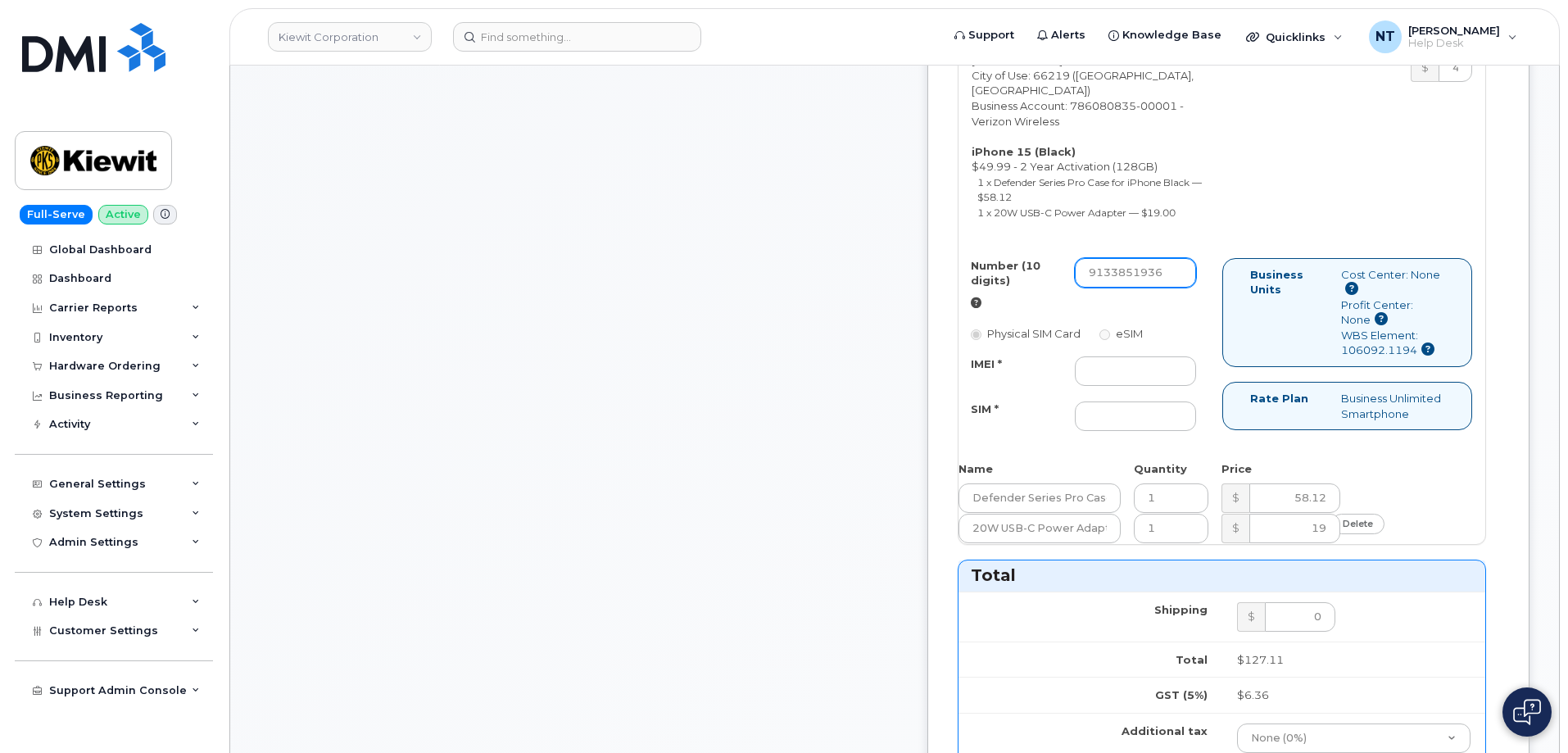
scroll to position [0, 0]
drag, startPoint x: 1155, startPoint y: 322, endPoint x: 1174, endPoint y: 325, distance: 19.2
click at [1174, 287] on input "9133851936" at bounding box center [1135, 273] width 121 height 30
type input "9133851936"
click at [1139, 386] on input "IMEI *" at bounding box center [1135, 372] width 121 height 30
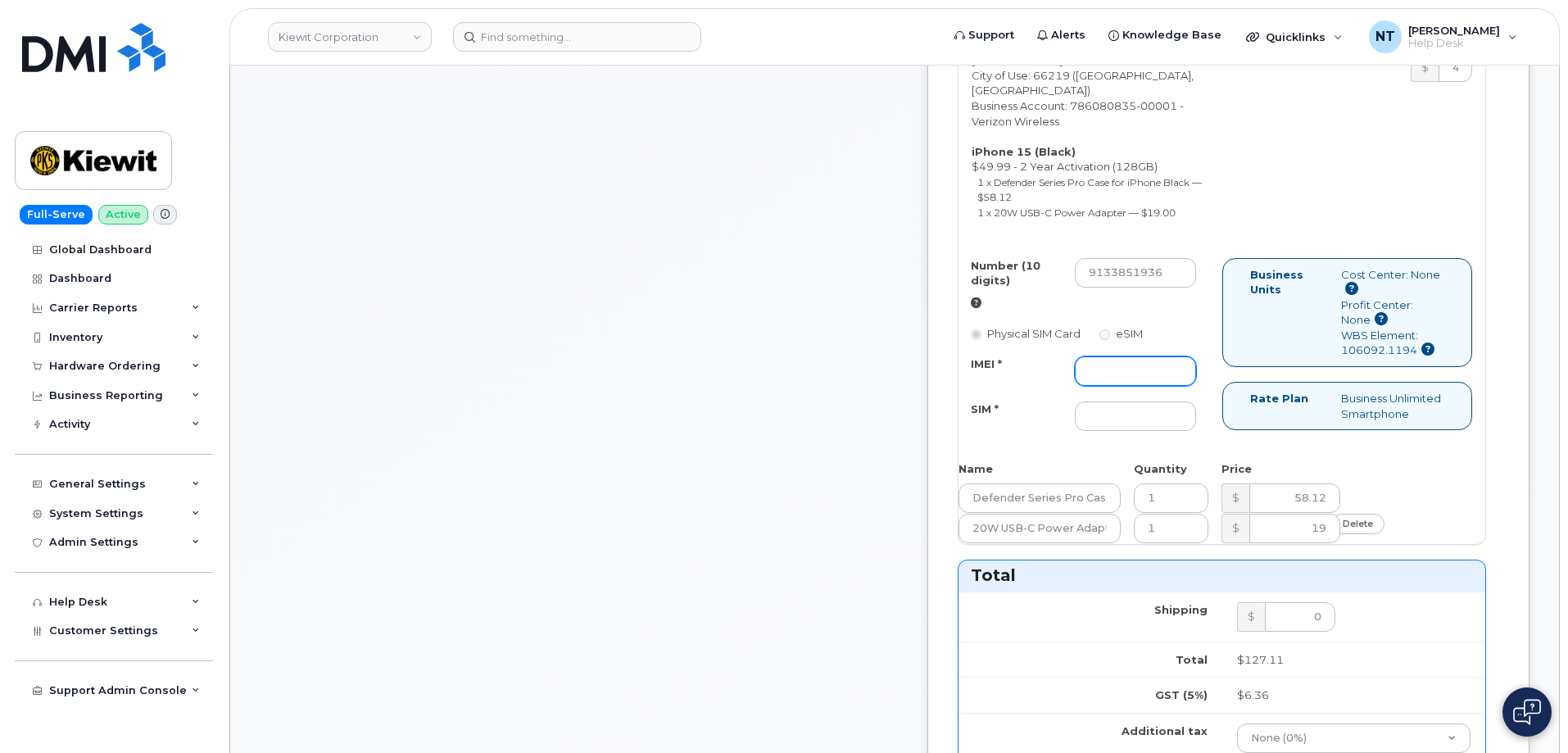
paste input "355135957330082"
type input "355135957330082"
click at [1151, 431] on input "SIM *" at bounding box center [1135, 416] width 121 height 30
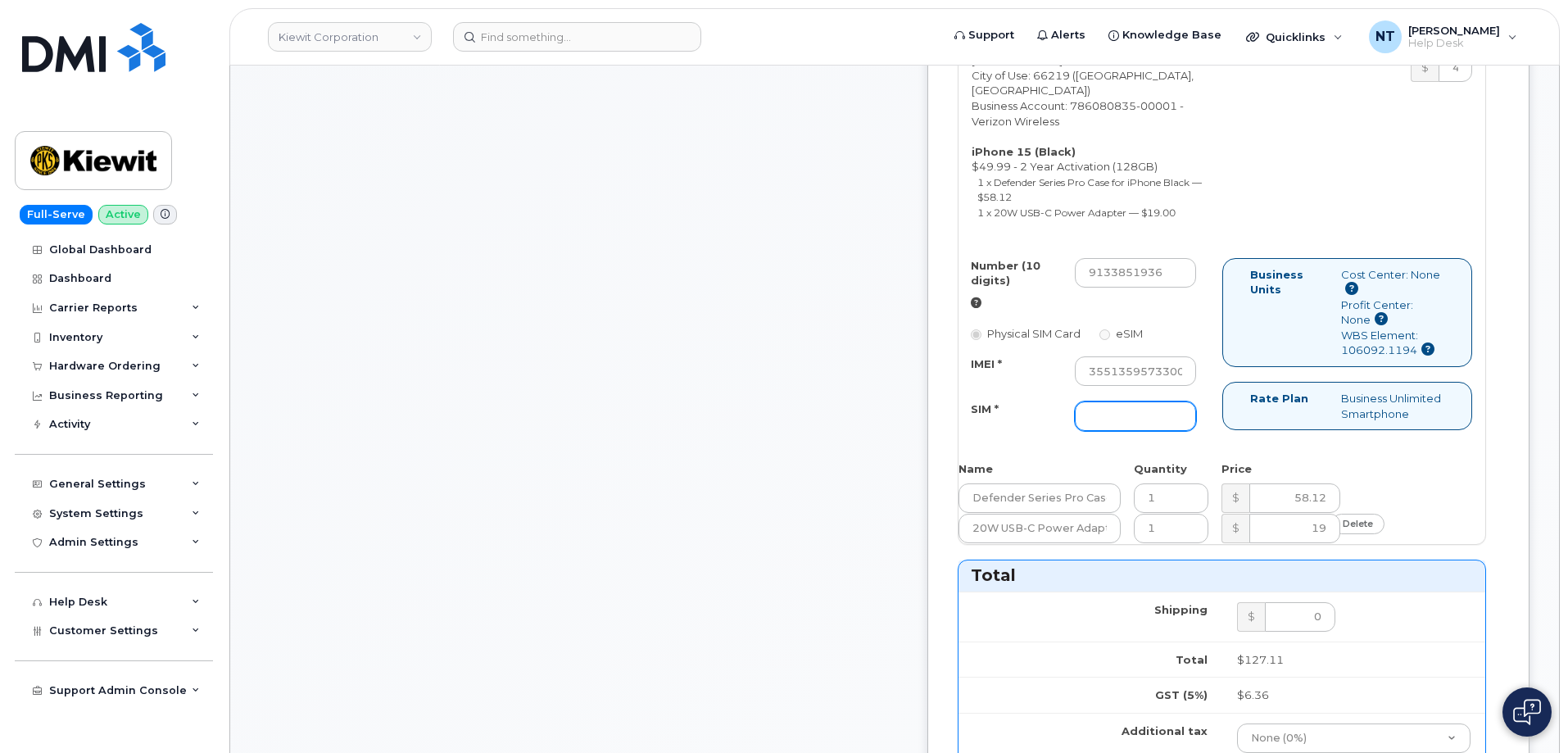
paste input "89049032007208888800192831372986"
type input "89049032007208888800192831372986"
drag, startPoint x: 1183, startPoint y: 423, endPoint x: 1267, endPoint y: 423, distance: 84.0
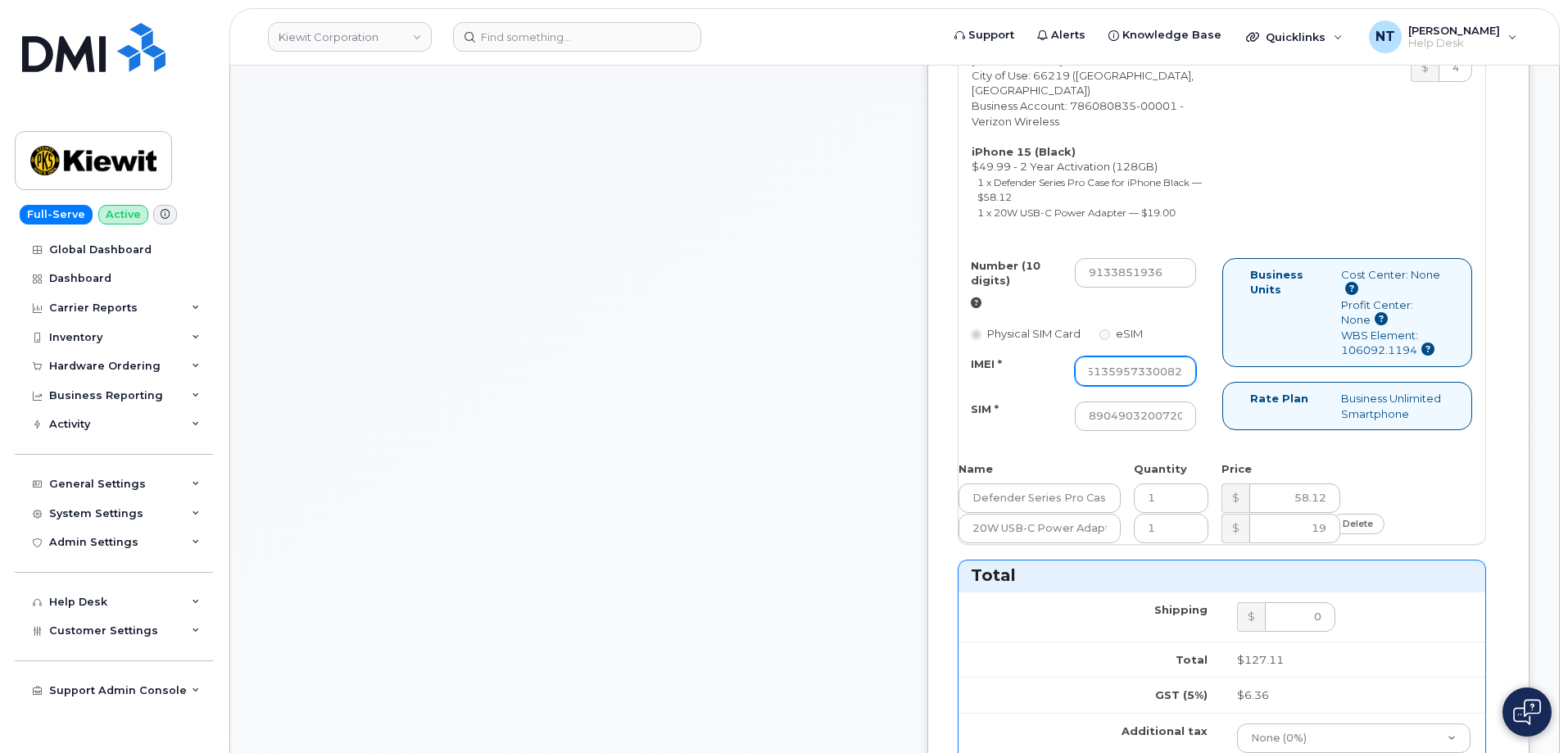
click at [1267, 423] on div "Number (10 digits) 9133851936 Physical SIM Card eSIM IMEI * 355135957330082 SIM…" at bounding box center [1222, 353] width 527 height 188
drag, startPoint x: 1172, startPoint y: 462, endPoint x: 1299, endPoint y: 471, distance: 127.3
click at [1299, 447] on div "Number (10 digits) 9133851936 Physical SIM Card eSIM IMEI * 355135957330082 SIM…" at bounding box center [1222, 353] width 527 height 188
click at [1183, 386] on input "355135957330082" at bounding box center [1135, 372] width 121 height 30
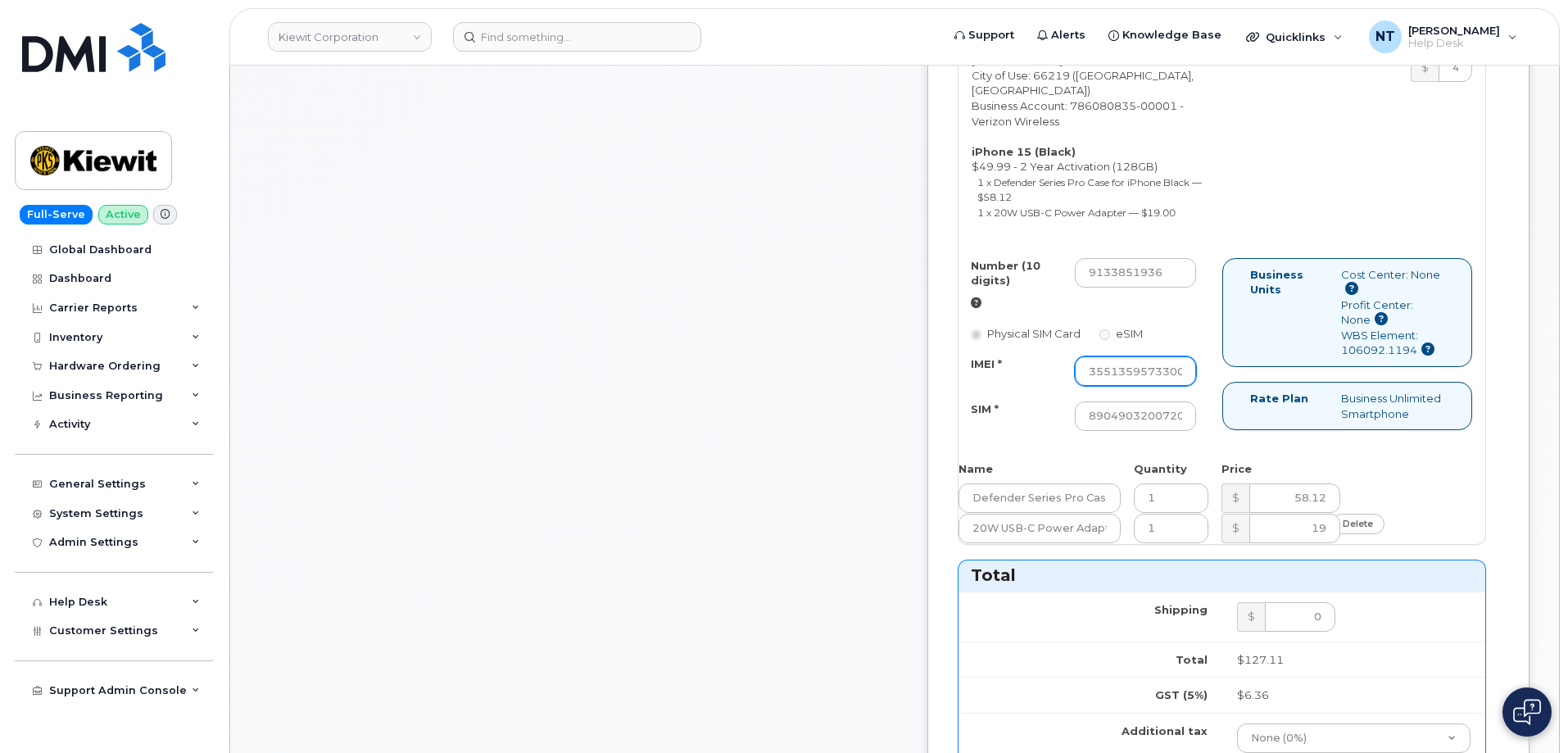
scroll to position [0, 33]
drag, startPoint x: 1183, startPoint y: 421, endPoint x: 1312, endPoint y: 434, distance: 129.7
click at [1312, 434] on div "Number (10 digits) 9133851936 Physical SIM Card eSIM IMEI * 355135957330082 SIM…" at bounding box center [1222, 353] width 527 height 188
click at [1222, 426] on div "Number (10 digits) 9133851936 Physical SIM Card eSIM IMEI * 355135957330082 SIM…" at bounding box center [1091, 353] width 263 height 188
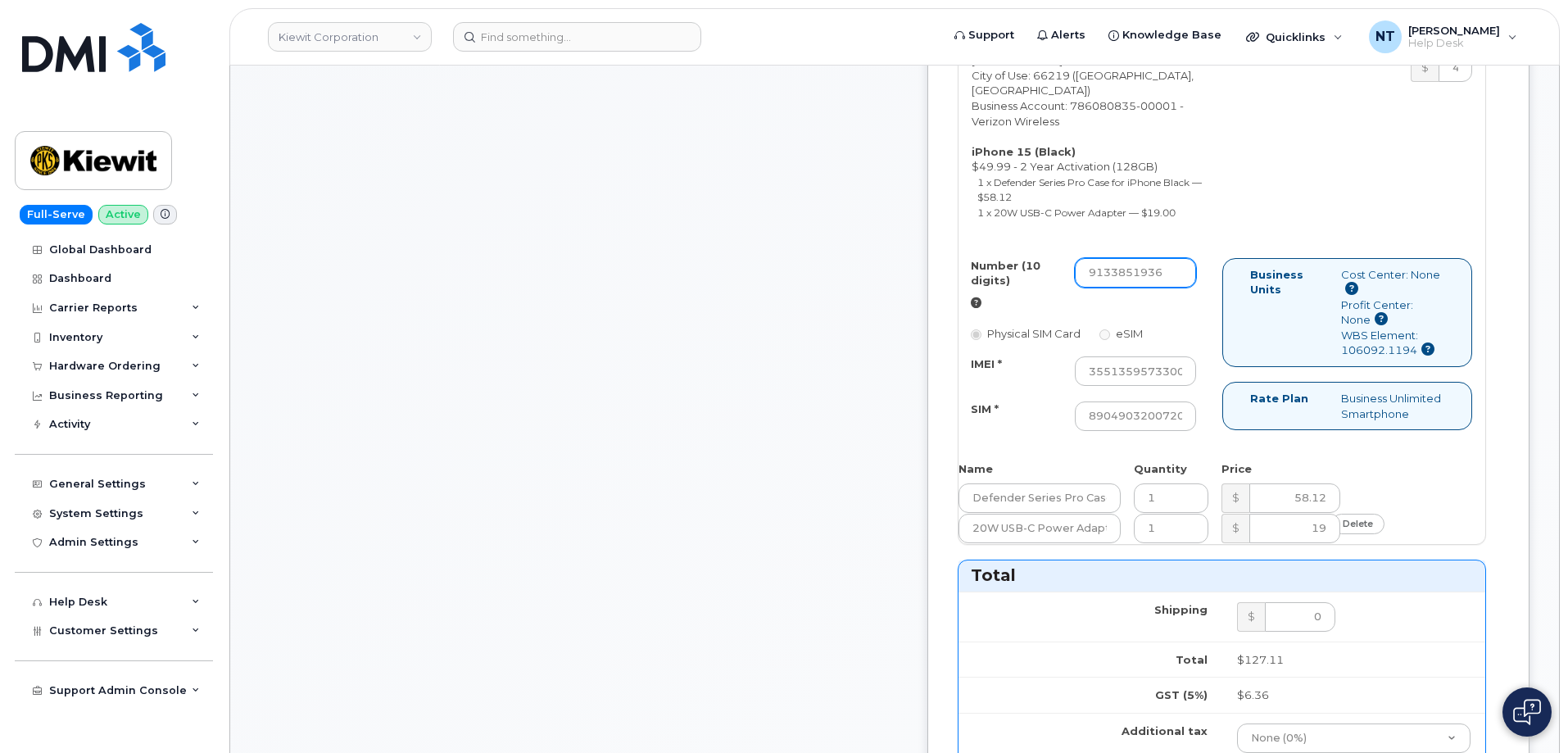
drag, startPoint x: 1156, startPoint y: 324, endPoint x: 1175, endPoint y: 326, distance: 19.1
click at [1175, 287] on input "9133851936" at bounding box center [1135, 273] width 121 height 30
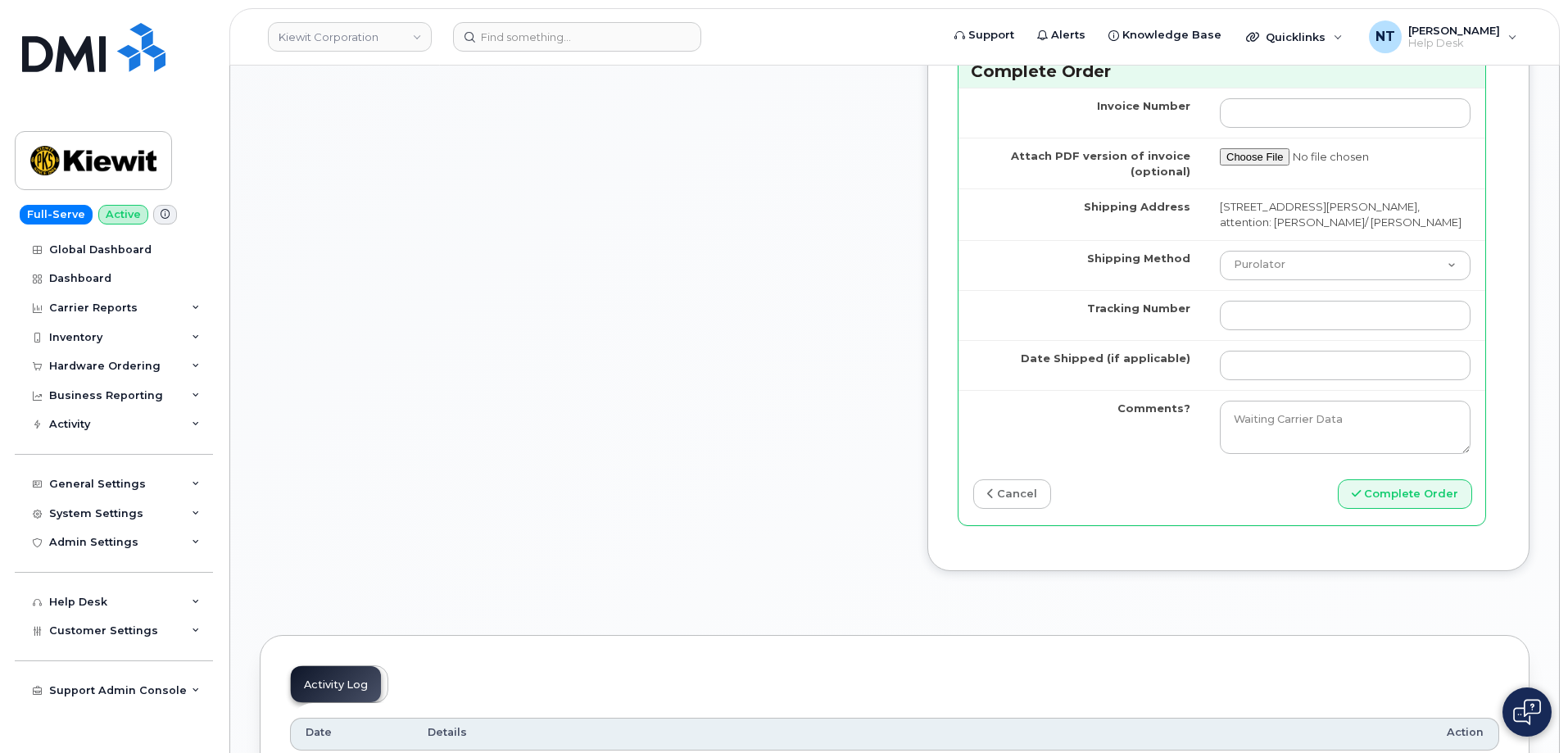
scroll to position [1558, 0]
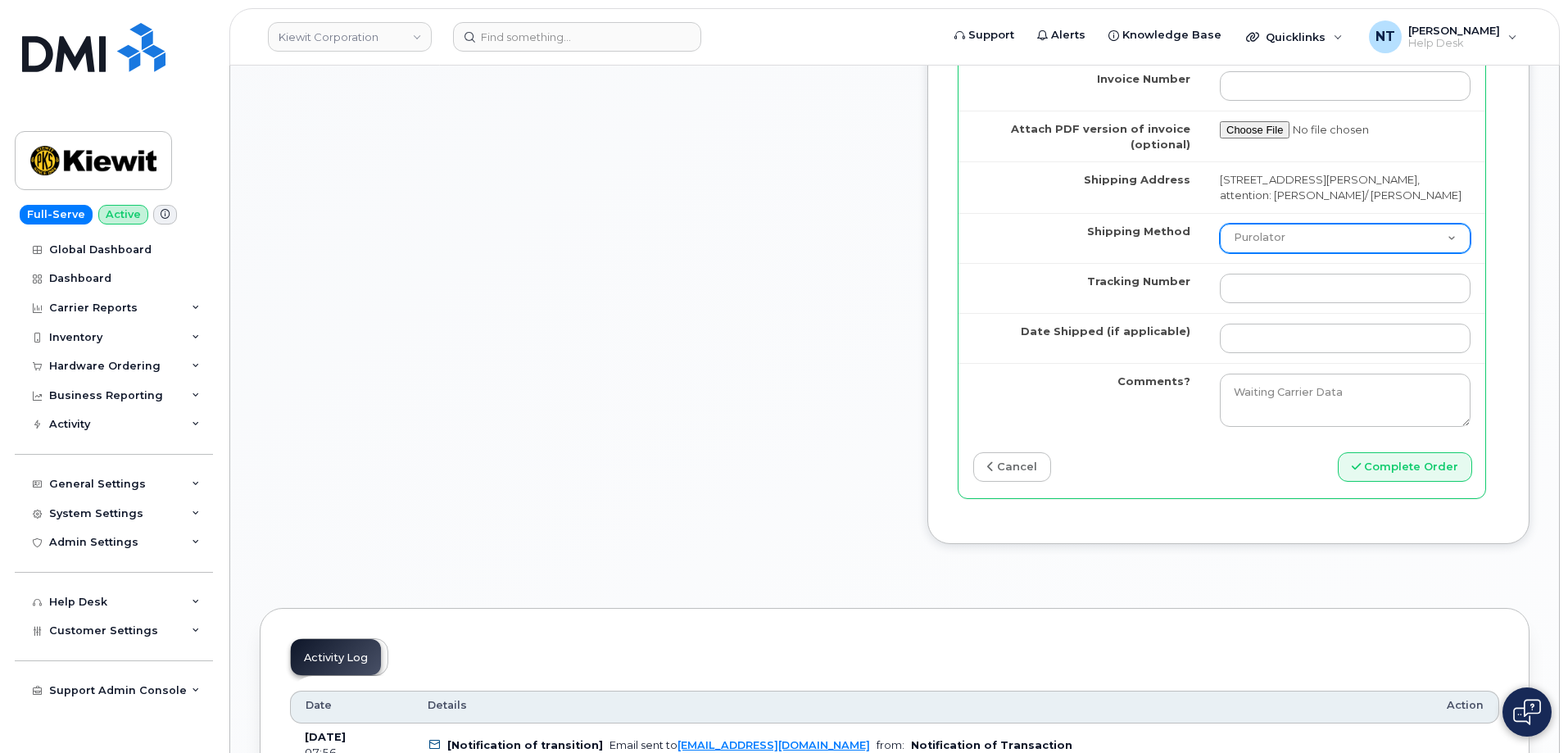
click at [1291, 254] on select "Purolator UPS FedEx Canada Post Courier Other Drop Off Pick Up" at bounding box center [1345, 239] width 251 height 30
select select "FedEx"
click at [1220, 254] on select "Purolator UPS FedEx Canada Post Courier Other Drop Off Pick Up" at bounding box center [1345, 239] width 251 height 30
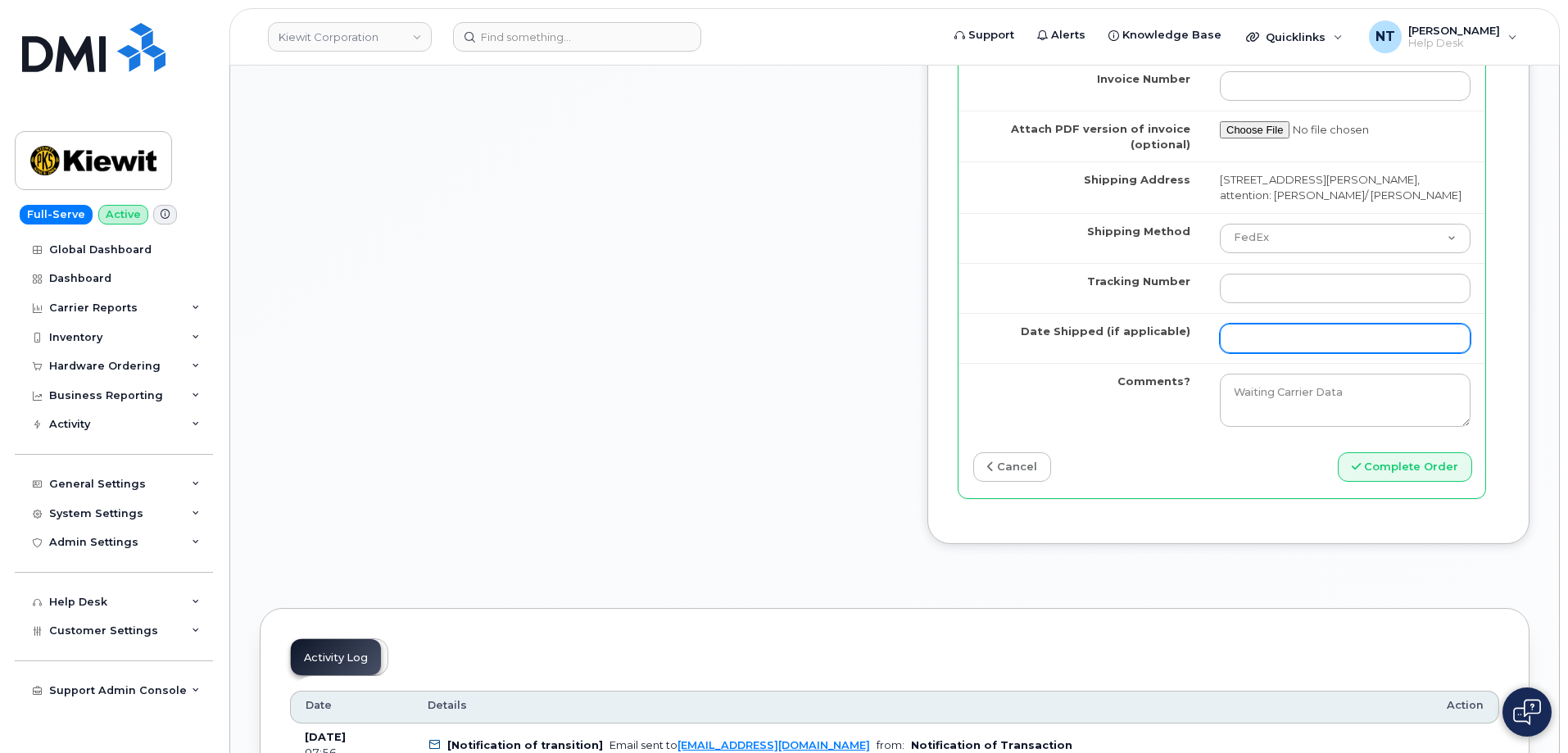
click at [1276, 353] on input "Date Shipped (if applicable)" at bounding box center [1345, 339] width 251 height 30
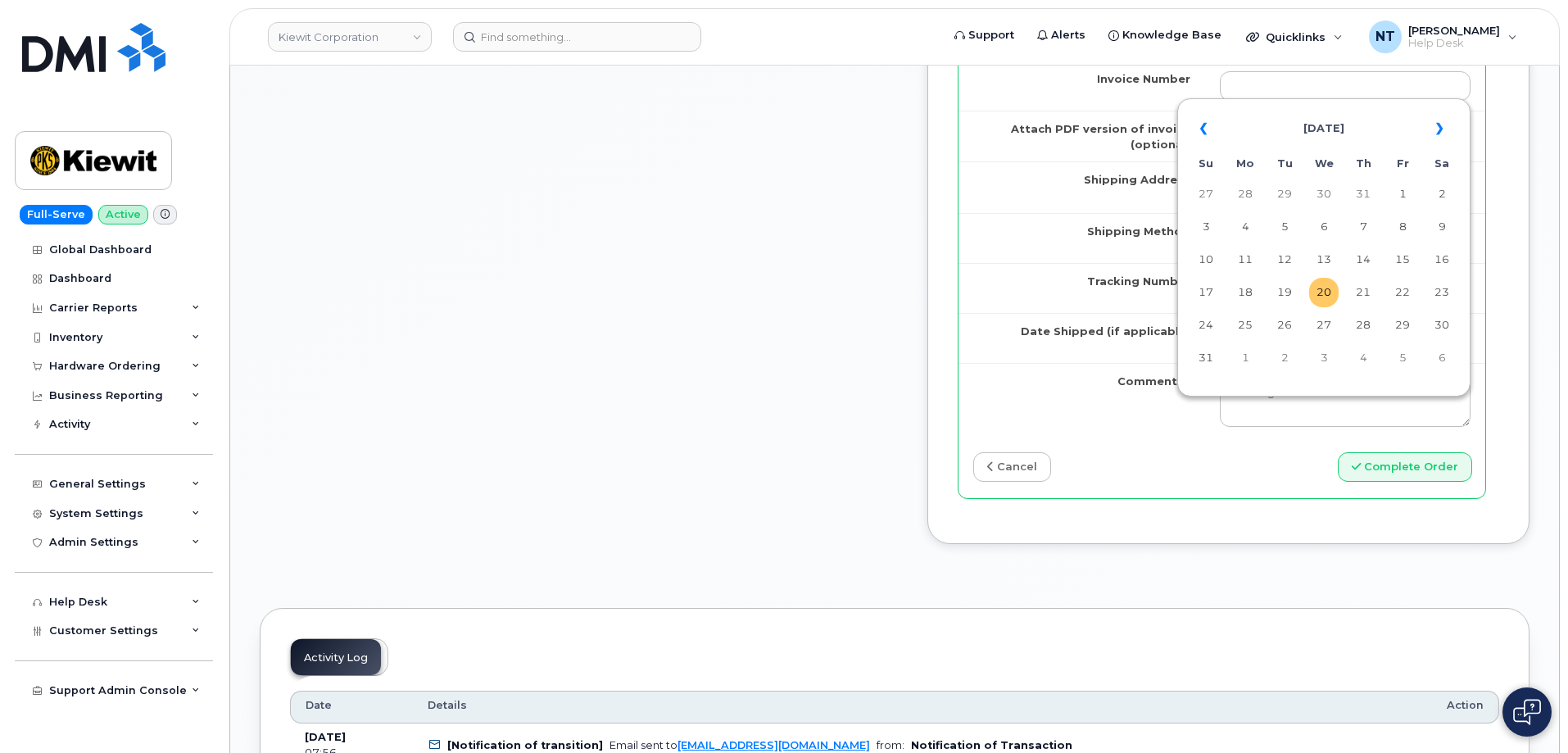
click at [1324, 293] on td "20" at bounding box center [1324, 292] width 30 height 30
type input "[DATE]"
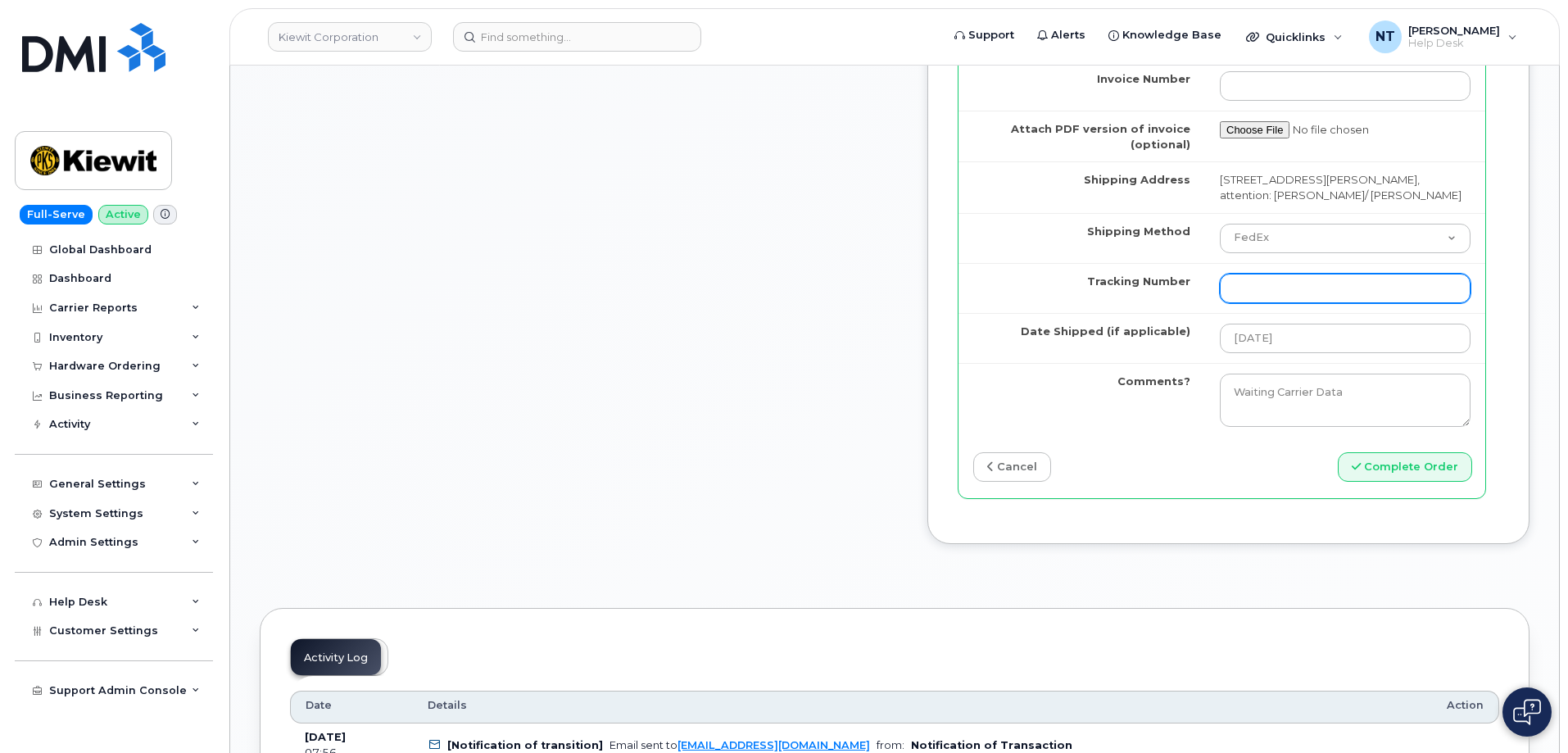
click at [1263, 303] on input "Tracking Number" at bounding box center [1345, 288] width 251 height 30
paste input "444401113136"
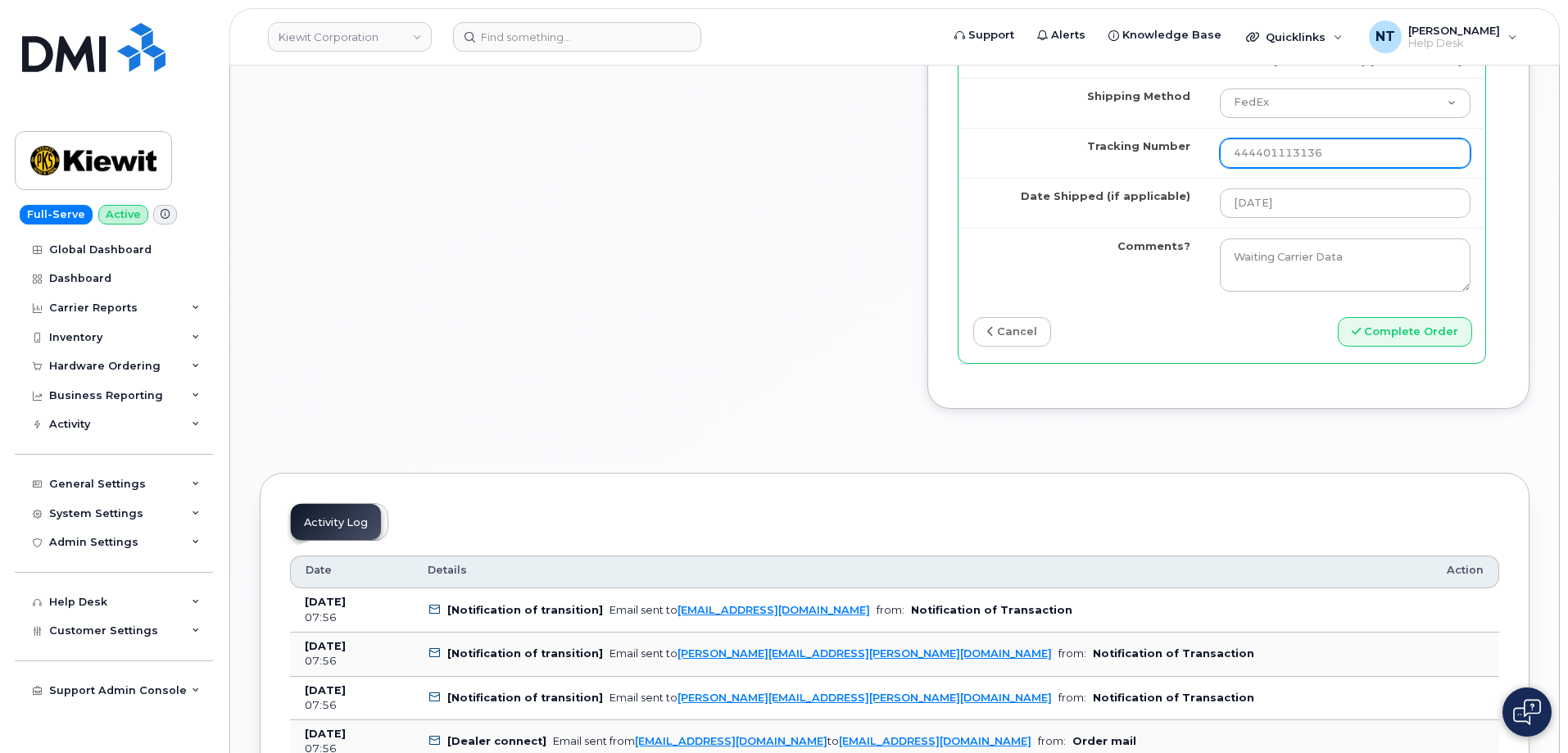
scroll to position [1721, 0]
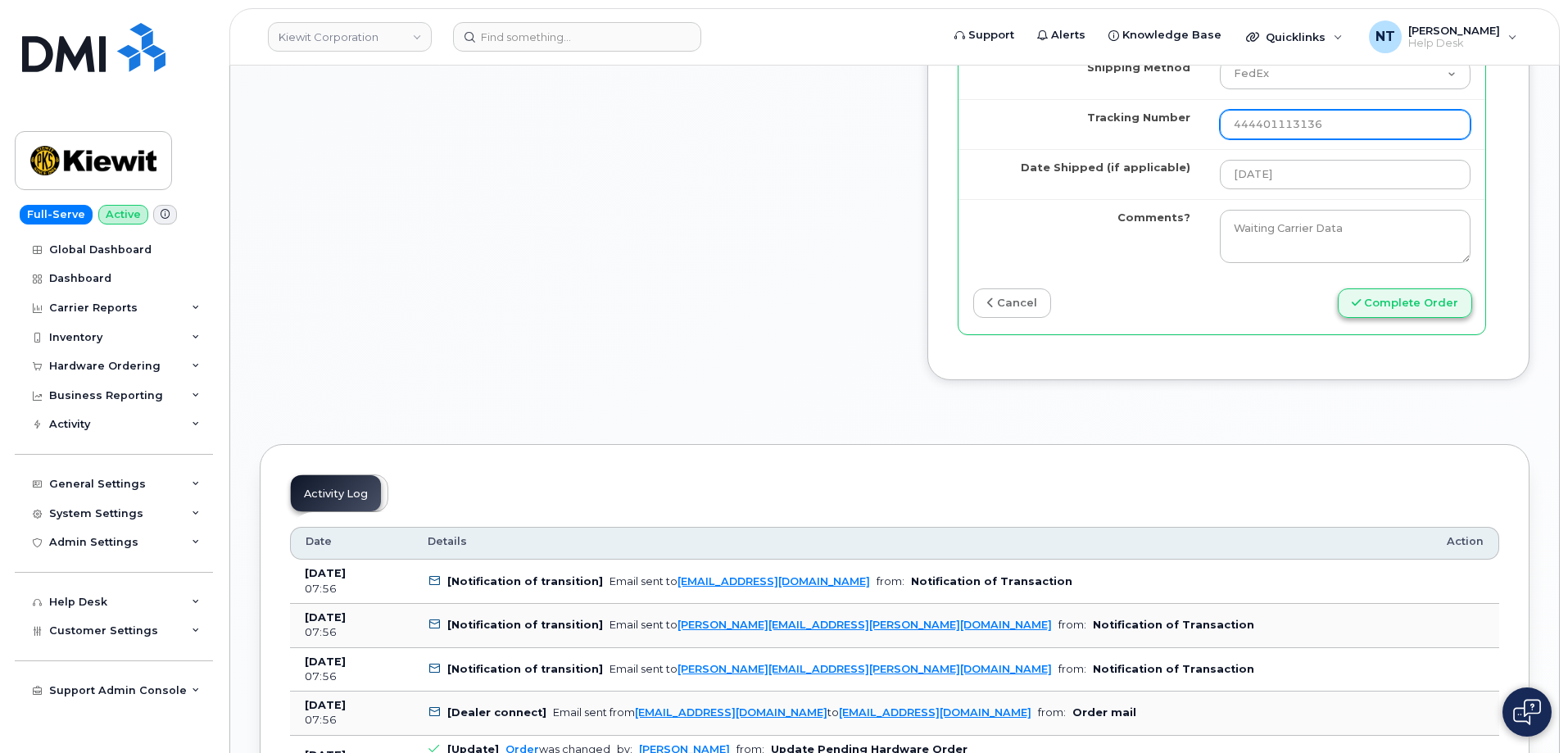
type input "444401113136"
click at [1443, 319] on button "Complete Order" at bounding box center [1406, 303] width 135 height 31
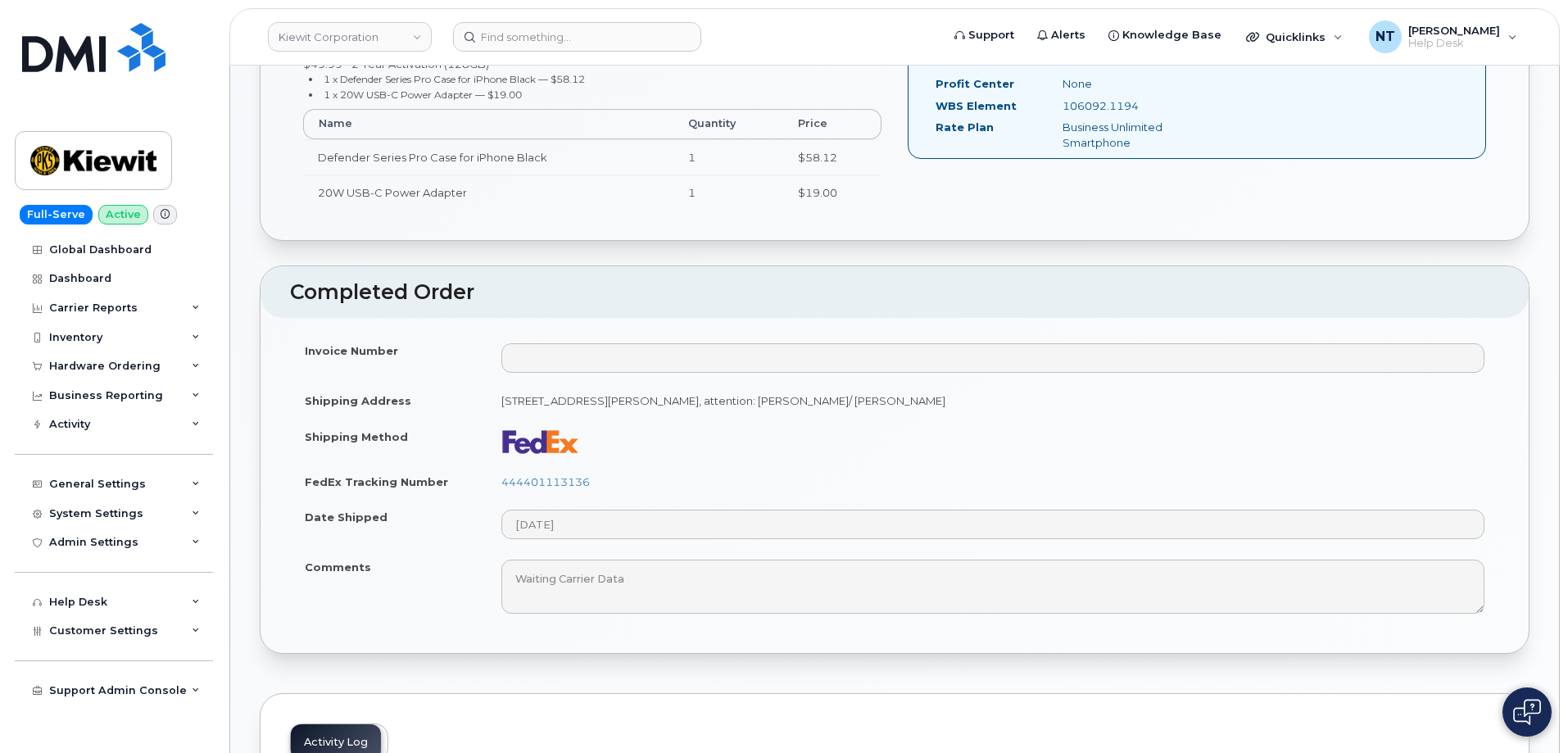
scroll to position [656, 0]
